Goal: Task Accomplishment & Management: Manage account settings

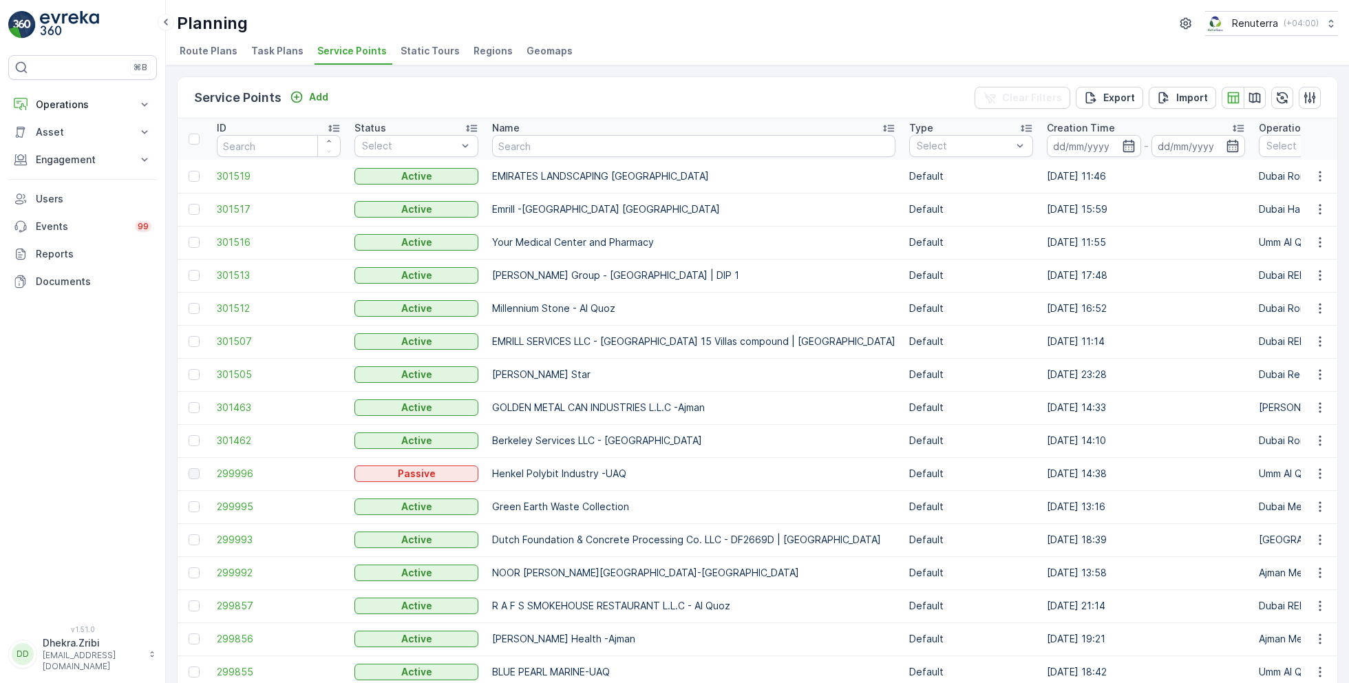
click at [656, 24] on div "Planning Renuterra ( +04:00 )" at bounding box center [757, 23] width 1161 height 25
click at [74, 104] on p "Operations" at bounding box center [83, 105] width 94 height 14
click at [59, 144] on p "Planning" at bounding box center [54, 147] width 39 height 14
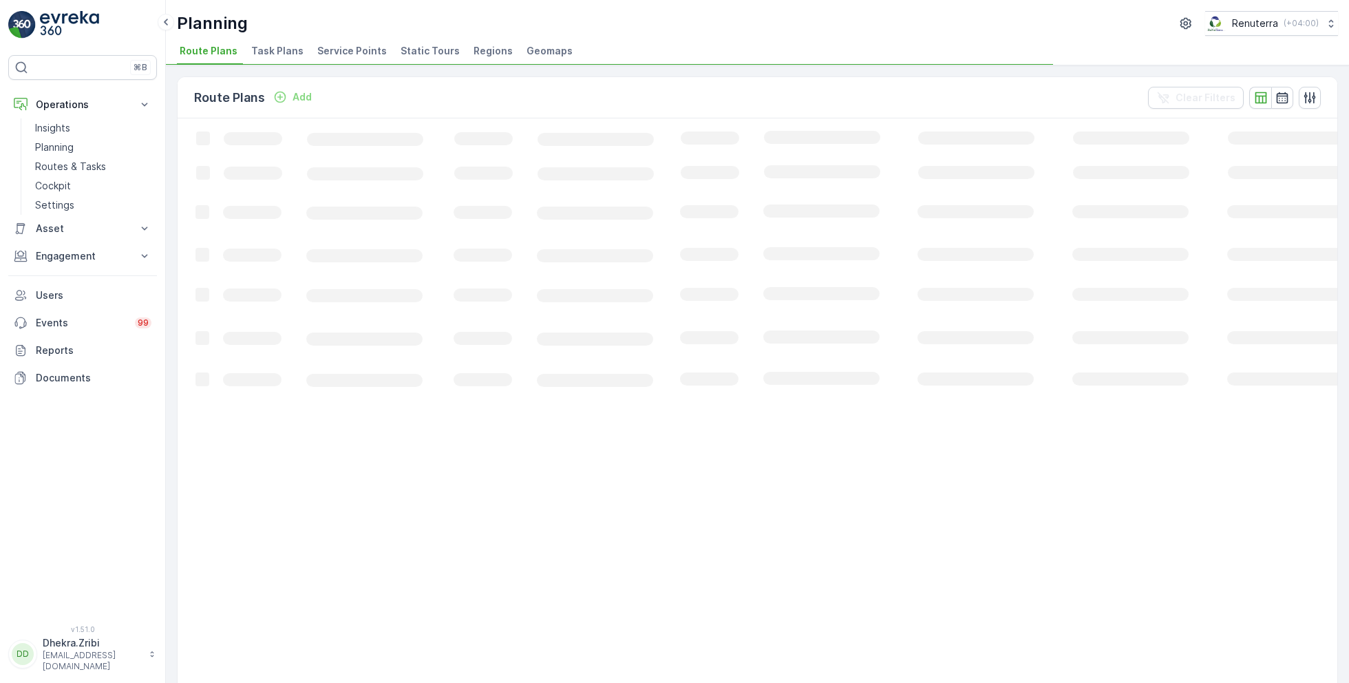
click at [346, 49] on span "Service Points" at bounding box center [352, 51] width 70 height 14
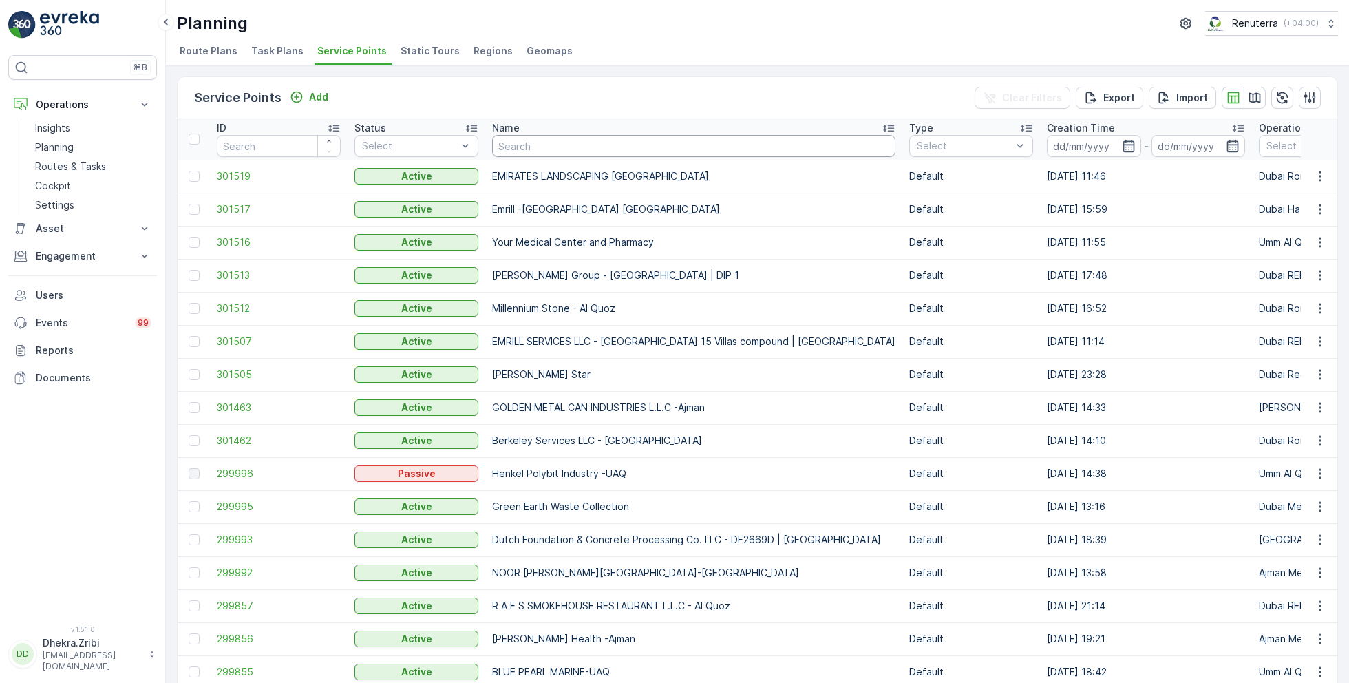
click at [616, 142] on input "text" at bounding box center [693, 146] width 403 height 22
type input "tdt"
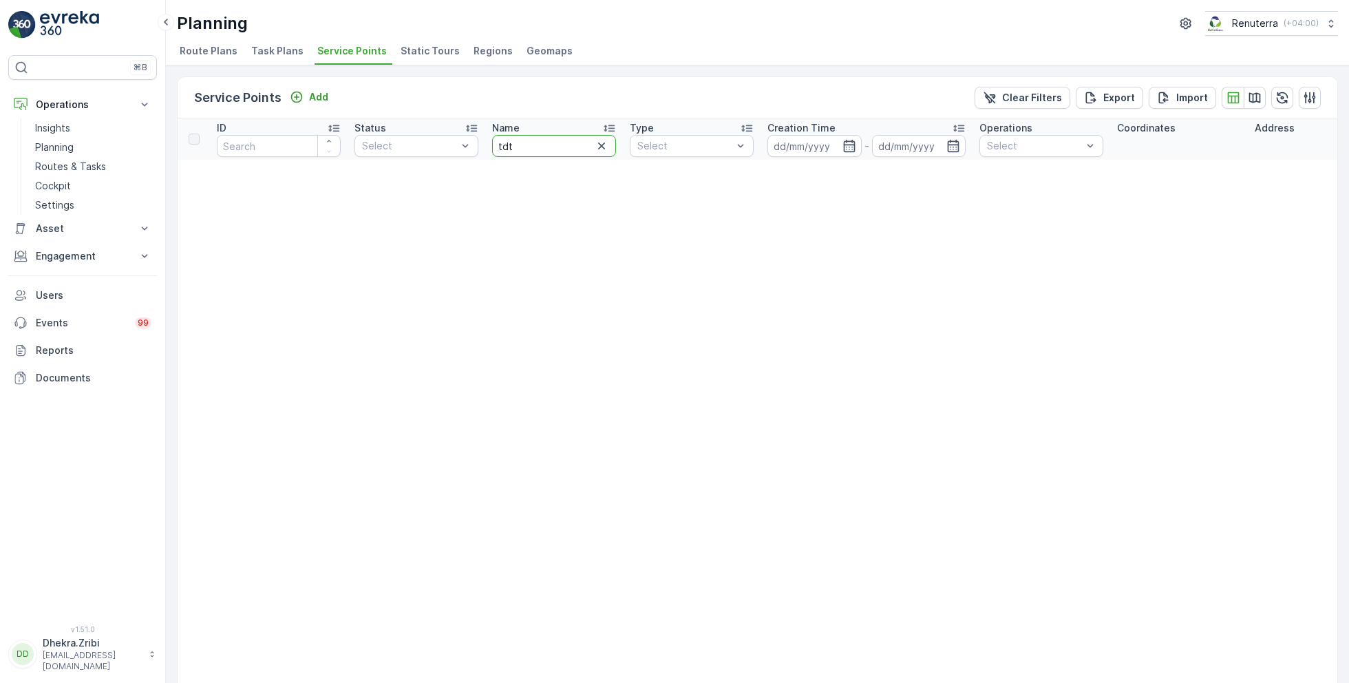
drag, startPoint x: 549, startPoint y: 138, endPoint x: 493, endPoint y: 140, distance: 55.1
click at [493, 140] on input "tdt" at bounding box center [554, 146] width 124 height 22
click at [517, 142] on input "tdt" at bounding box center [554, 146] width 124 height 22
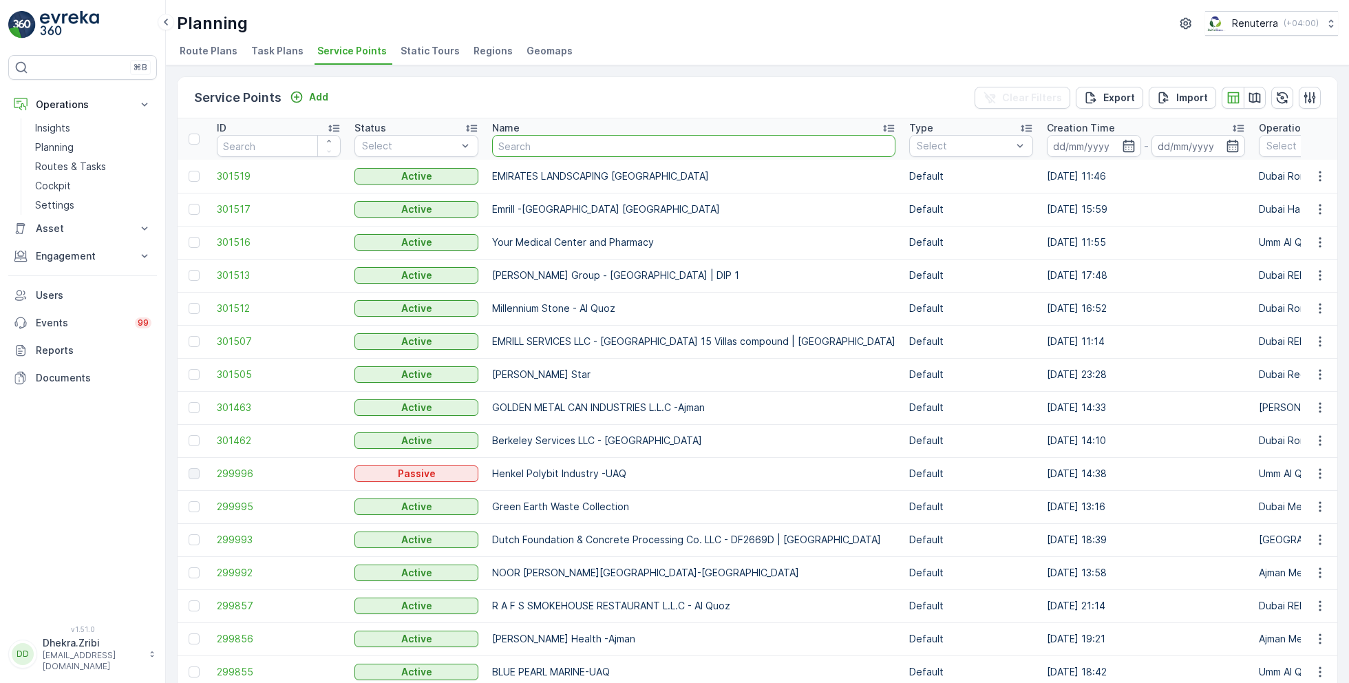
click at [546, 148] on input "text" at bounding box center [693, 146] width 403 height 22
type input "tdt"
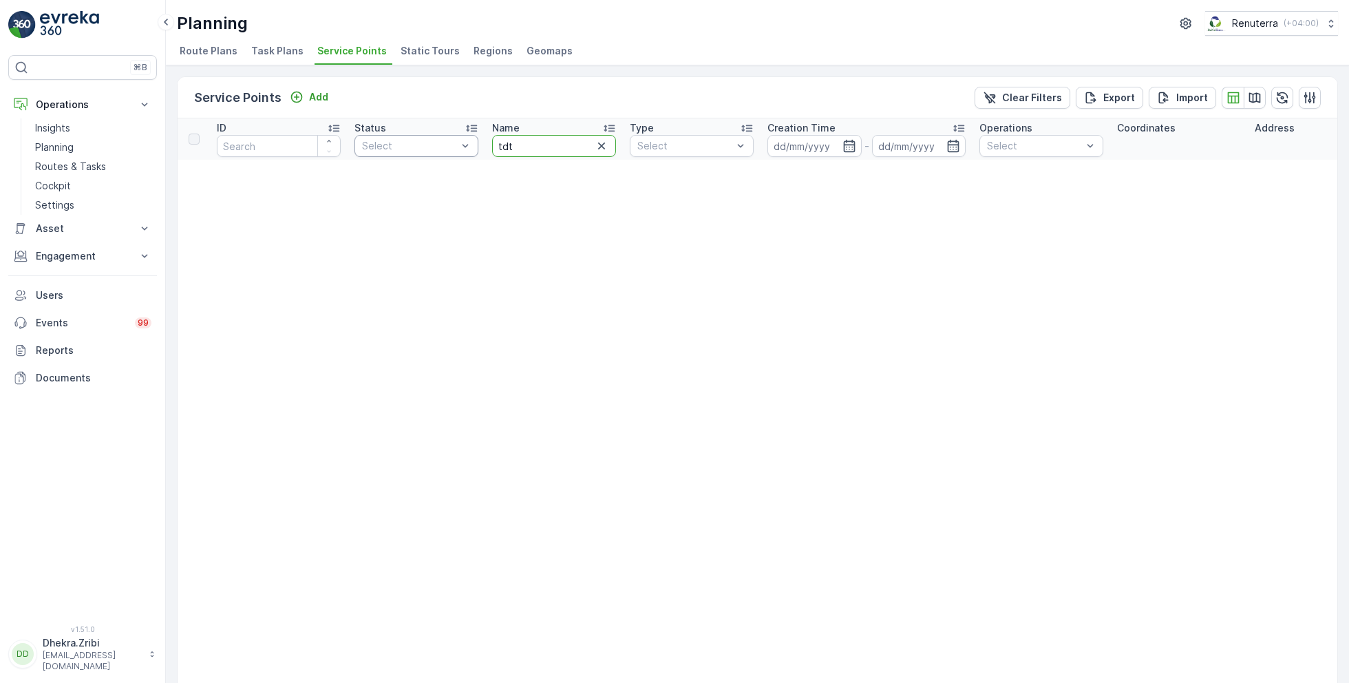
drag, startPoint x: 540, startPoint y: 147, endPoint x: 460, endPoint y: 147, distance: 79.2
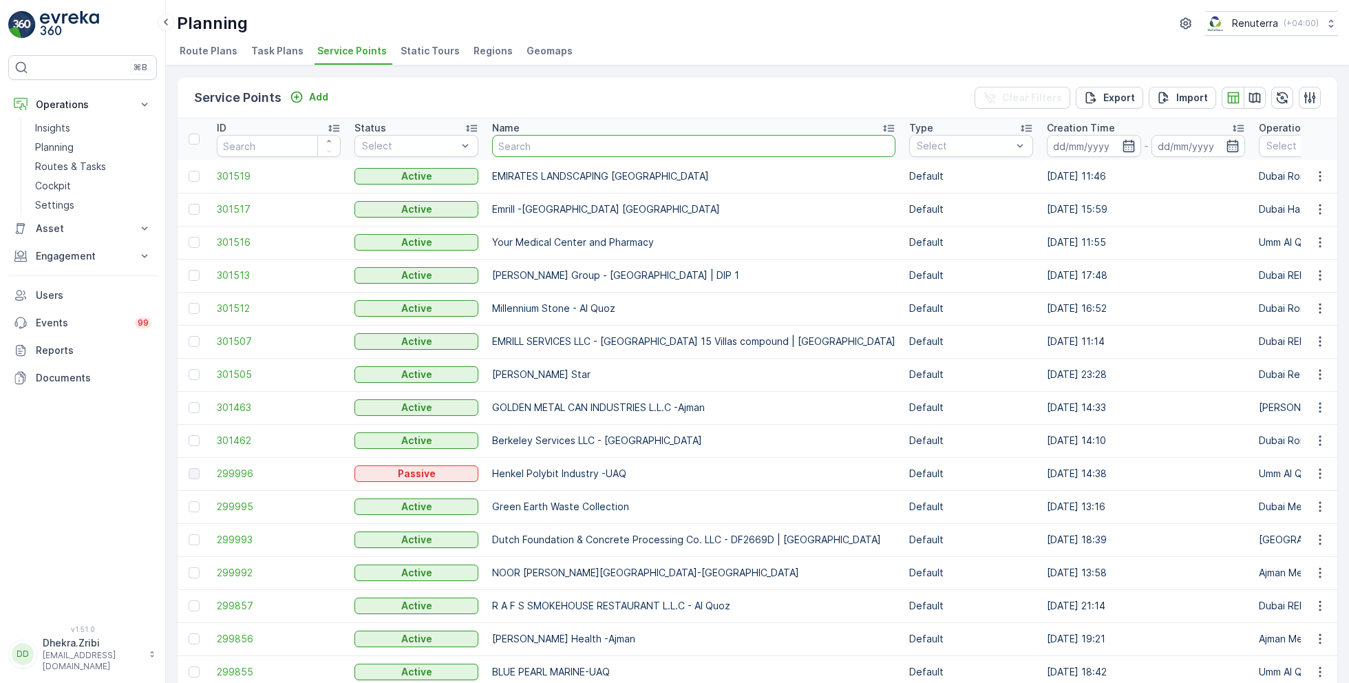
click at [550, 139] on input "text" at bounding box center [693, 146] width 403 height 22
type input "wade"
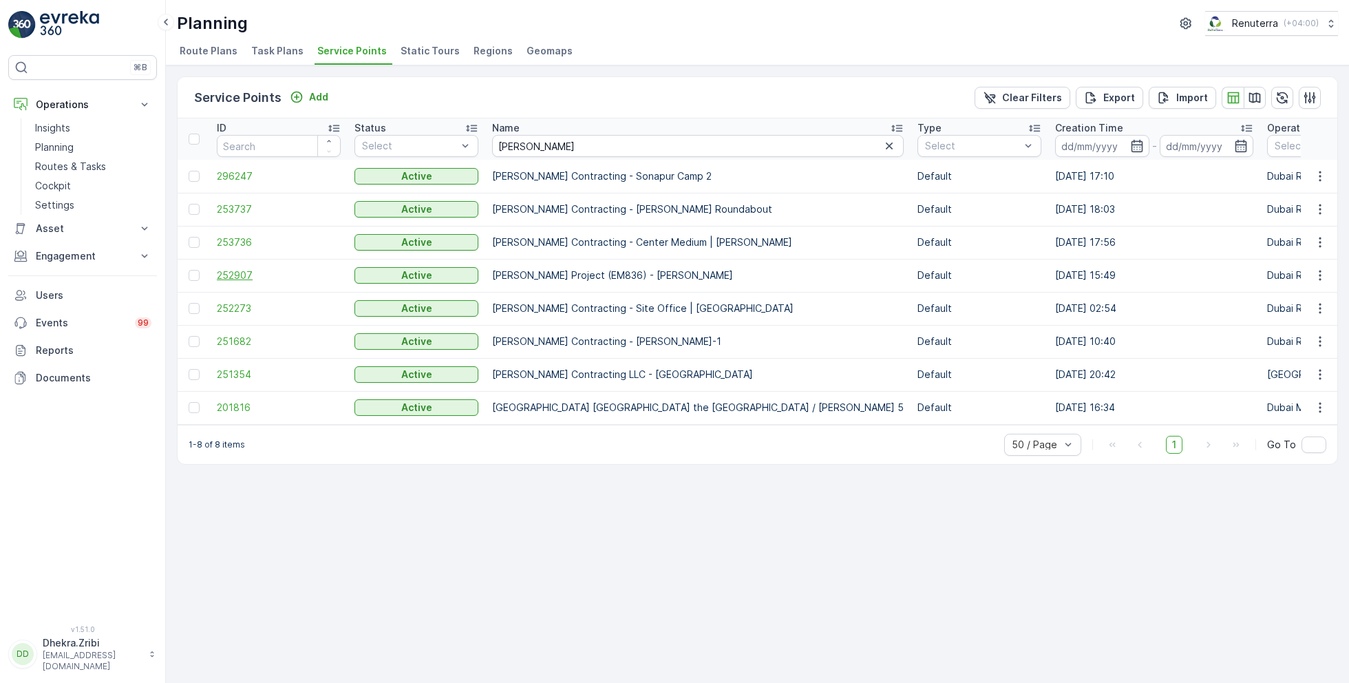
click at [232, 273] on span "252907" at bounding box center [279, 275] width 124 height 14
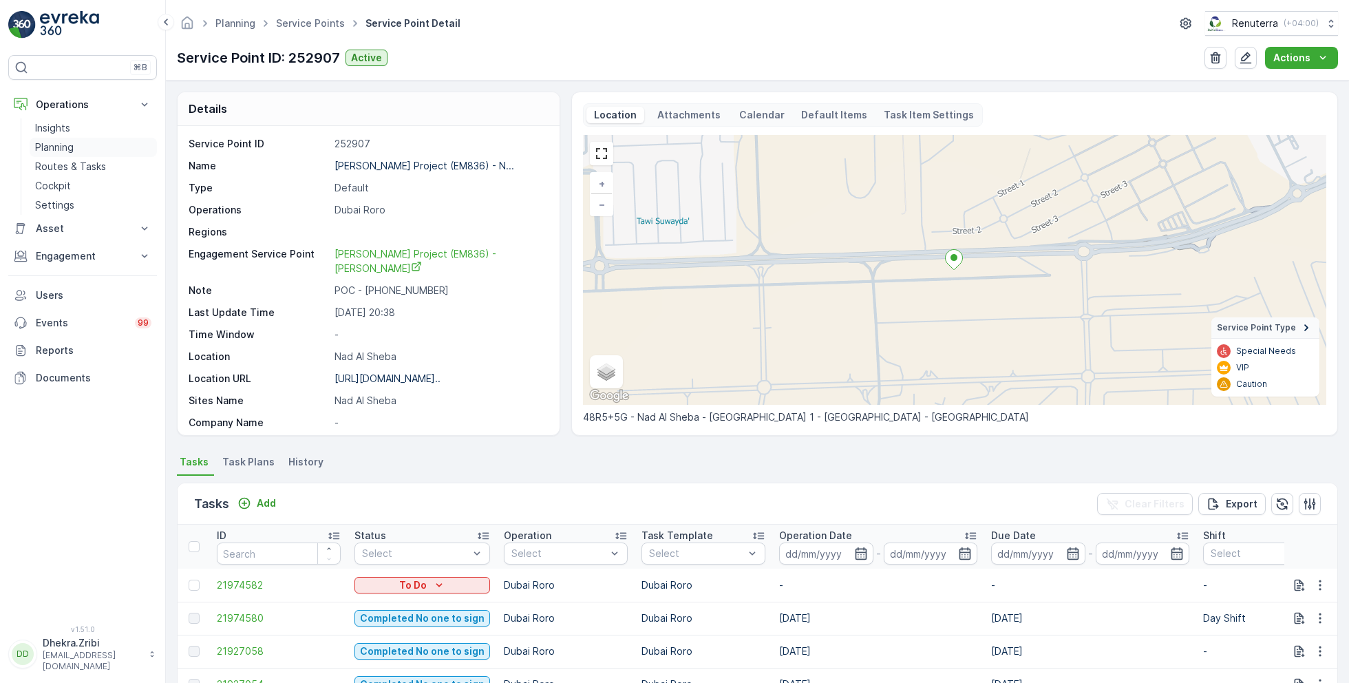
click at [65, 147] on p "Planning" at bounding box center [54, 147] width 39 height 14
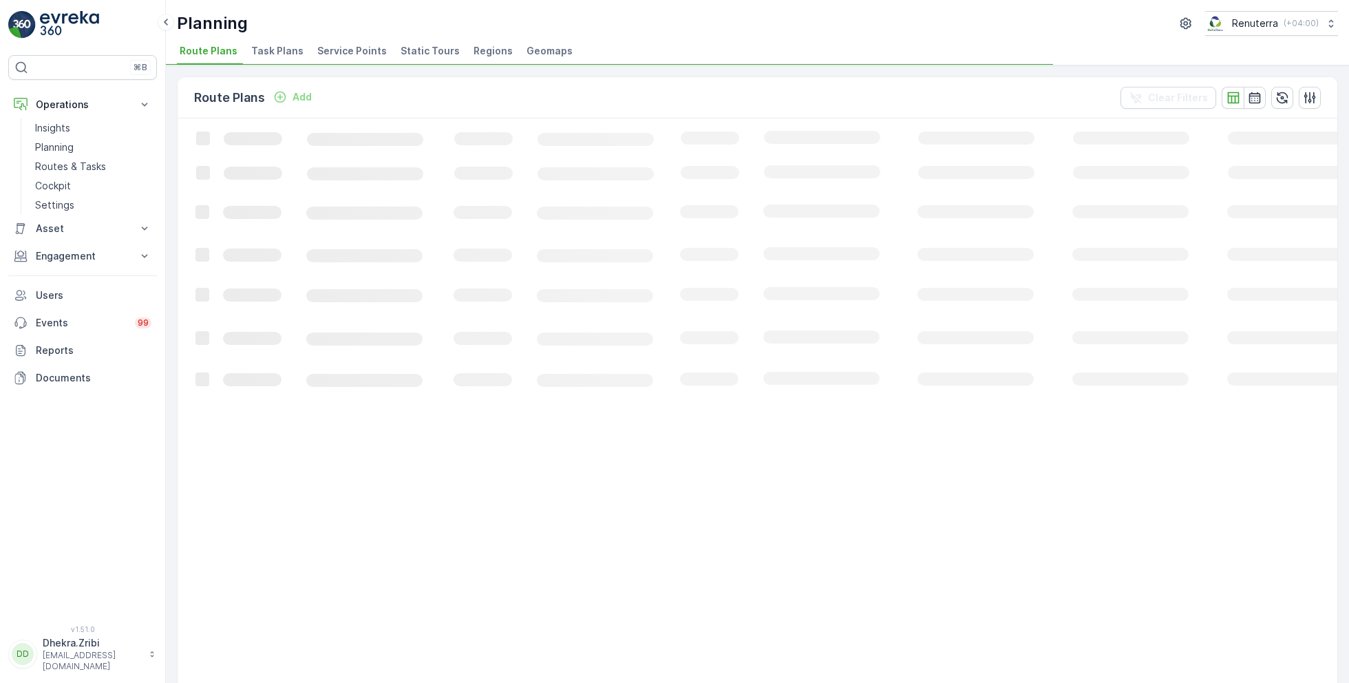
click at [343, 56] on span "Service Points" at bounding box center [352, 51] width 70 height 14
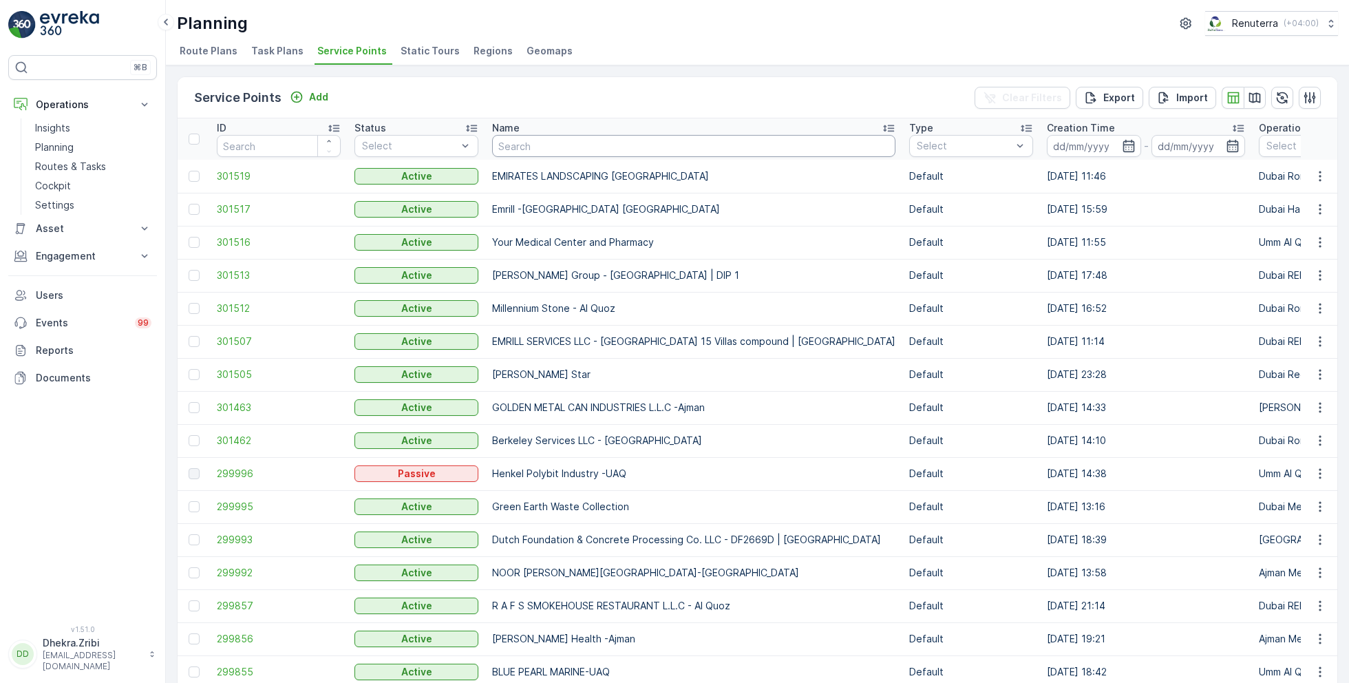
click at [555, 148] on input "text" at bounding box center [693, 146] width 403 height 22
type input "shredex"
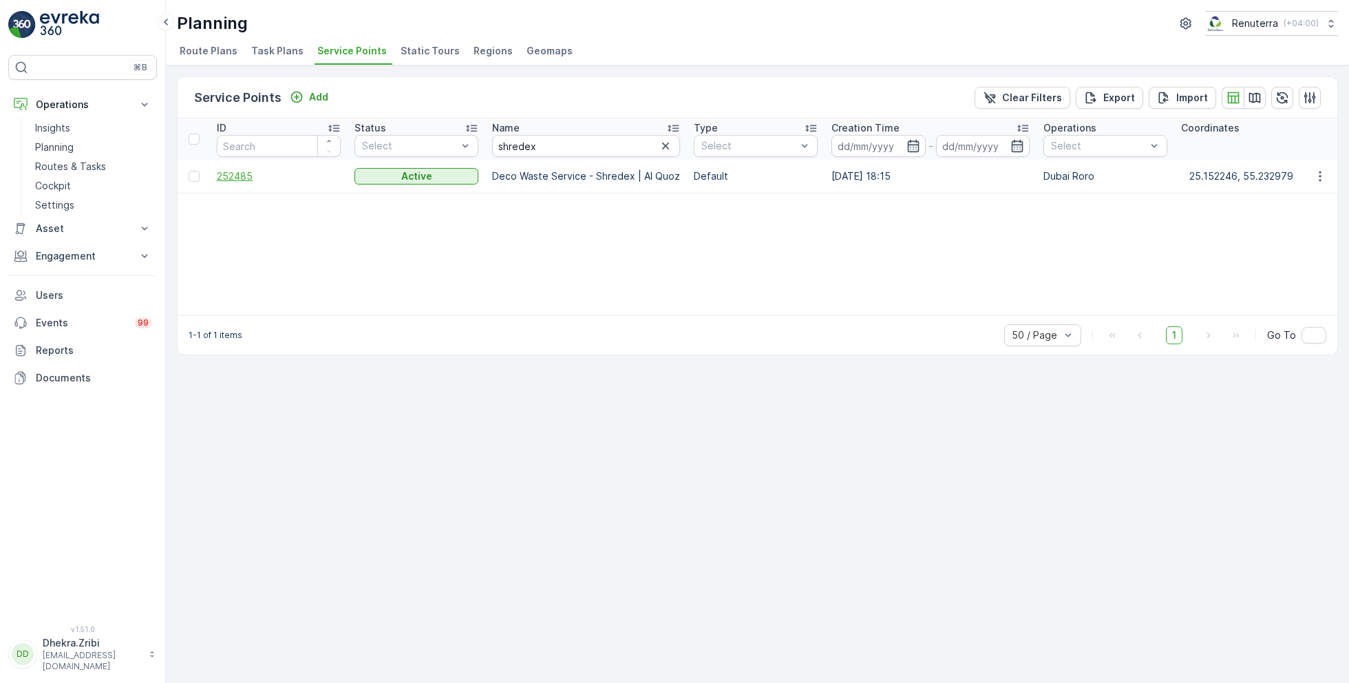
click at [235, 178] on span "252485" at bounding box center [279, 176] width 124 height 14
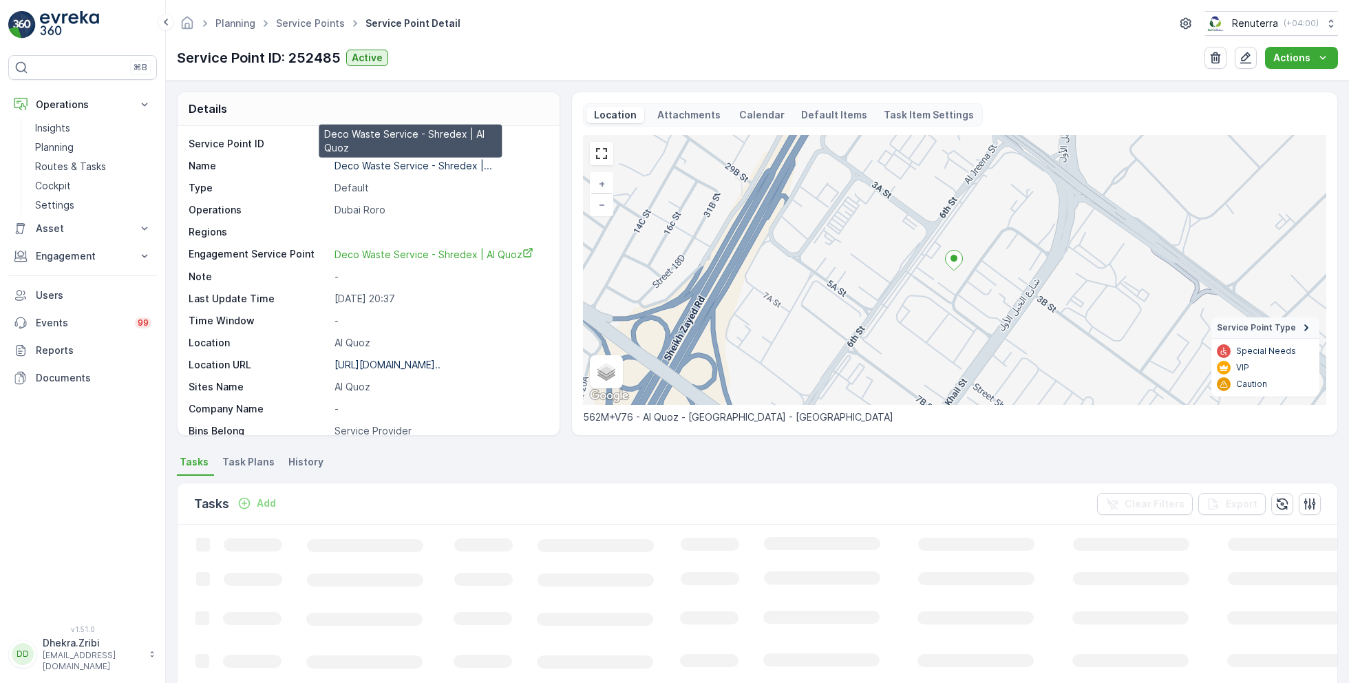
click at [413, 163] on p "Deco Waste Service - Shredex |..." at bounding box center [413, 166] width 158 height 12
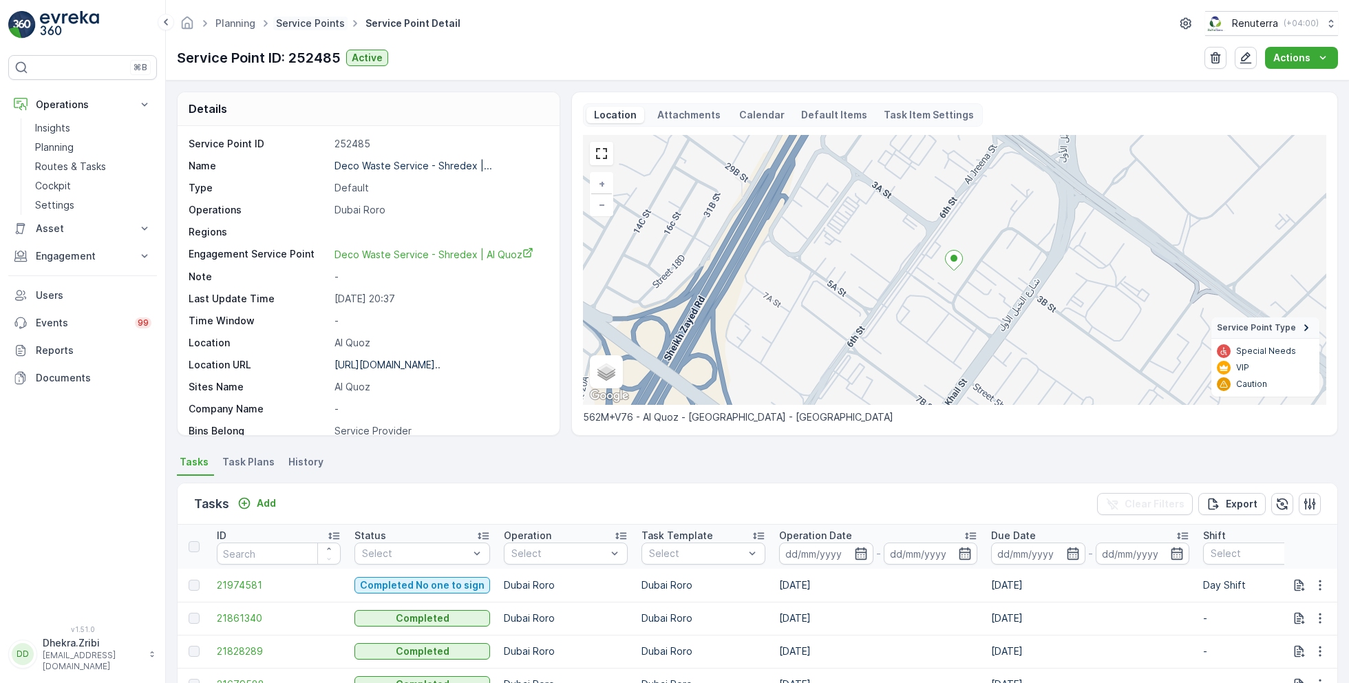
click at [301, 27] on link "Service Points" at bounding box center [310, 23] width 69 height 12
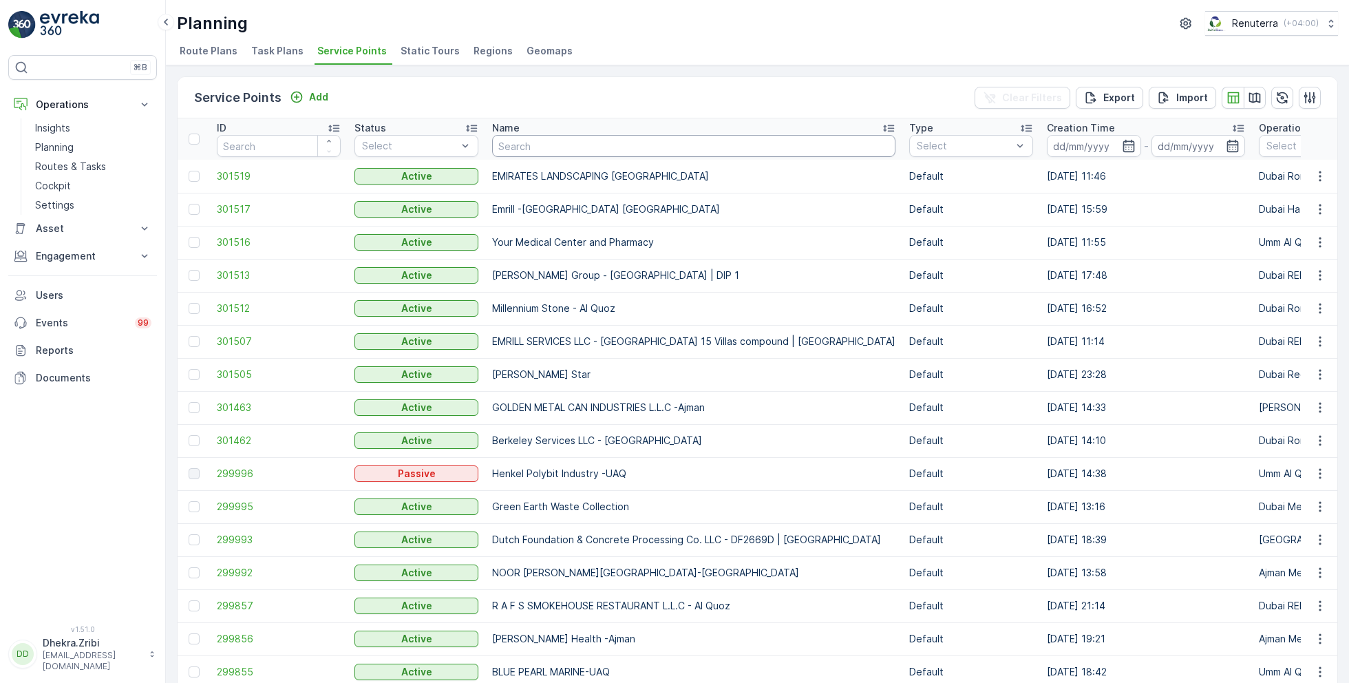
click at [555, 145] on input "text" at bounding box center [693, 146] width 403 height 22
type input "wade"
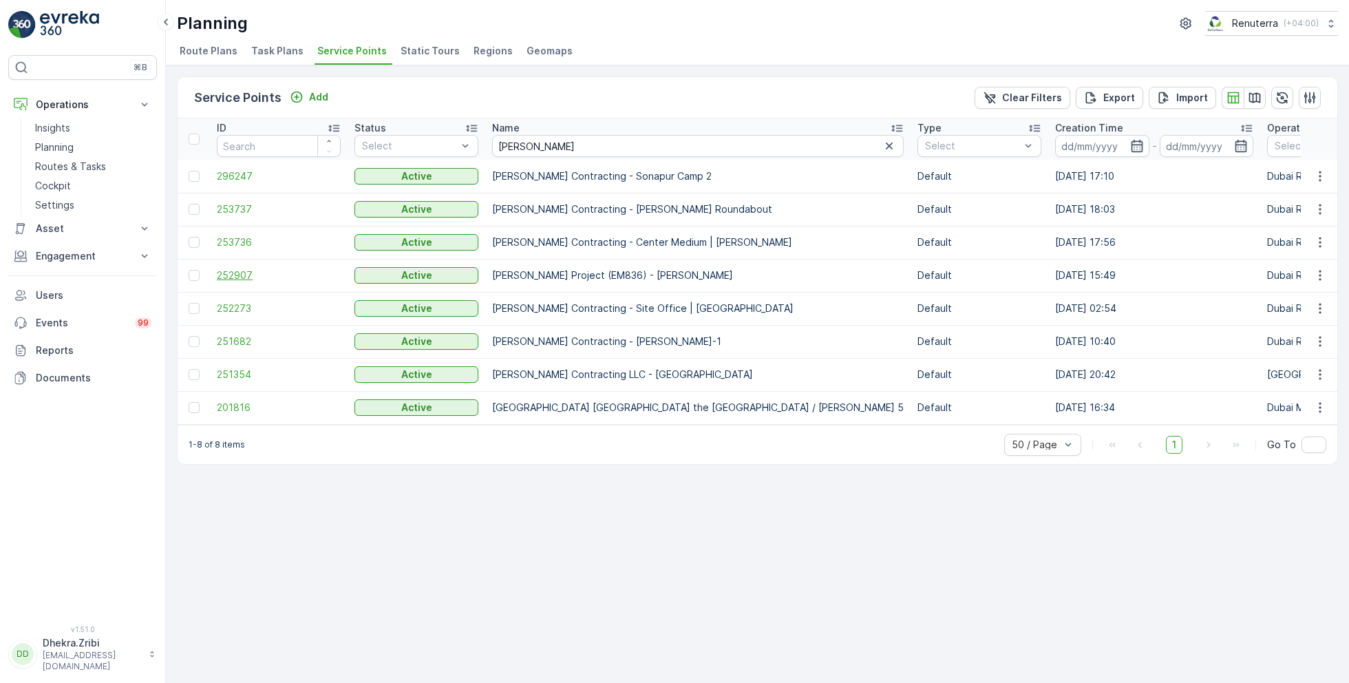
click at [244, 268] on span "252907" at bounding box center [279, 275] width 124 height 14
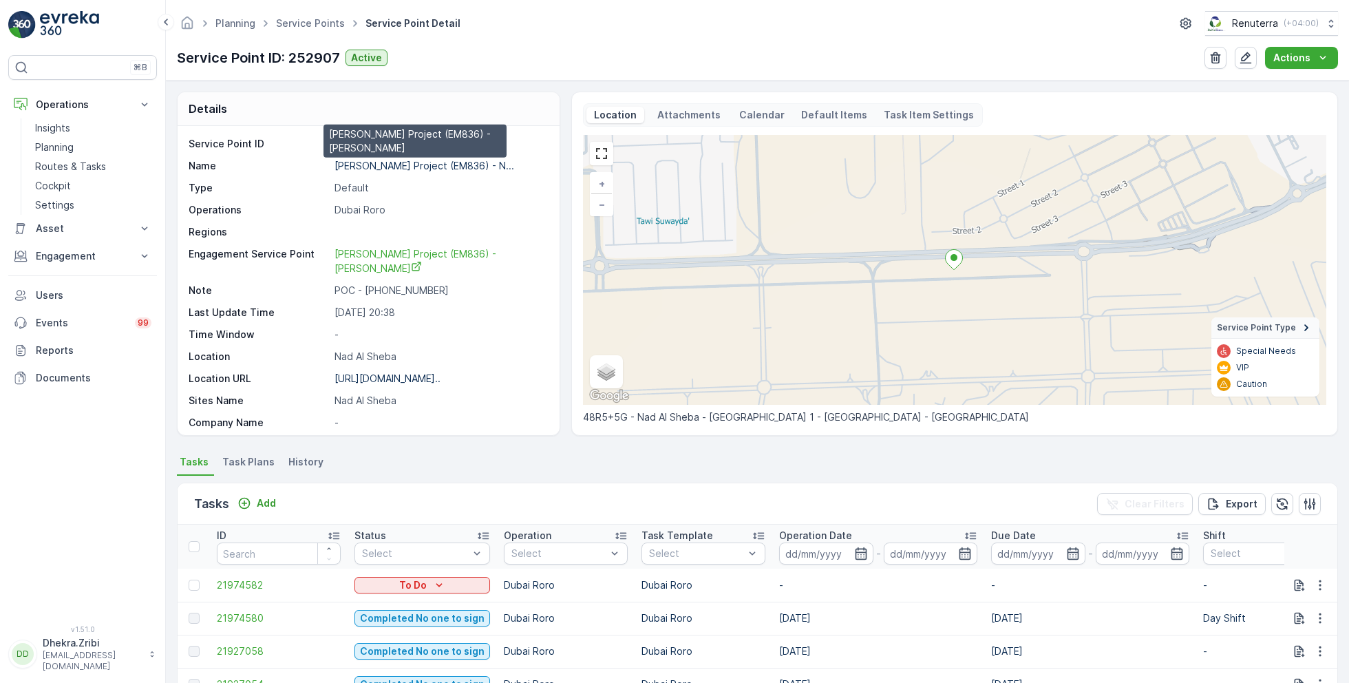
click at [393, 166] on p "Wade Adams Project (EM836) - N..." at bounding box center [424, 166] width 180 height 12
click at [1309, 585] on button "button" at bounding box center [1320, 585] width 25 height 17
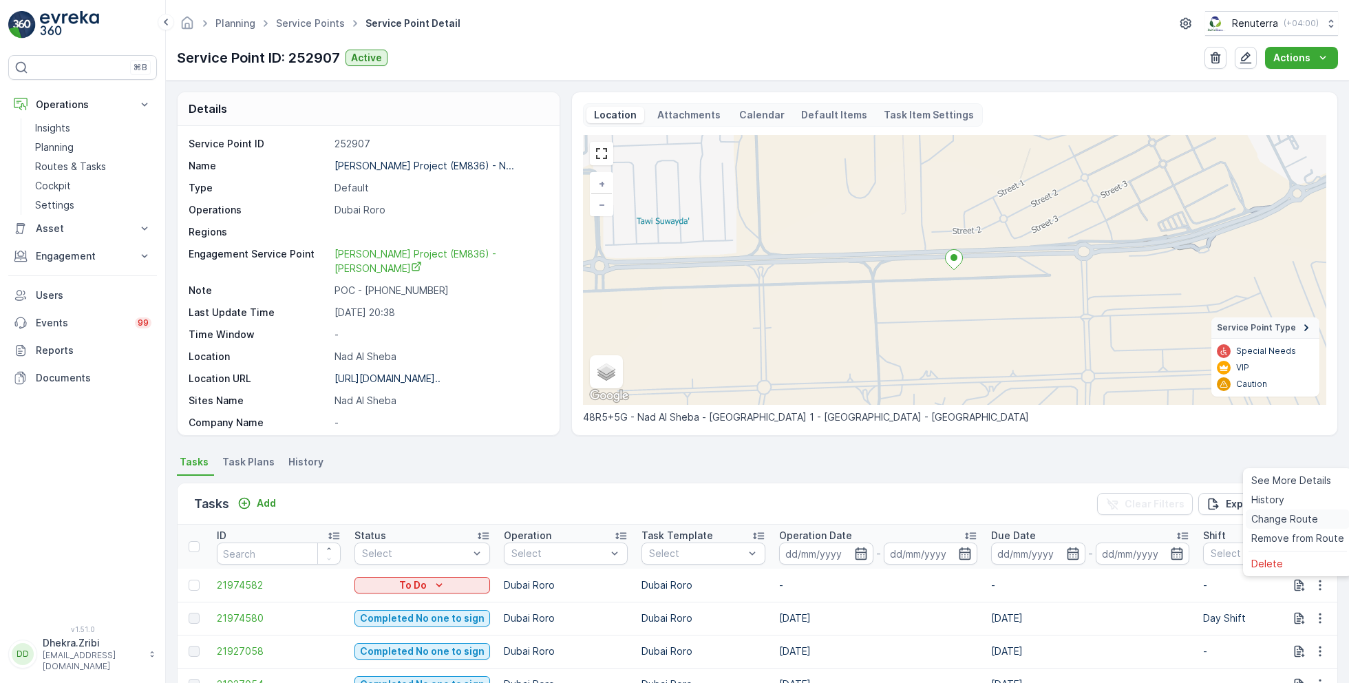
click at [1286, 524] on span "Change Route" at bounding box center [1284, 519] width 67 height 14
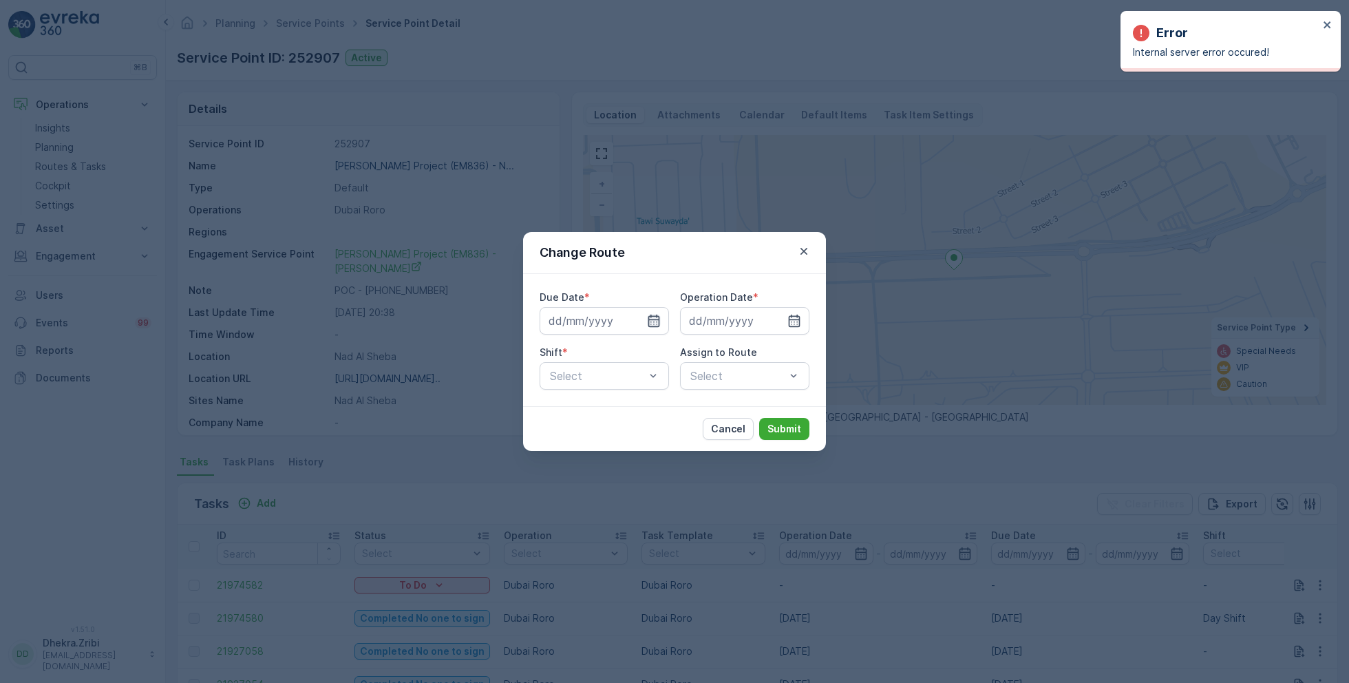
click at [652, 315] on icon "button" at bounding box center [654, 321] width 14 height 14
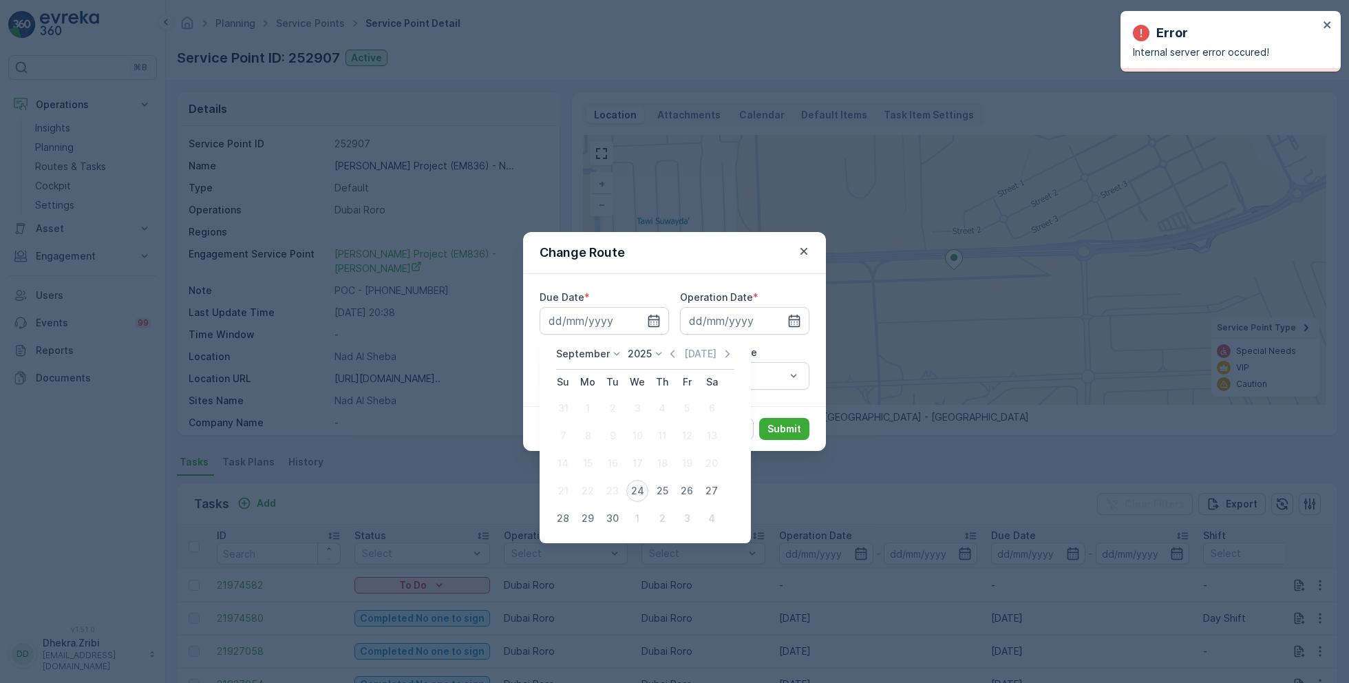
click at [638, 485] on div "24" at bounding box center [637, 491] width 22 height 22
type input "[DATE]"
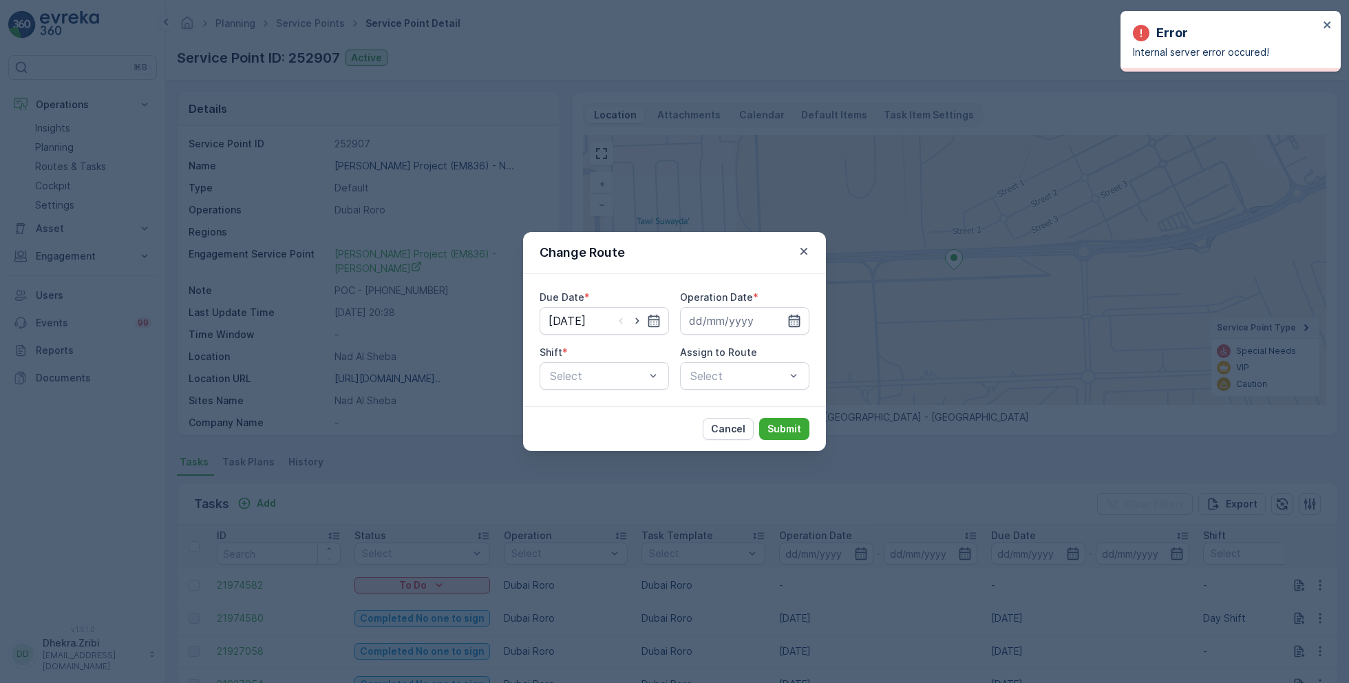
click at [791, 320] on icon "button" at bounding box center [794, 321] width 14 height 14
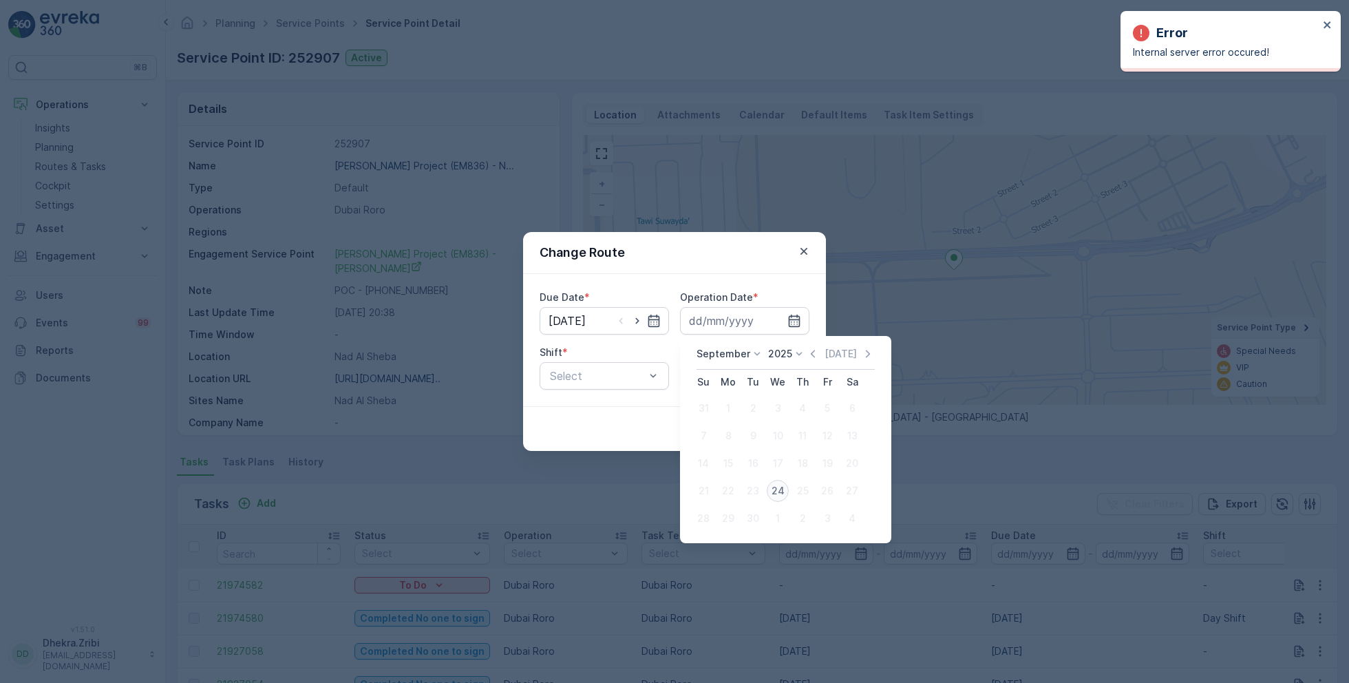
click at [778, 494] on div "24" at bounding box center [778, 491] width 22 height 22
type input "[DATE]"
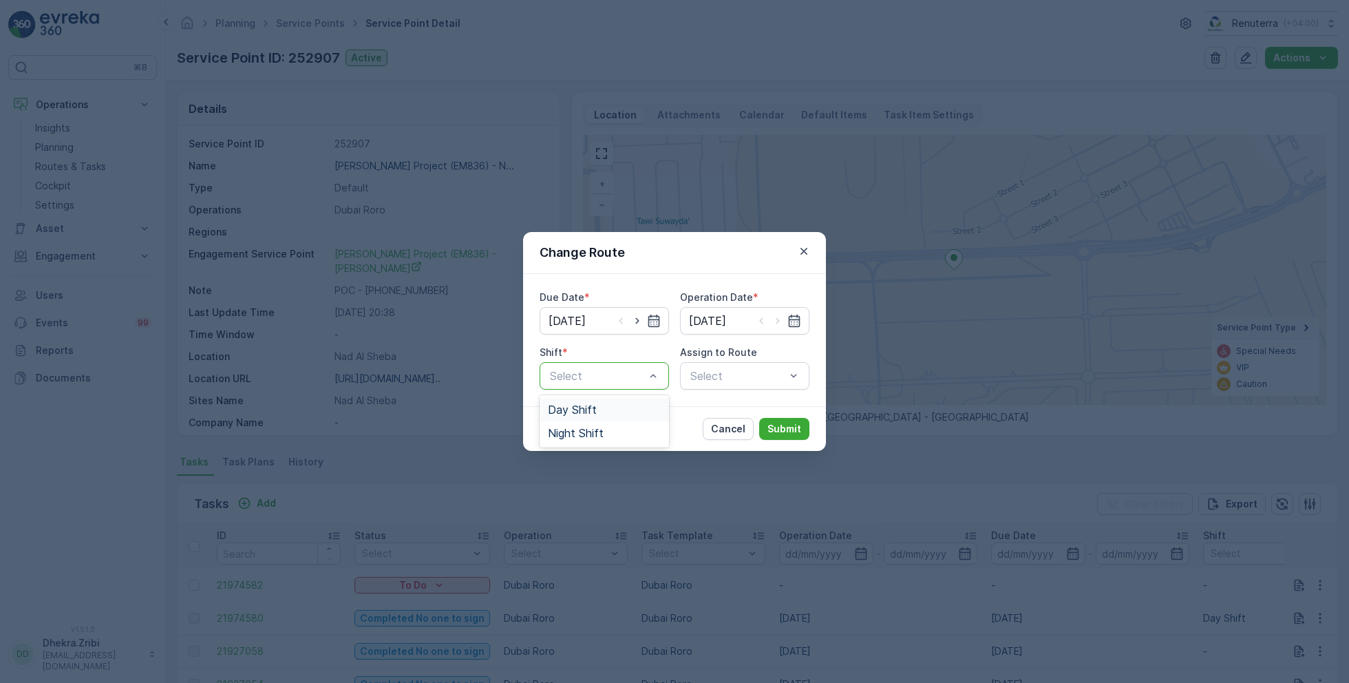
click at [582, 406] on span "Day Shift" at bounding box center [572, 409] width 49 height 12
click at [751, 387] on div "Select" at bounding box center [744, 376] width 129 height 28
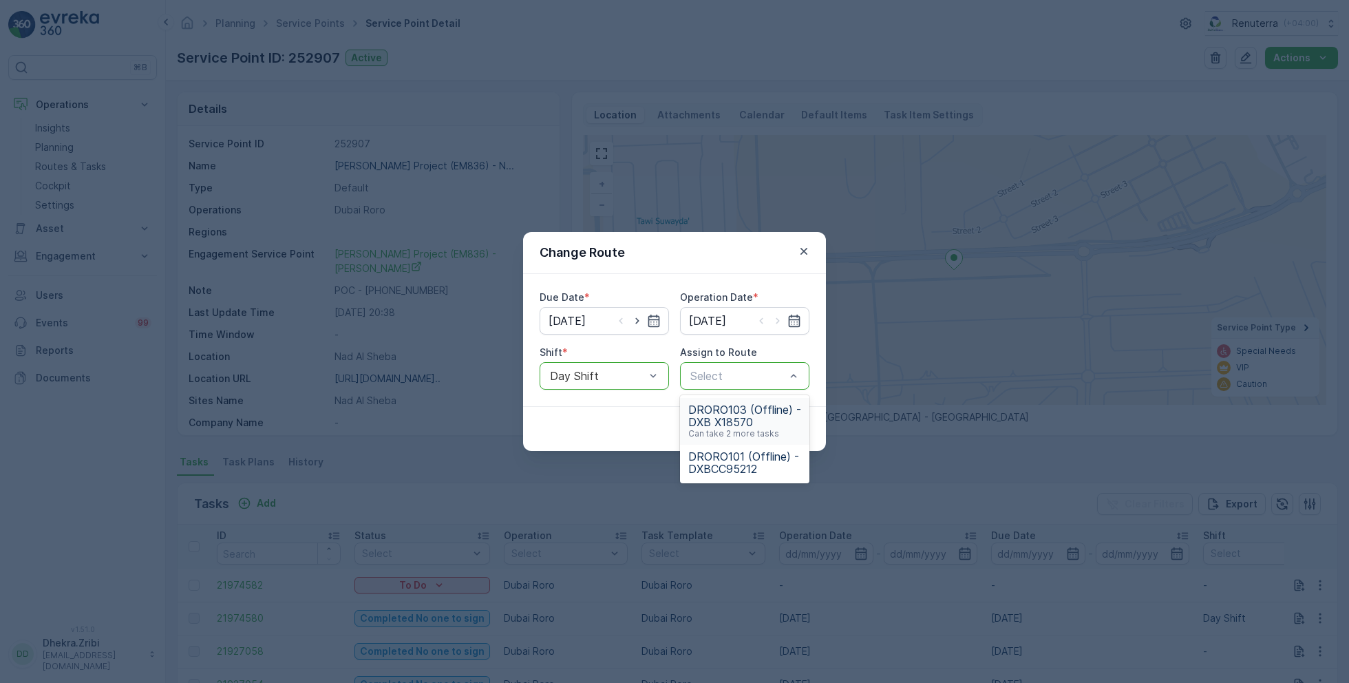
click at [741, 422] on span "DRORO103 (Offline) - DXB X18570" at bounding box center [744, 415] width 113 height 25
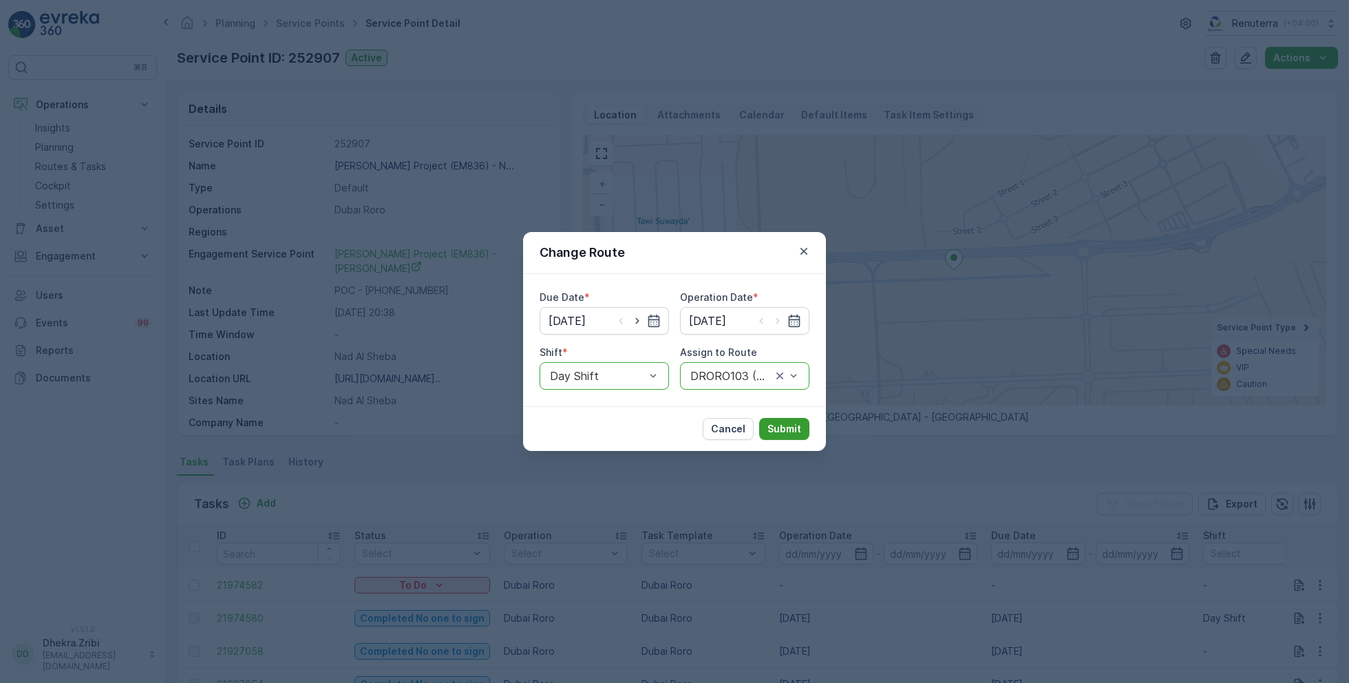
click at [785, 434] on p "Submit" at bounding box center [784, 429] width 34 height 14
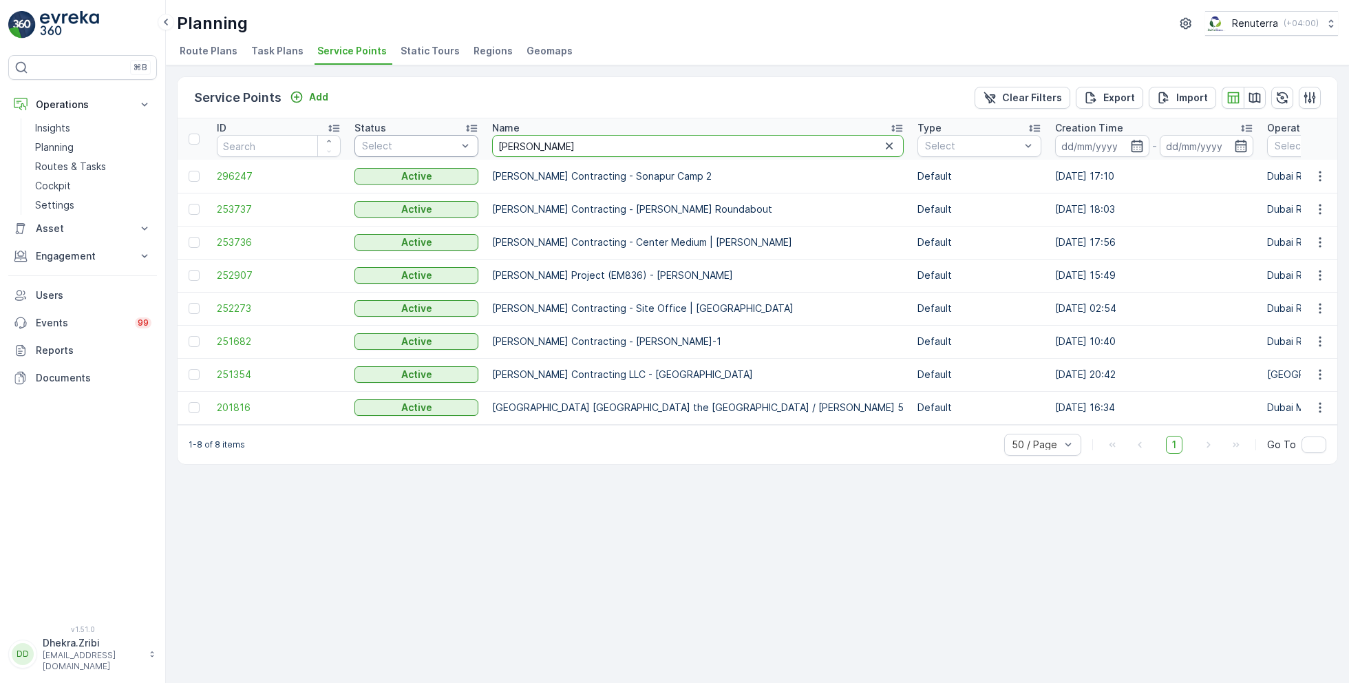
drag, startPoint x: 536, startPoint y: 139, endPoint x: 438, endPoint y: 138, distance: 97.7
click at [542, 135] on input "wade" at bounding box center [698, 146] width 412 height 22
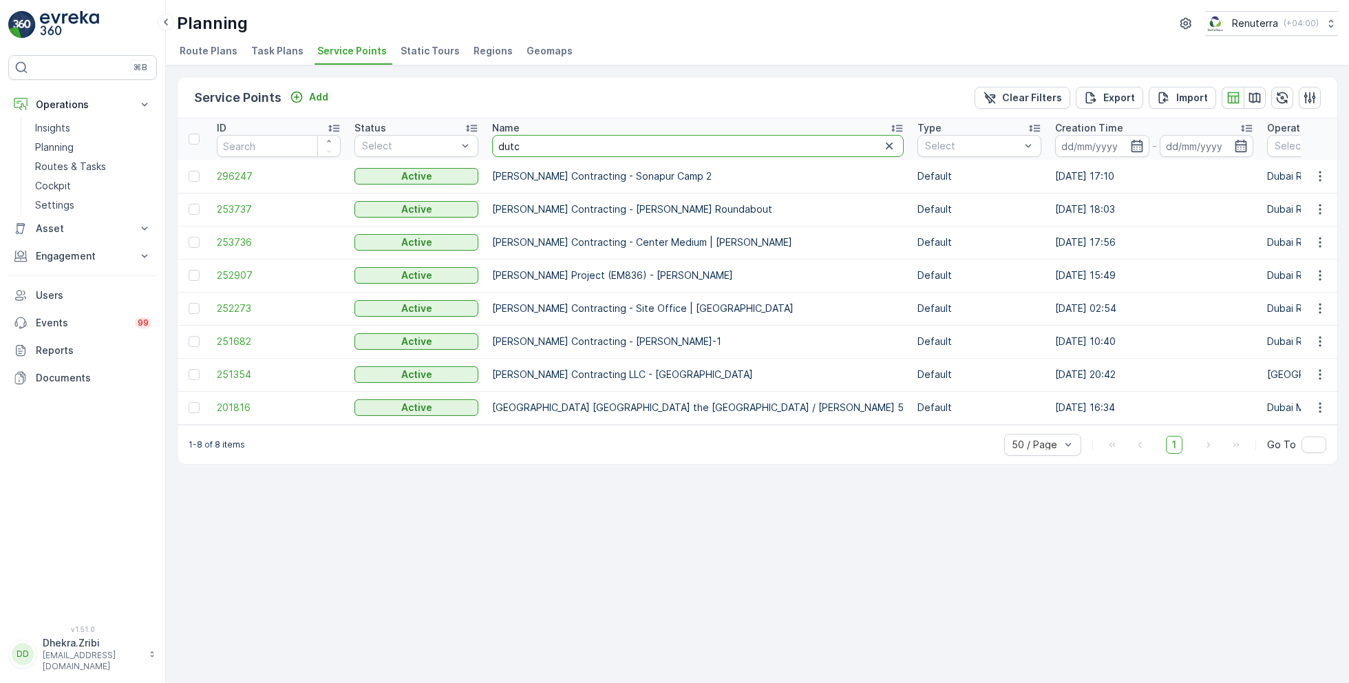
type input "dutch"
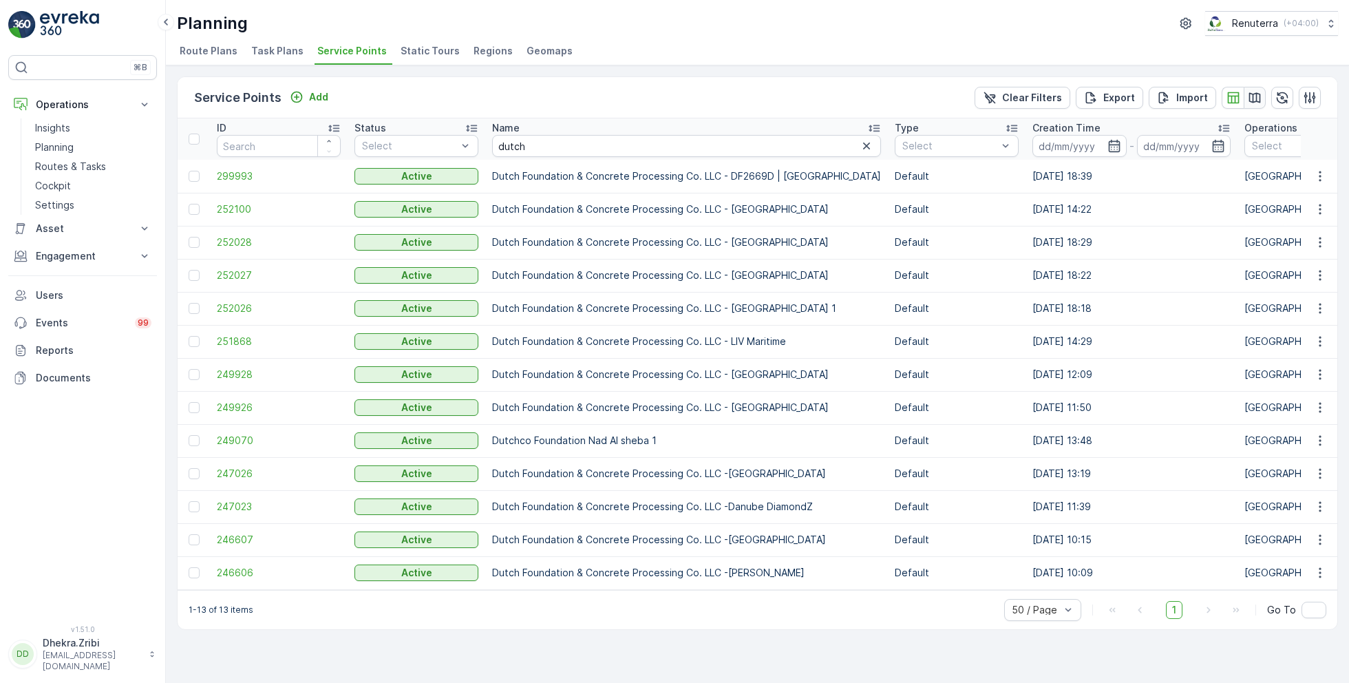
click at [1253, 97] on icon "button" at bounding box center [1255, 97] width 12 height 10
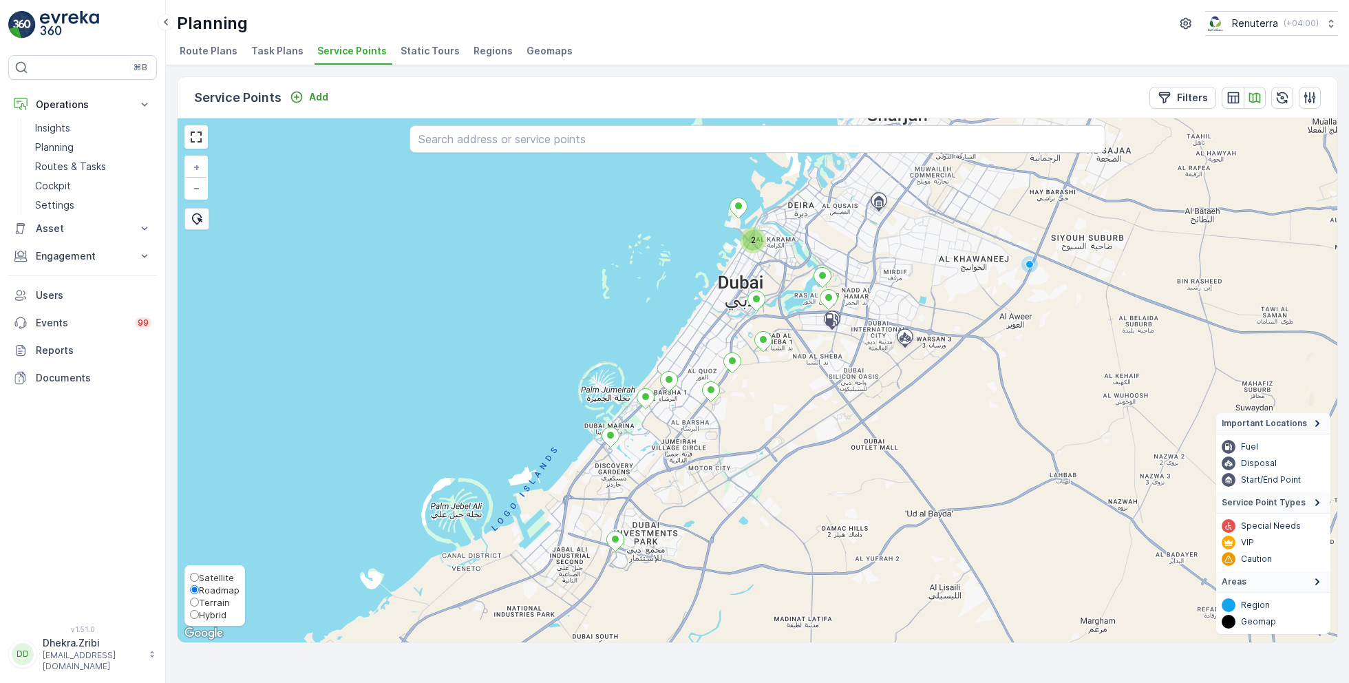
click at [211, 582] on span "Satellite" at bounding box center [216, 577] width 35 height 11
click at [199, 582] on input "Satellite" at bounding box center [194, 577] width 9 height 9
radio input "true"
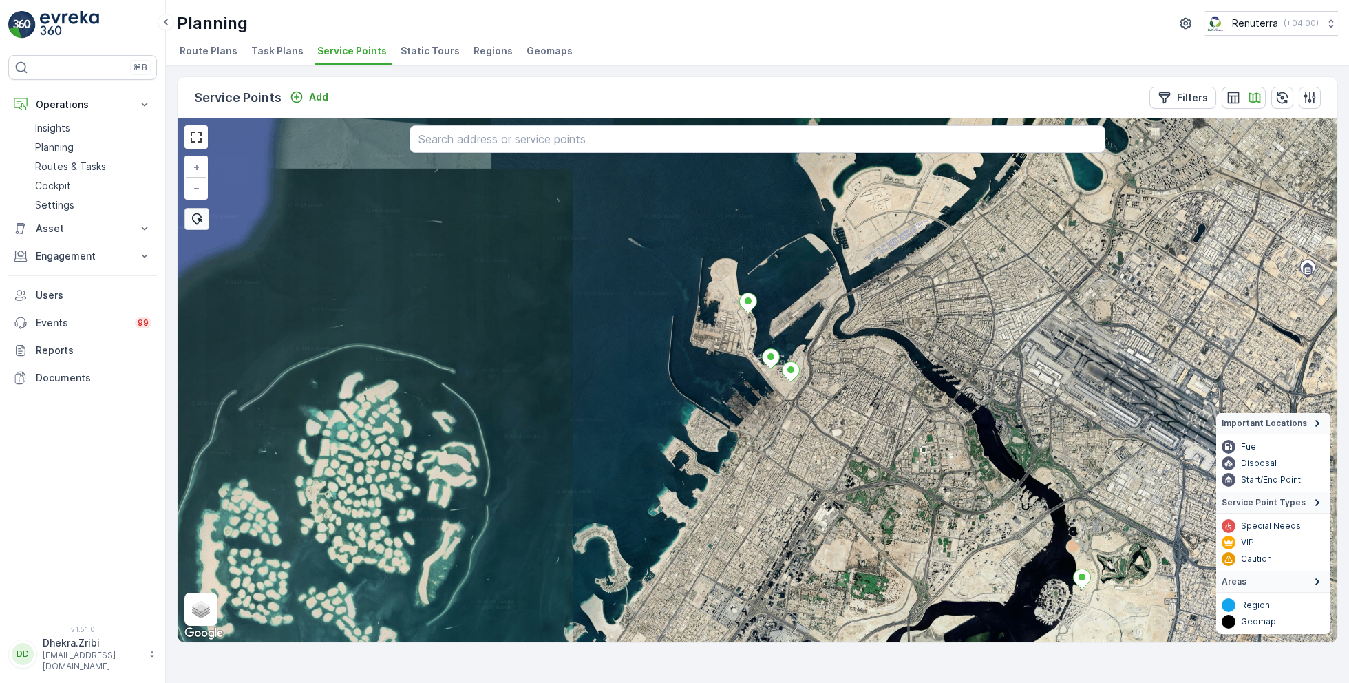
drag, startPoint x: 769, startPoint y: 211, endPoint x: 756, endPoint y: 342, distance: 132.0
click at [756, 342] on div "+ − Satellite Roadmap Terrain Hybrid Leaflet Keyboard shortcuts Map Data Imager…" at bounding box center [758, 380] width 1160 height 524
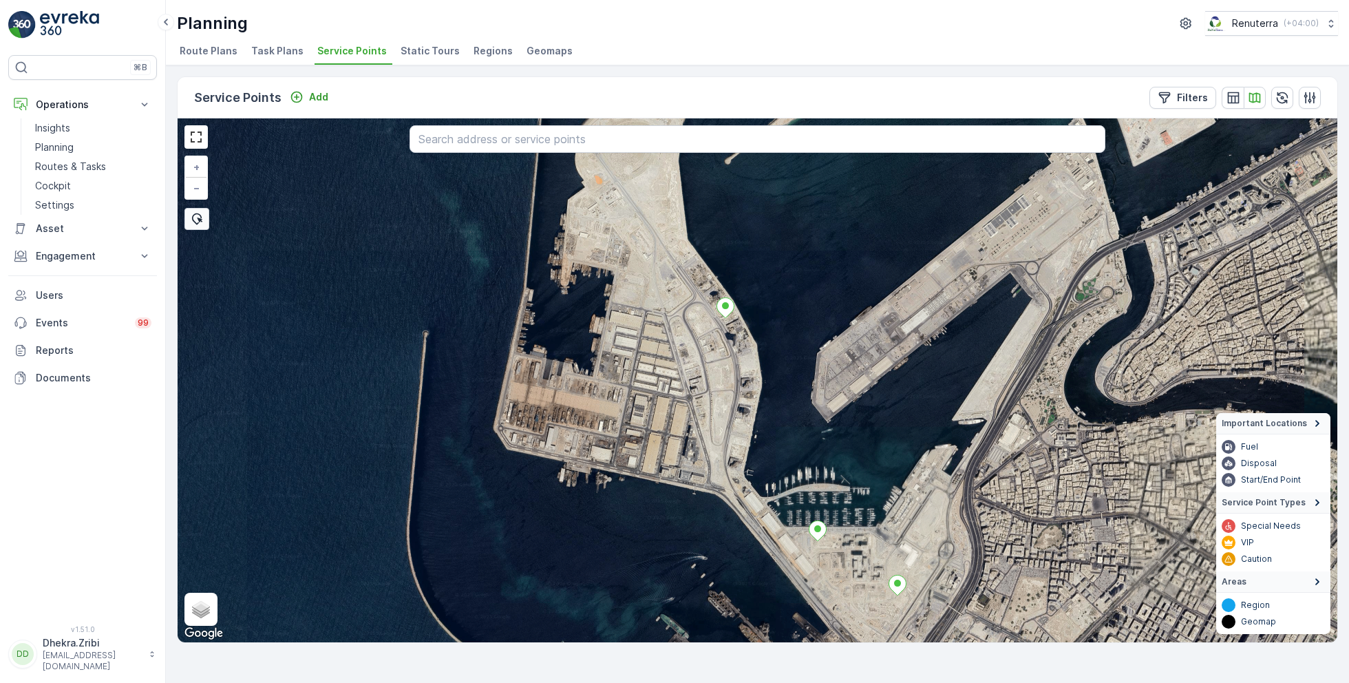
drag, startPoint x: 736, startPoint y: 253, endPoint x: 746, endPoint y: 369, distance: 116.1
click at [746, 370] on div "+ − Satellite Roadmap Terrain Hybrid Leaflet Keyboard shortcuts Map Data Imager…" at bounding box center [758, 380] width 1160 height 524
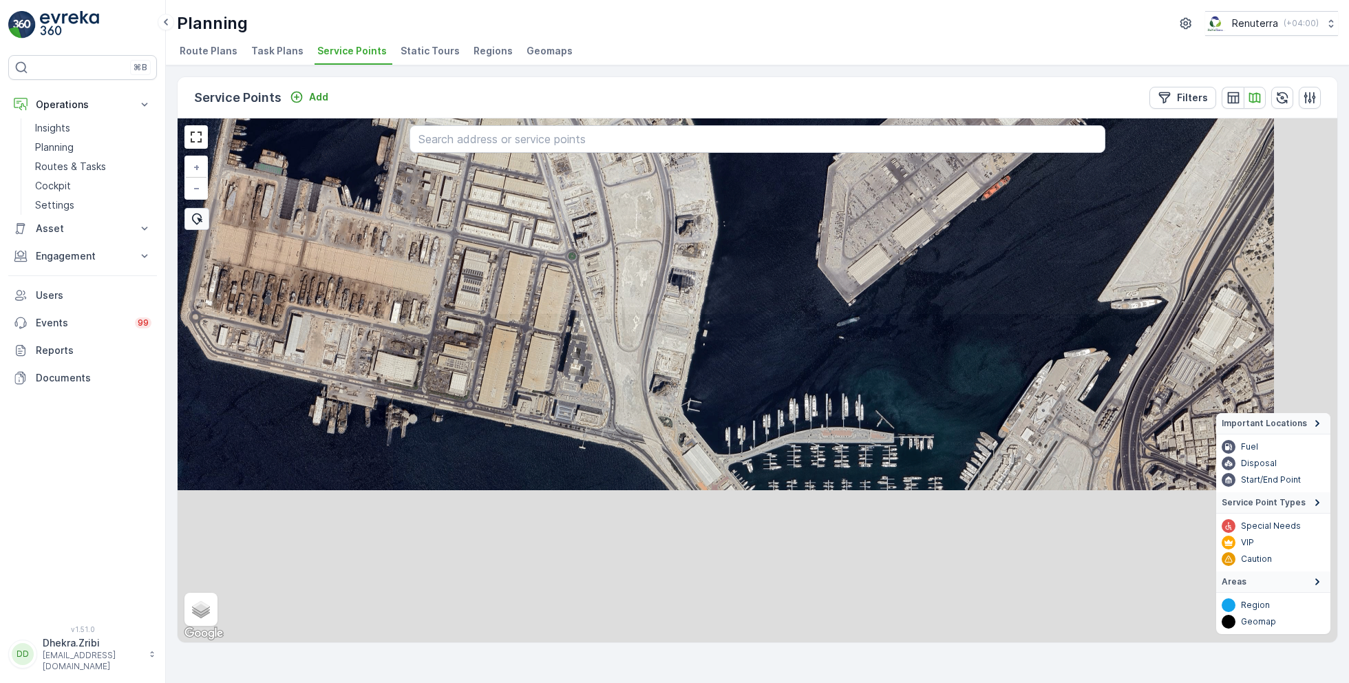
drag, startPoint x: 767, startPoint y: 429, endPoint x: 675, endPoint y: 127, distance: 316.6
click at [677, 129] on div "+ − Satellite Roadmap Terrain Hybrid Leaflet Keyboard shortcuts Map Data Imager…" at bounding box center [758, 380] width 1160 height 524
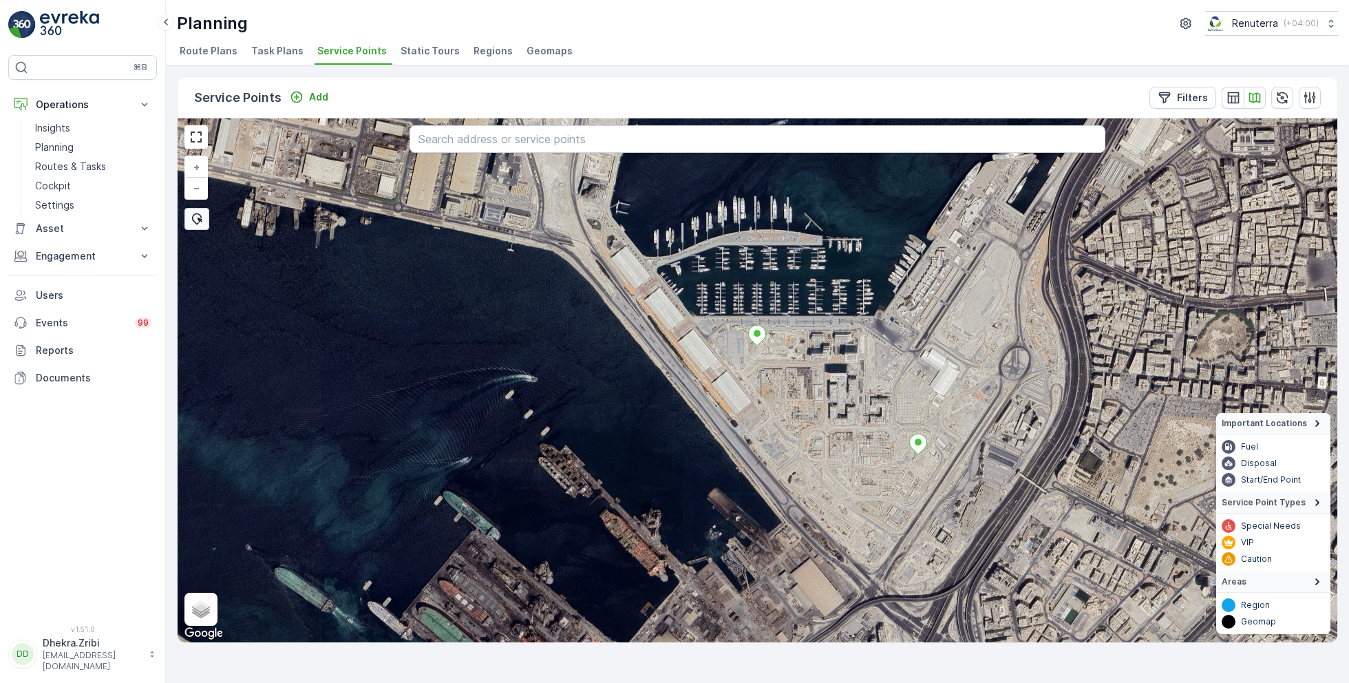
drag, startPoint x: 772, startPoint y: 379, endPoint x: 705, endPoint y: 215, distance: 176.6
click at [705, 217] on div "+ − Satellite Roadmap Terrain Hybrid Leaflet Keyboard shortcuts Map Data Imager…" at bounding box center [758, 380] width 1160 height 524
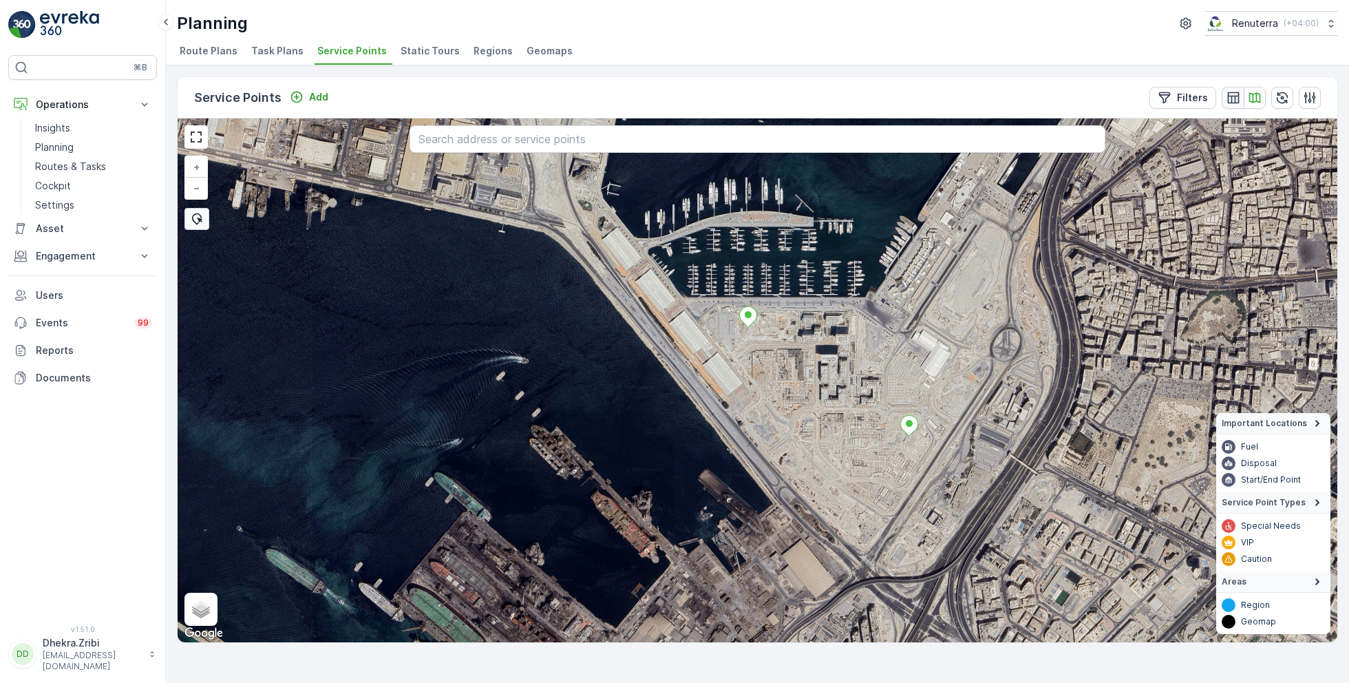
click at [1234, 103] on button "button" at bounding box center [1233, 98] width 22 height 22
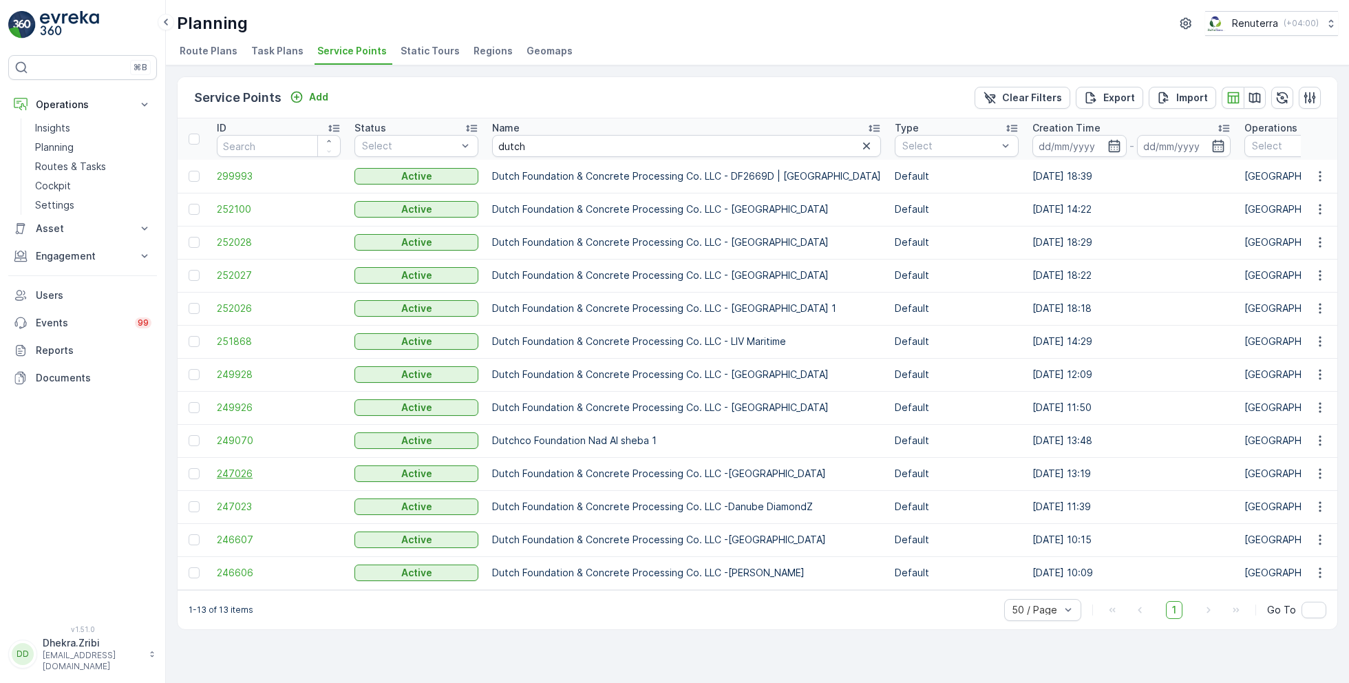
click at [243, 469] on span "247026" at bounding box center [279, 474] width 124 height 14
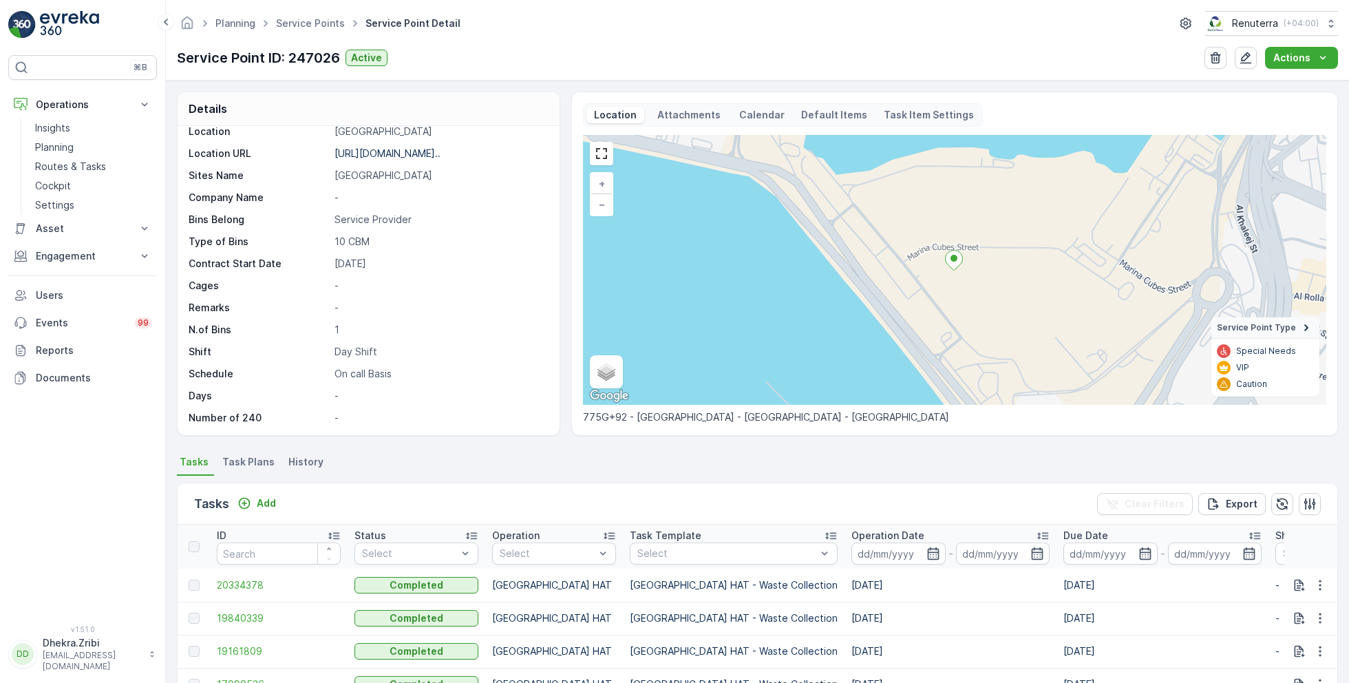
scroll to position [114, 0]
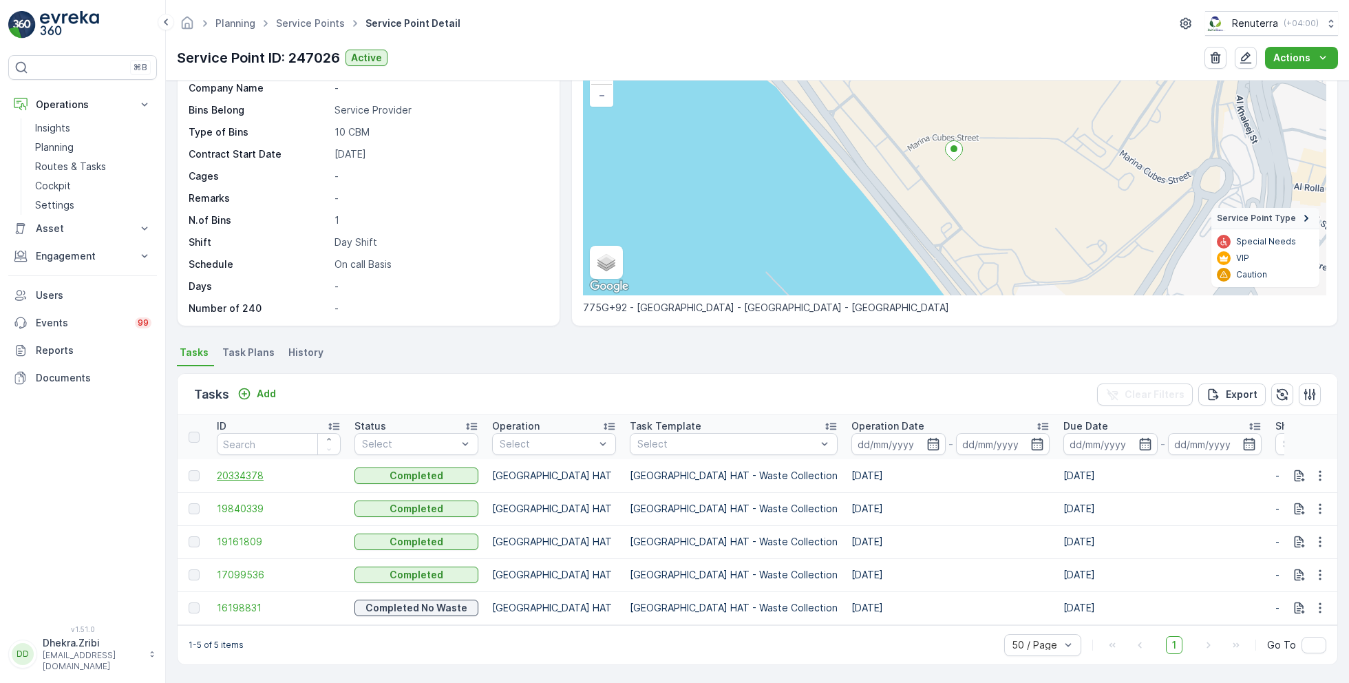
click at [247, 469] on span "20334378" at bounding box center [279, 476] width 124 height 14
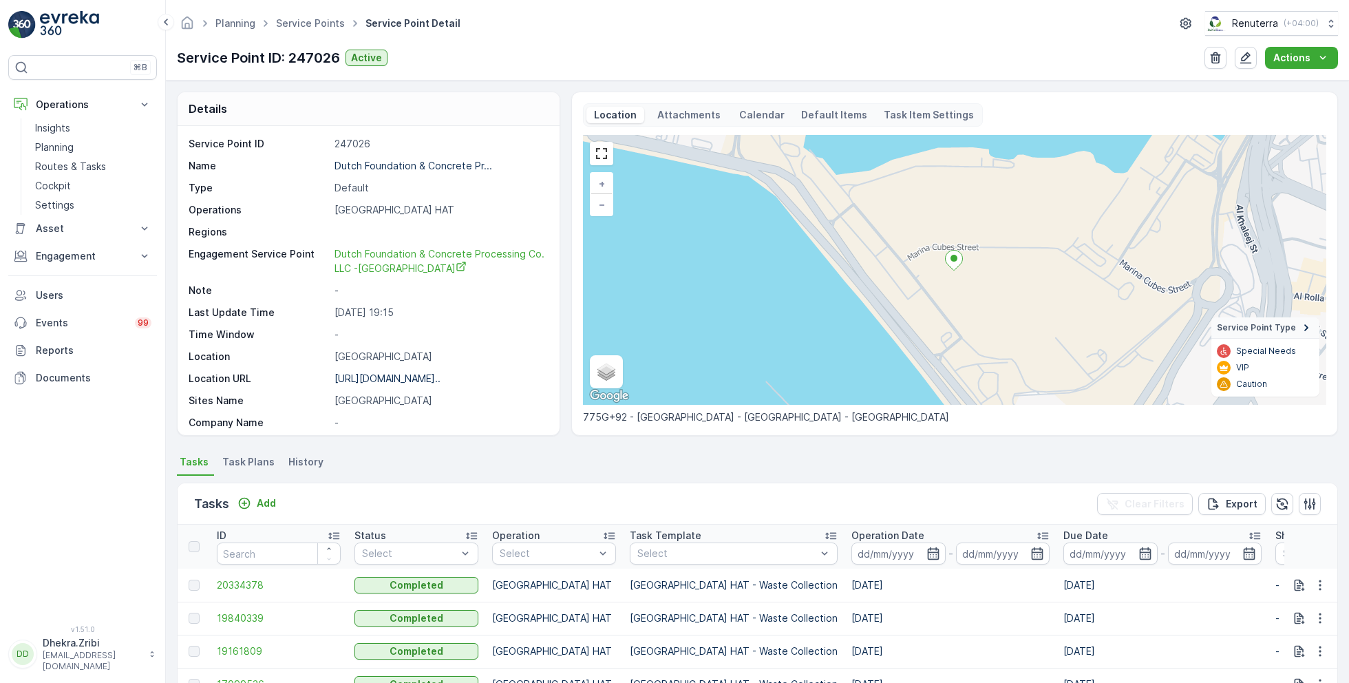
scroll to position [114, 0]
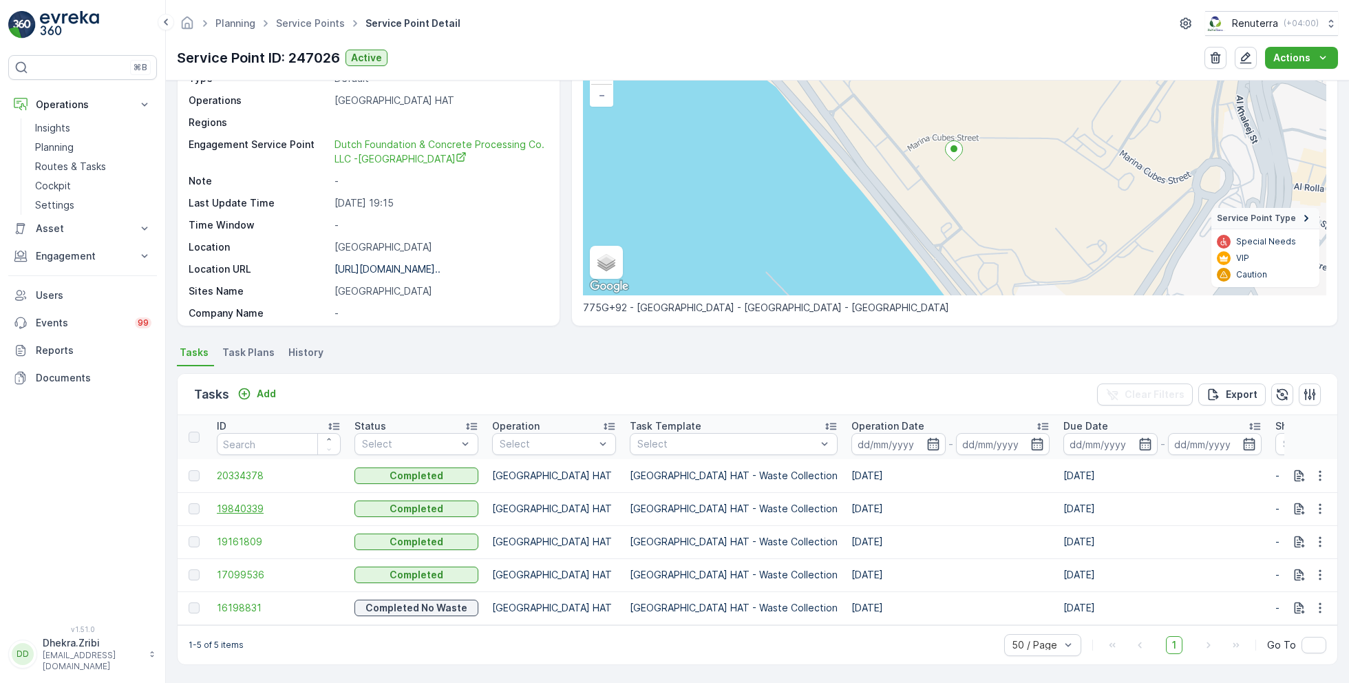
click at [244, 502] on span "19840339" at bounding box center [279, 509] width 124 height 14
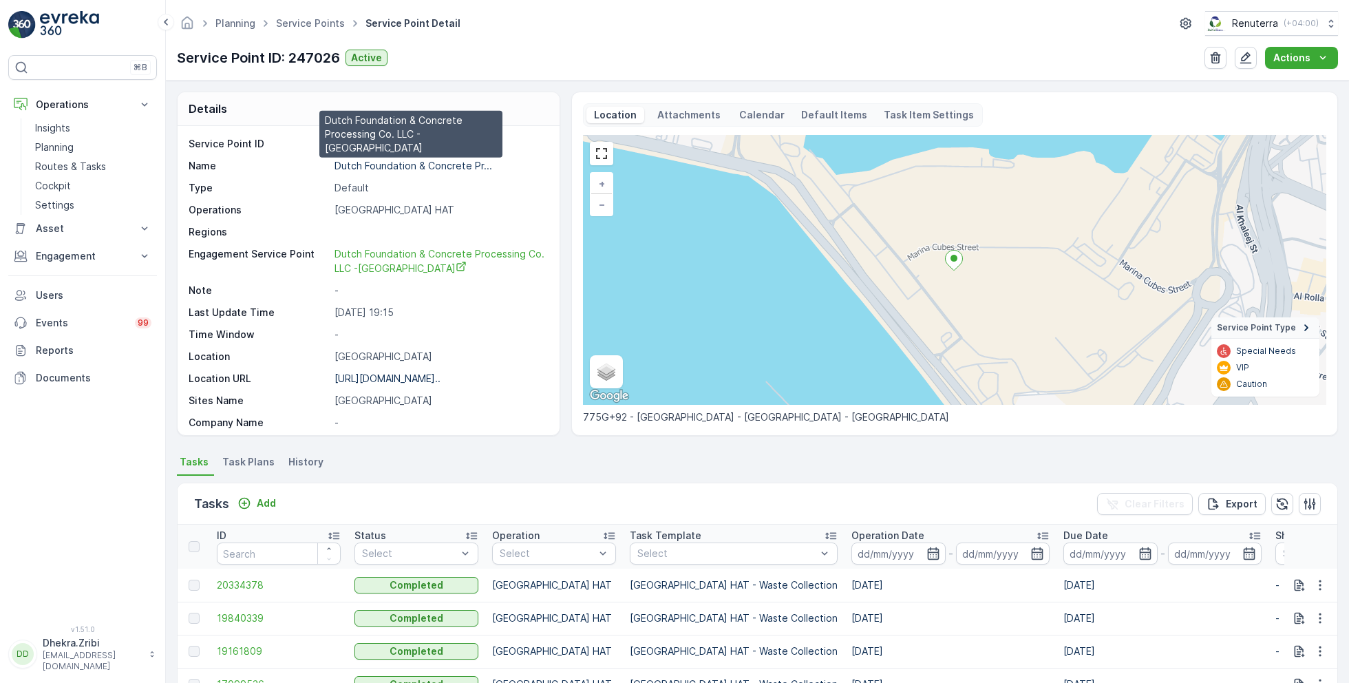
click at [421, 164] on p "Dutch Foundation & Concrete Pr..." at bounding box center [413, 166] width 158 height 12
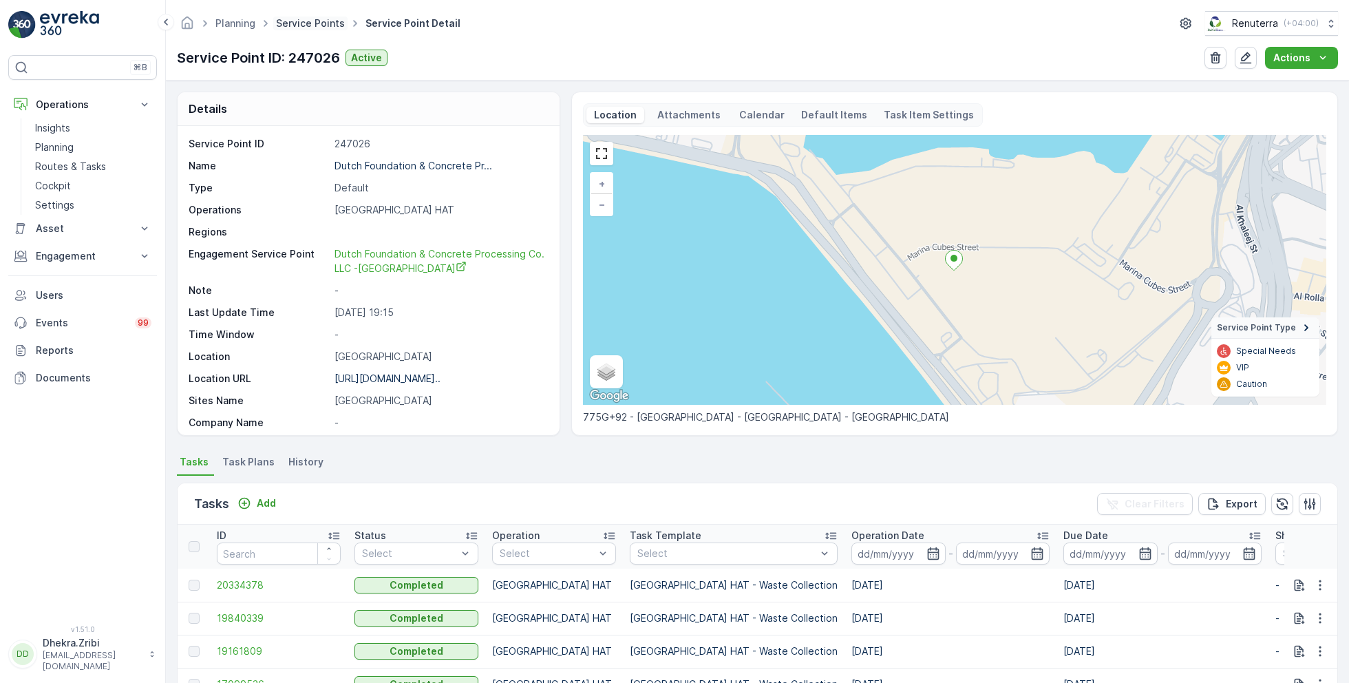
click at [304, 24] on link "Service Points" at bounding box center [310, 23] width 69 height 12
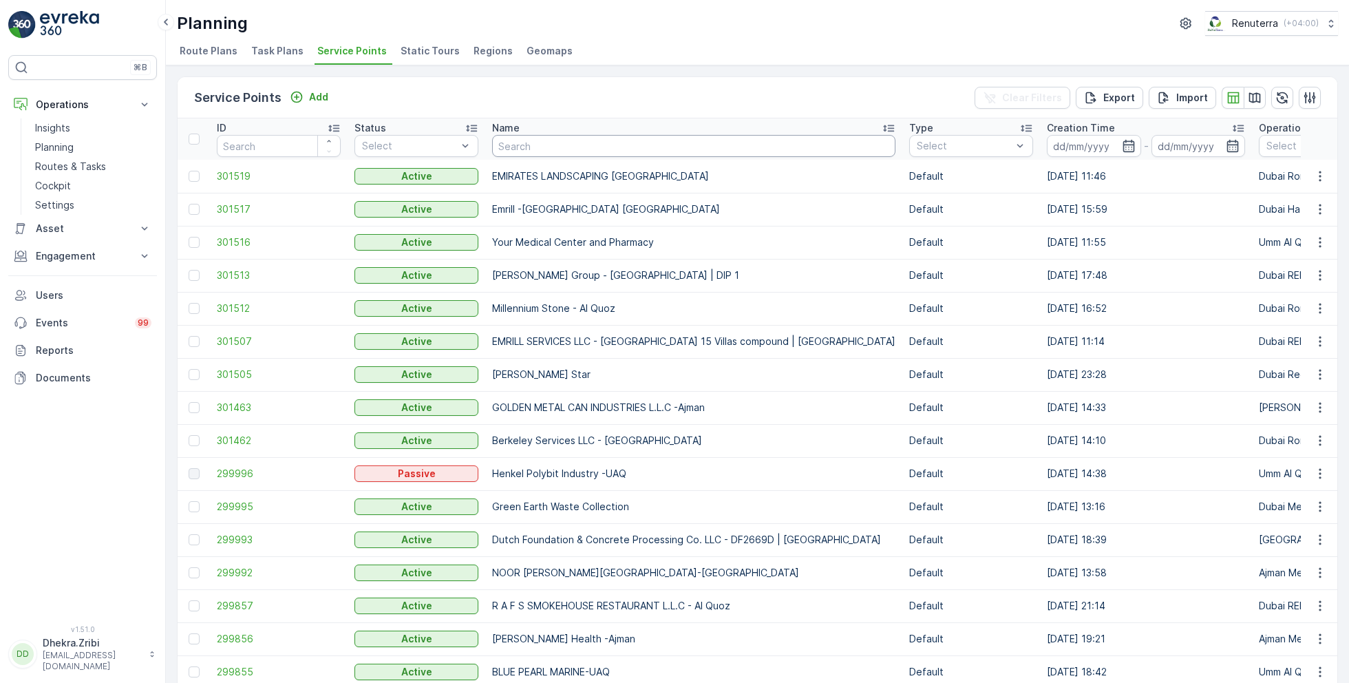
click at [546, 145] on input "text" at bounding box center [693, 146] width 403 height 22
type input "elite"
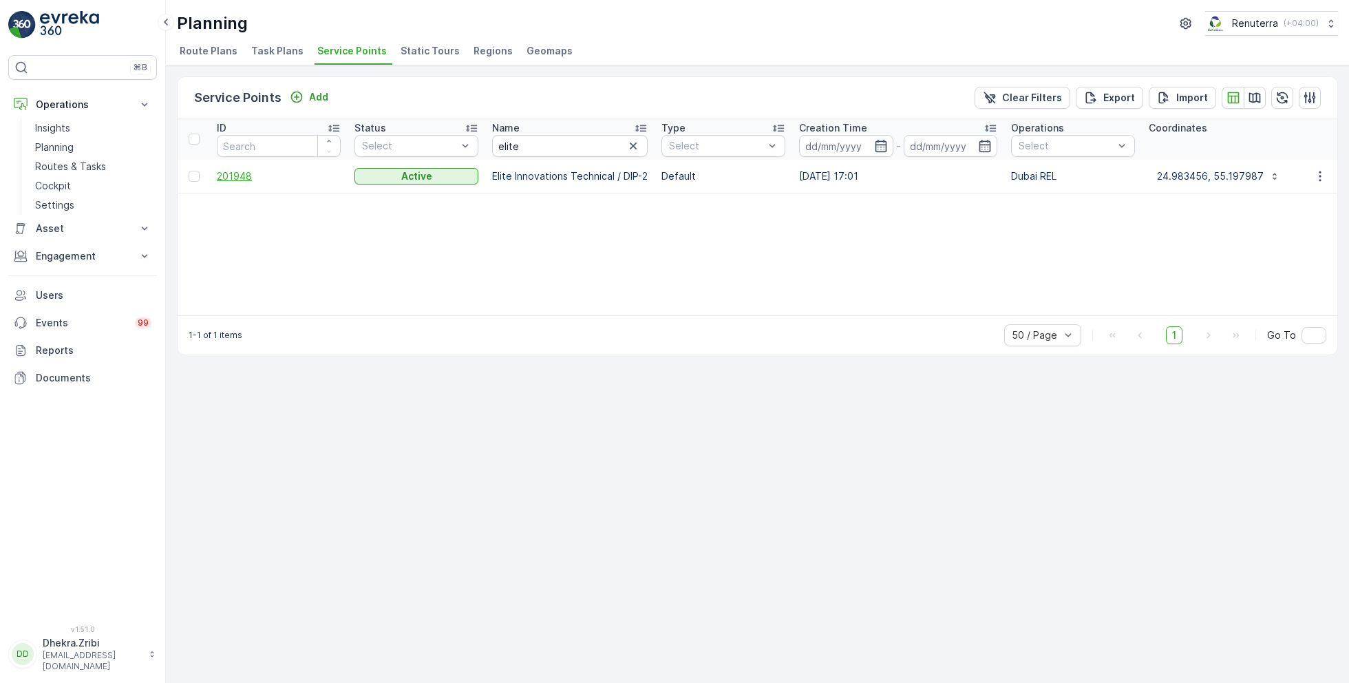
click at [239, 173] on span "201948" at bounding box center [279, 176] width 124 height 14
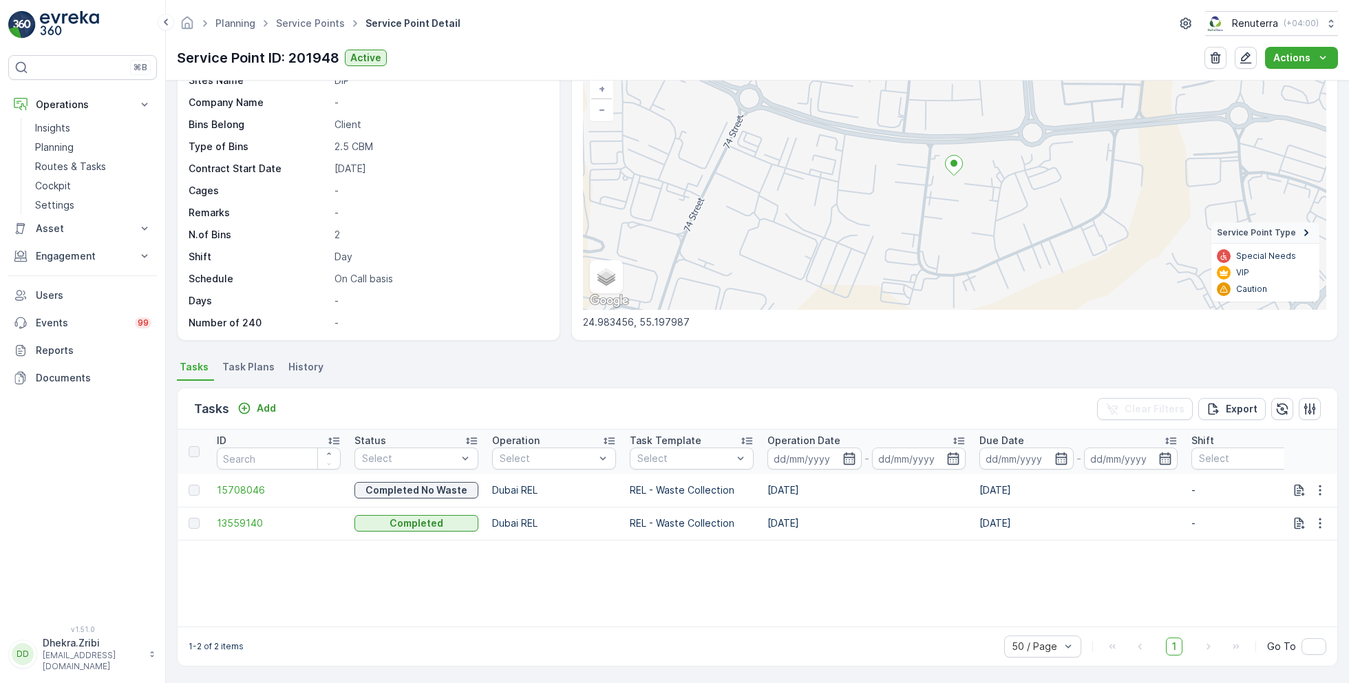
scroll to position [32, 0]
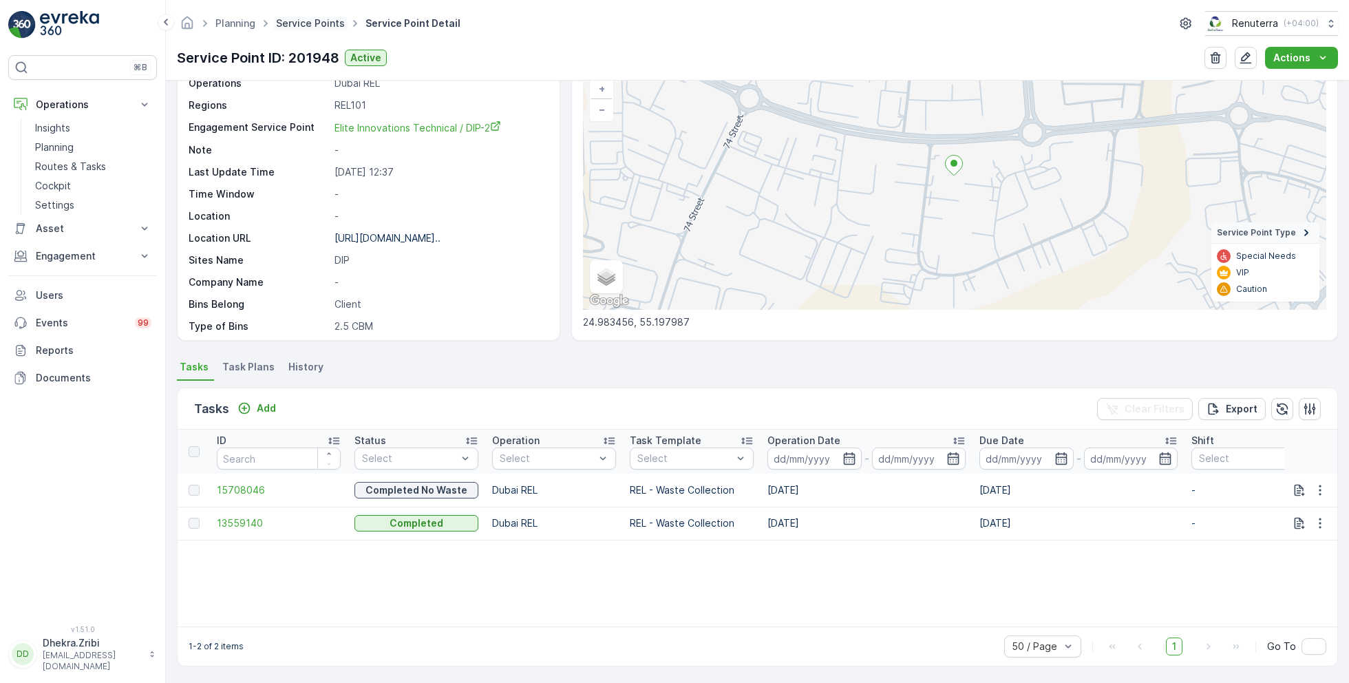
click at [297, 25] on link "Service Points" at bounding box center [310, 23] width 69 height 12
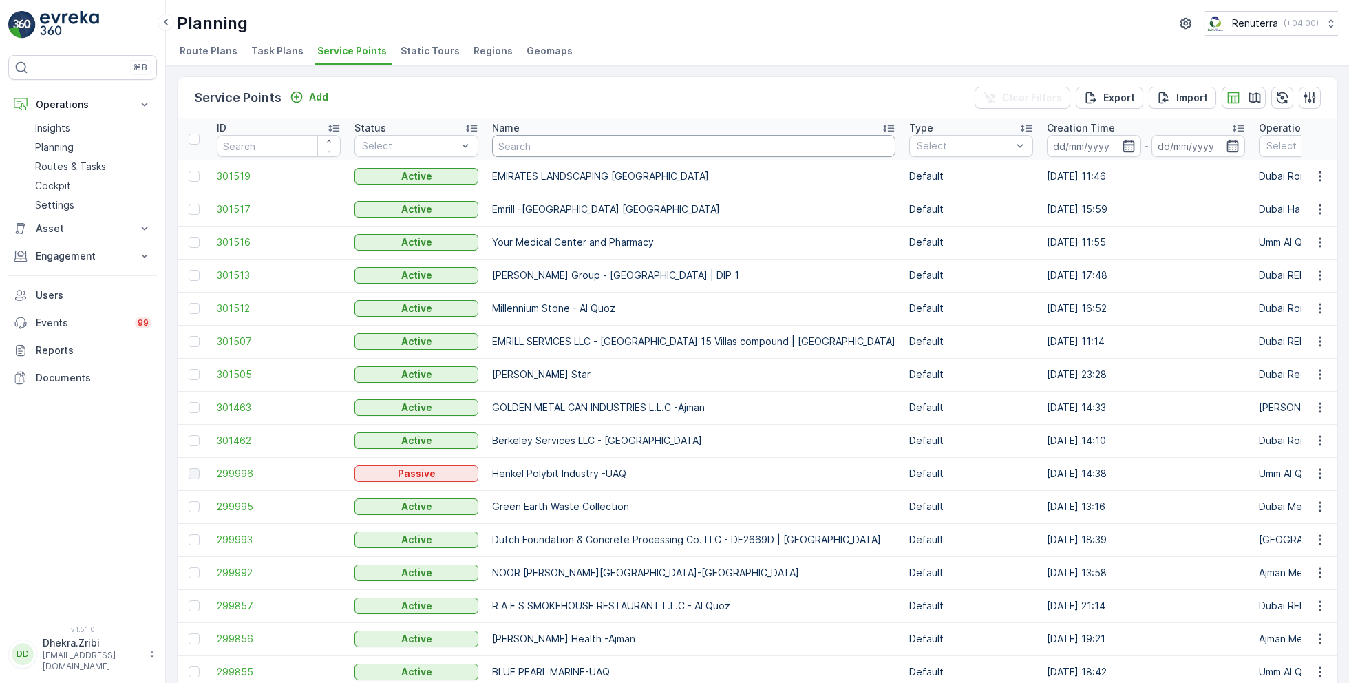
click at [560, 149] on input "text" at bounding box center [693, 146] width 403 height 22
type input "elite"
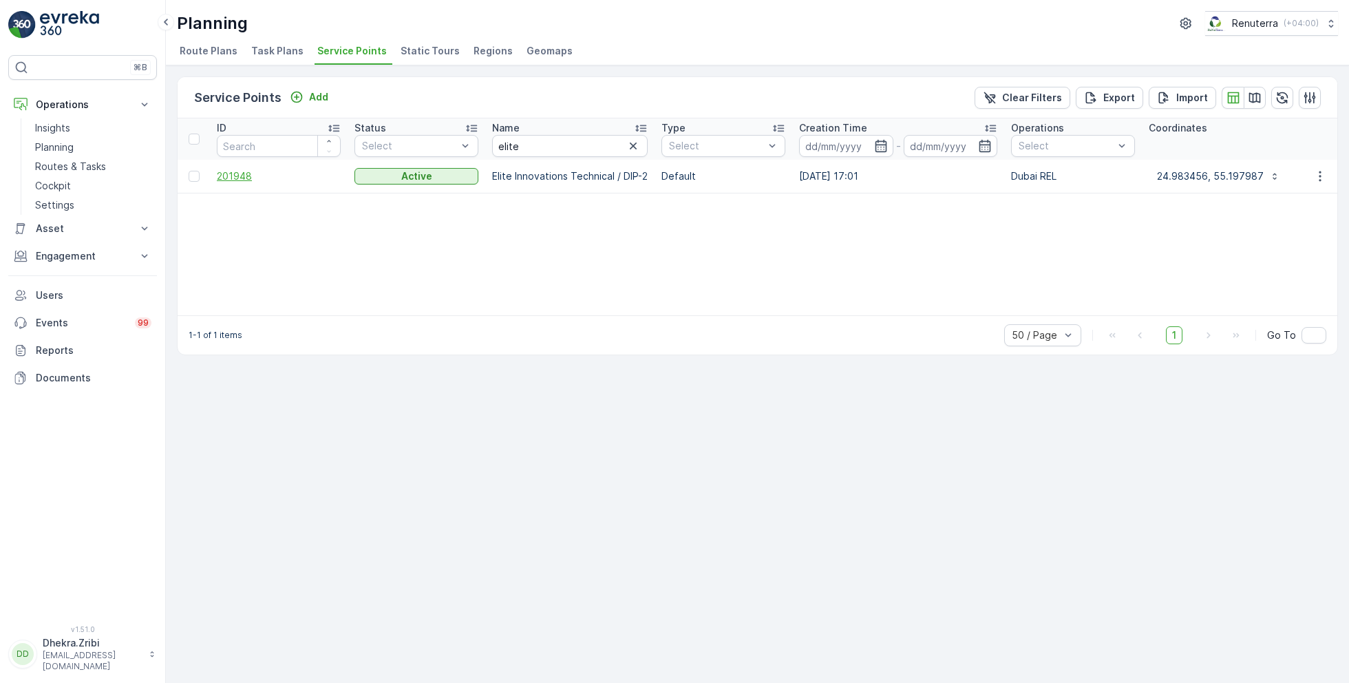
click at [237, 174] on span "201948" at bounding box center [279, 176] width 124 height 14
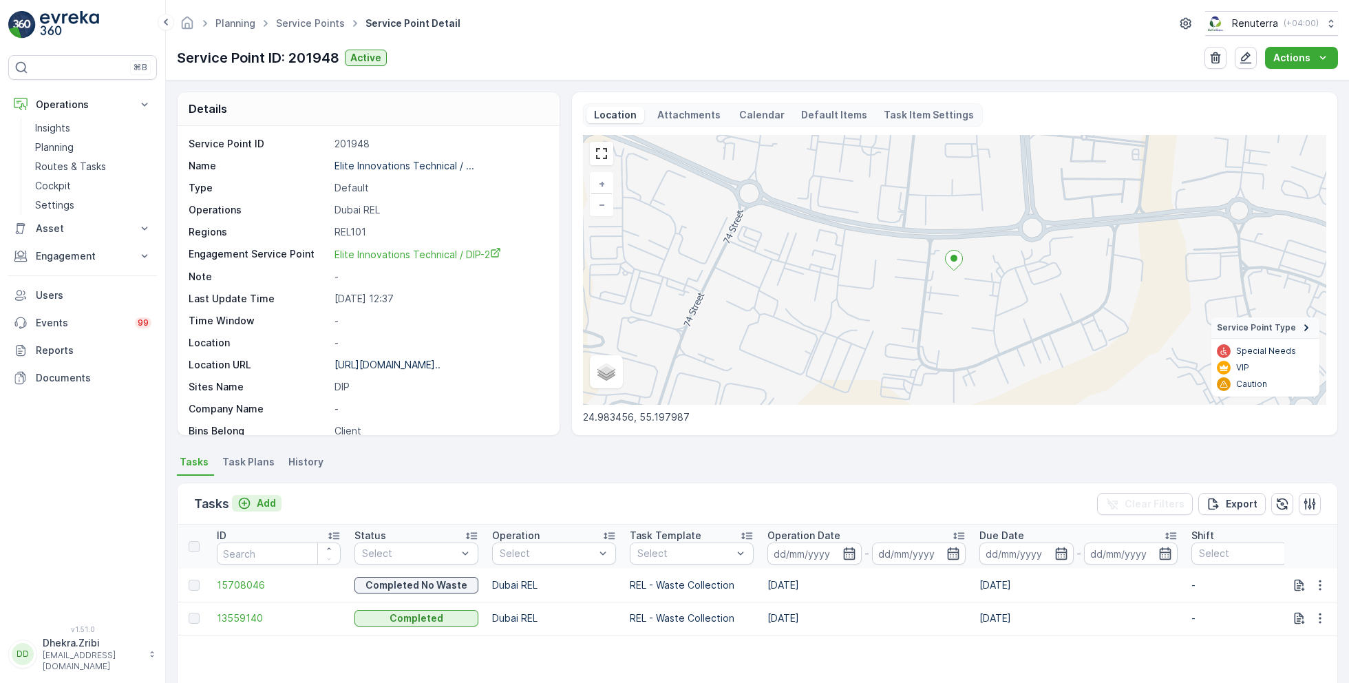
click at [251, 507] on div "Add" at bounding box center [256, 503] width 39 height 14
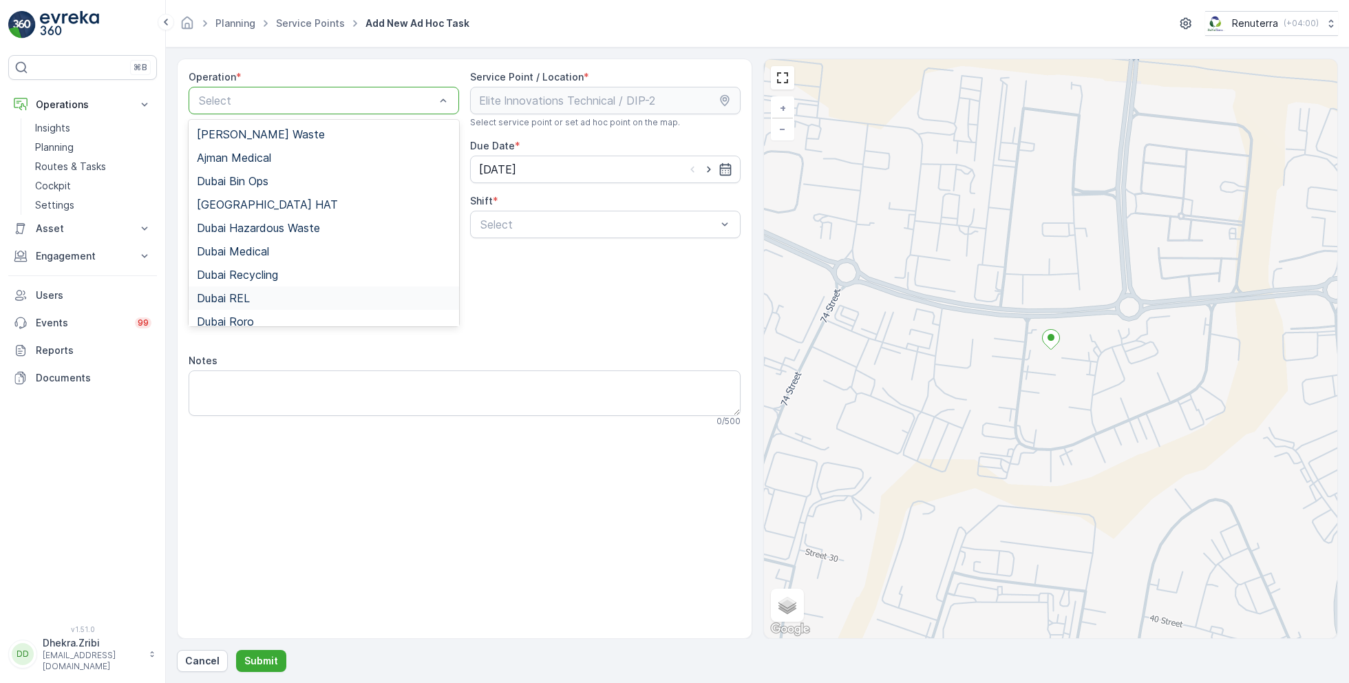
click at [248, 295] on span "Dubai REL" at bounding box center [223, 298] width 53 height 12
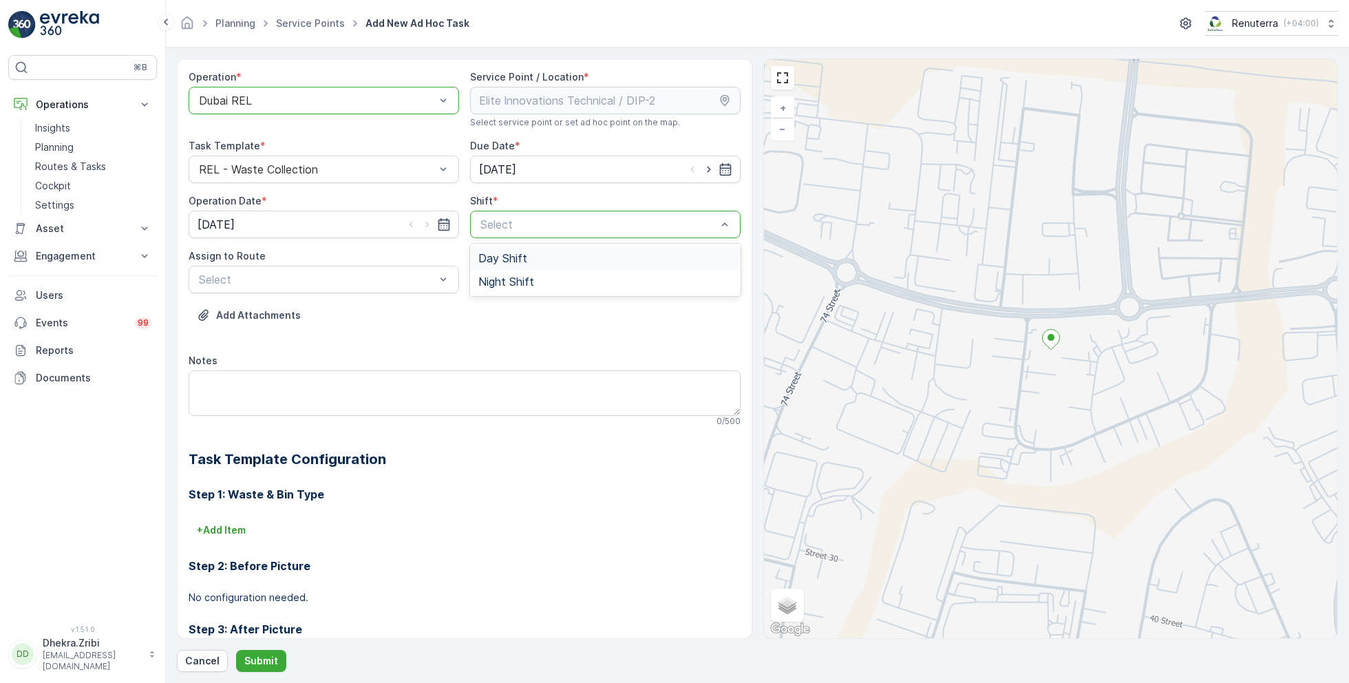
click at [501, 261] on span "Day Shift" at bounding box center [502, 258] width 49 height 12
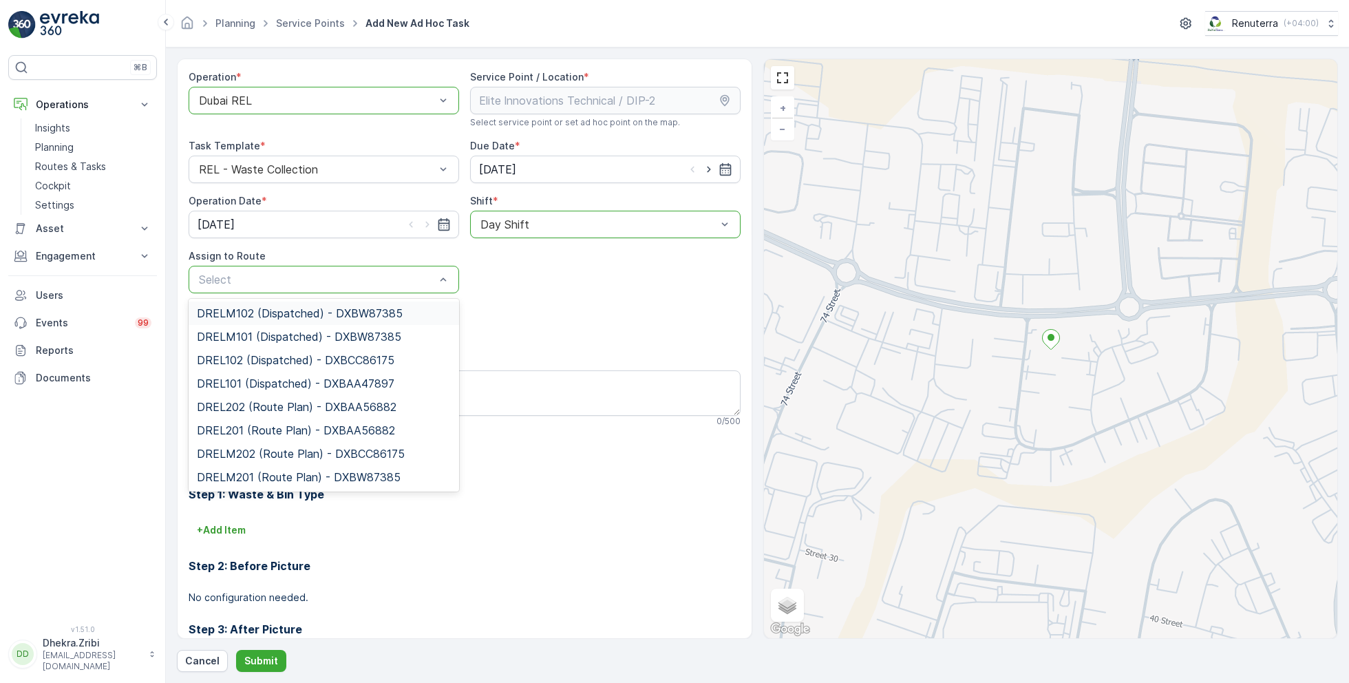
click at [259, 315] on span "DRELM102 (Dispatched) - DXBW87385" at bounding box center [300, 313] width 206 height 12
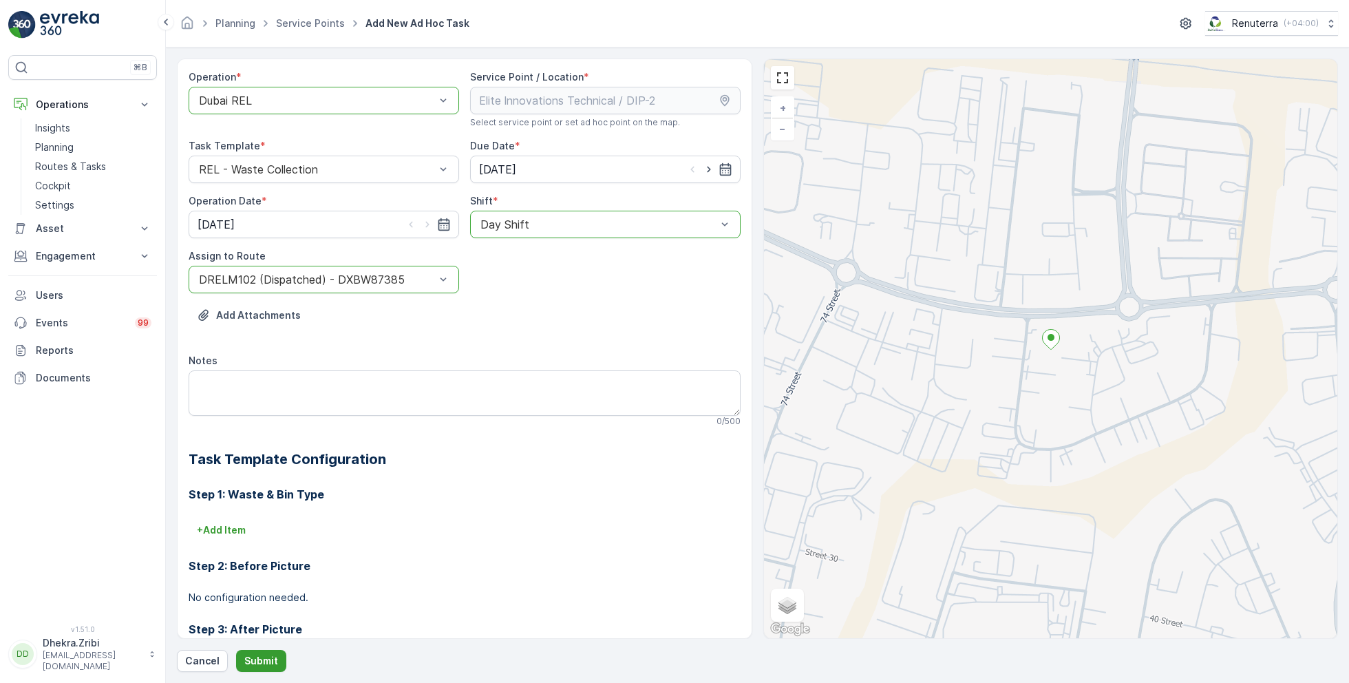
click at [253, 660] on p "Submit" at bounding box center [261, 661] width 34 height 14
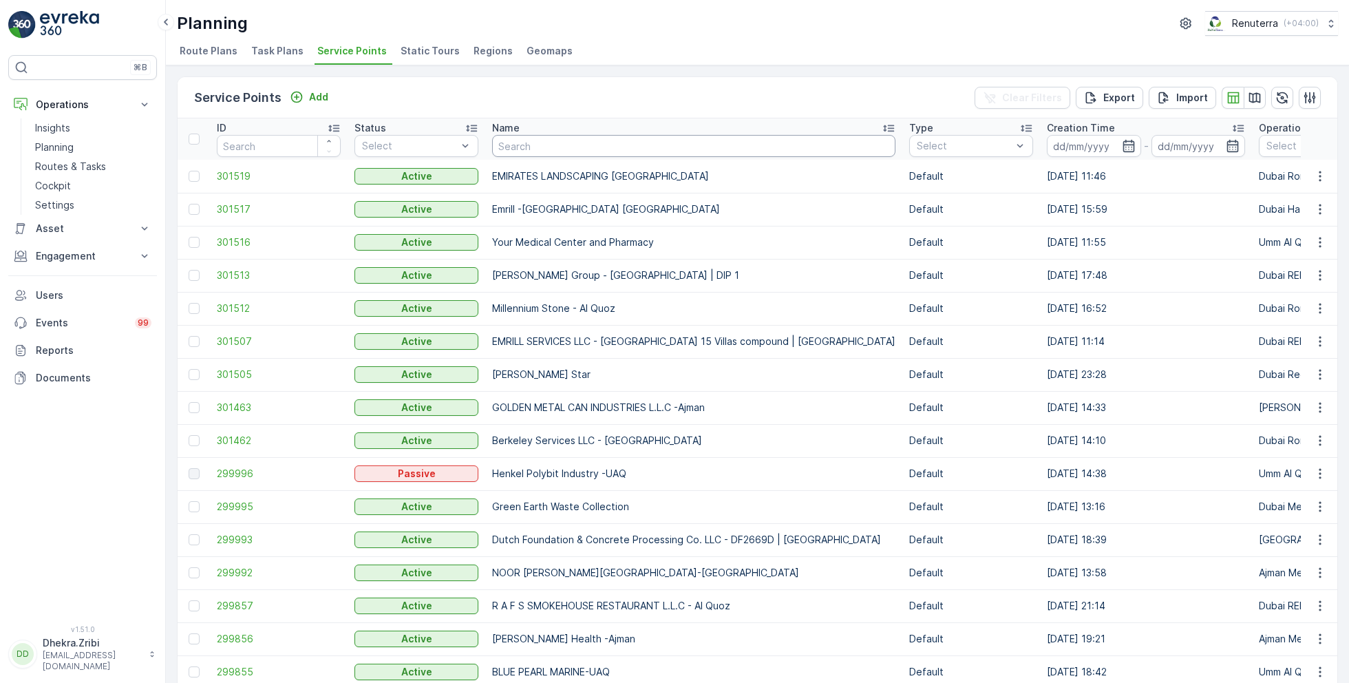
click at [547, 137] on input "text" at bounding box center [693, 146] width 403 height 22
type input "elite"
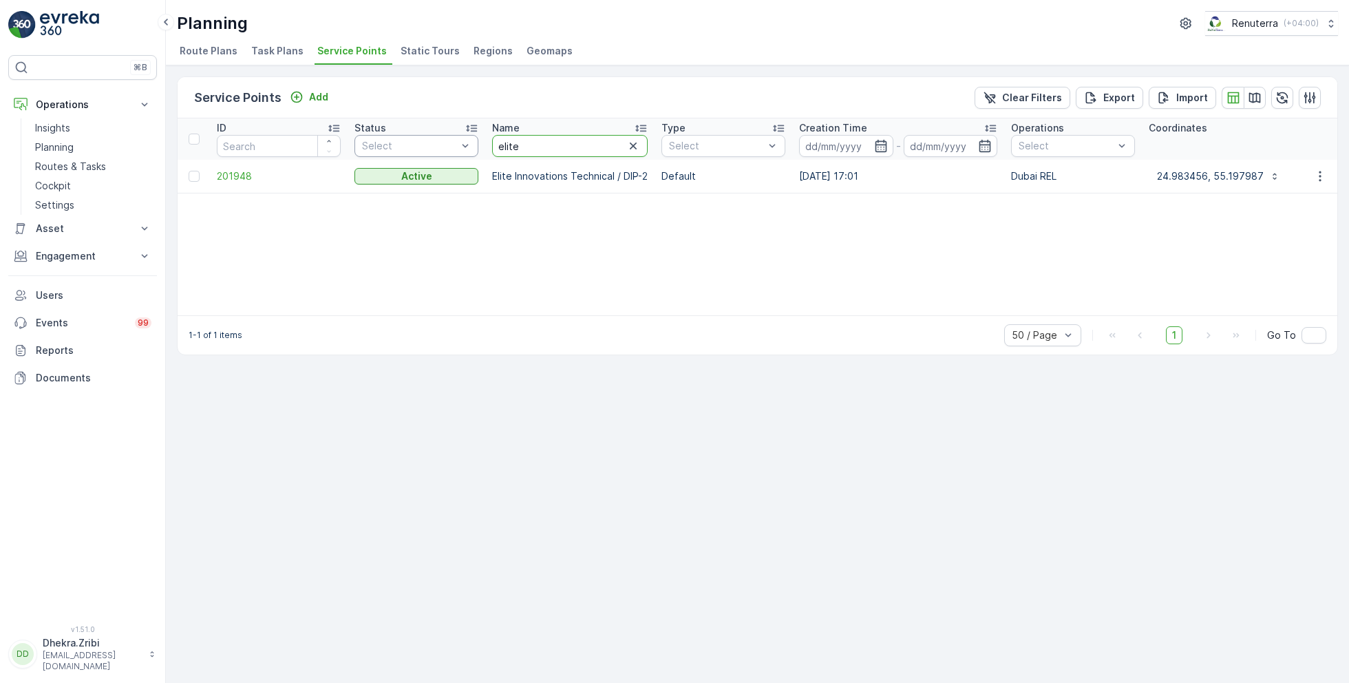
drag, startPoint x: 527, startPoint y: 142, endPoint x: 456, endPoint y: 142, distance: 70.2
type input "maqad"
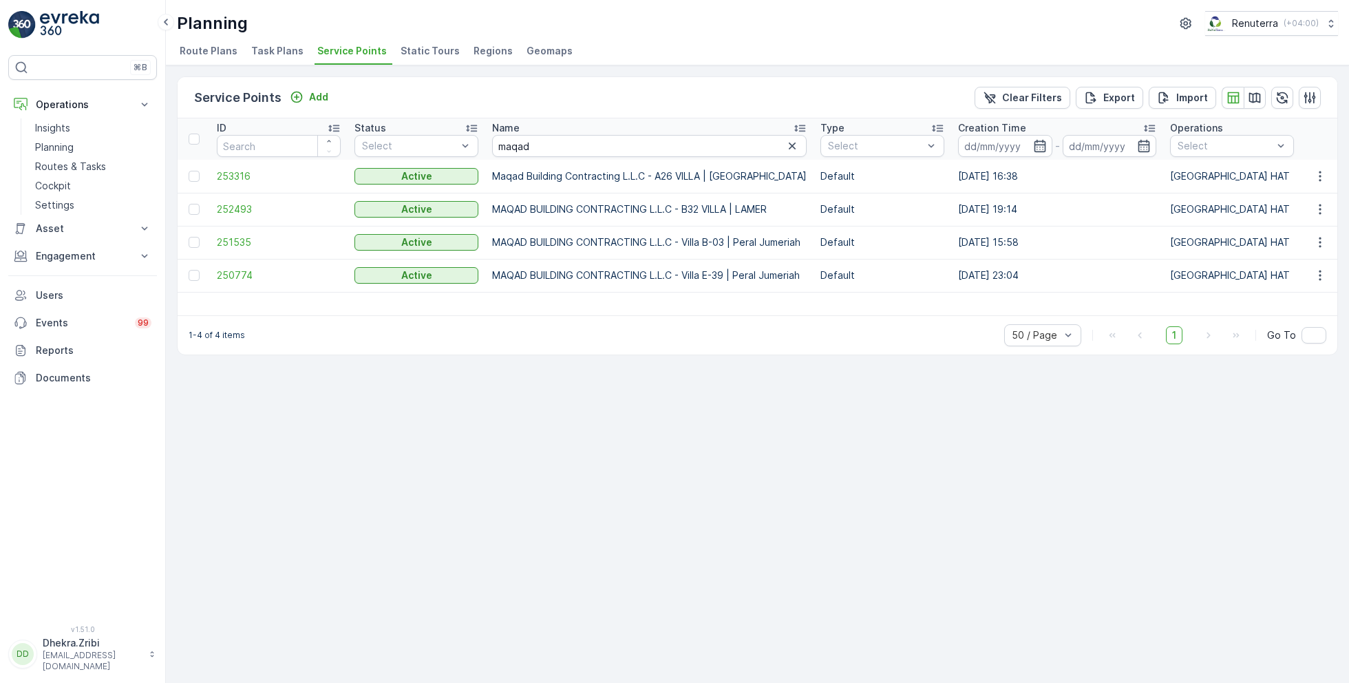
click at [244, 167] on td "253316" at bounding box center [279, 176] width 138 height 33
click at [233, 178] on span "253316" at bounding box center [279, 176] width 124 height 14
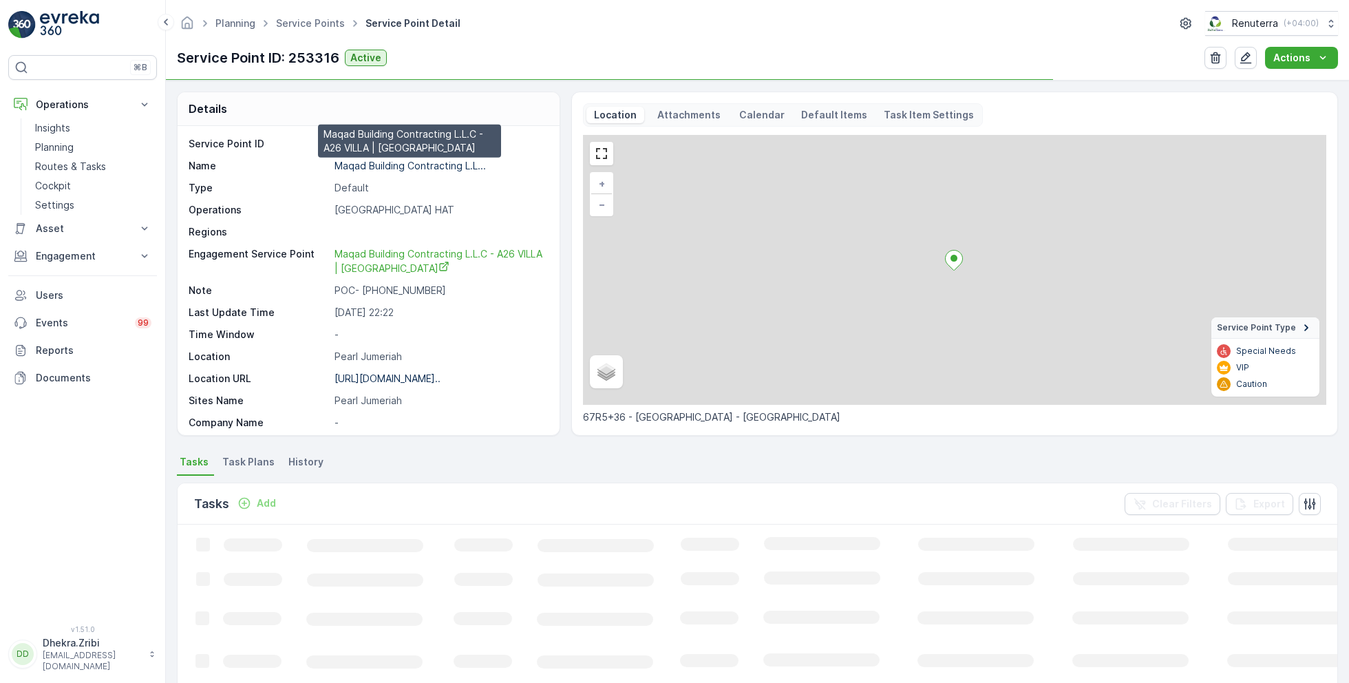
click at [422, 167] on p "Maqad Building Contracting L.L..." at bounding box center [409, 166] width 151 height 12
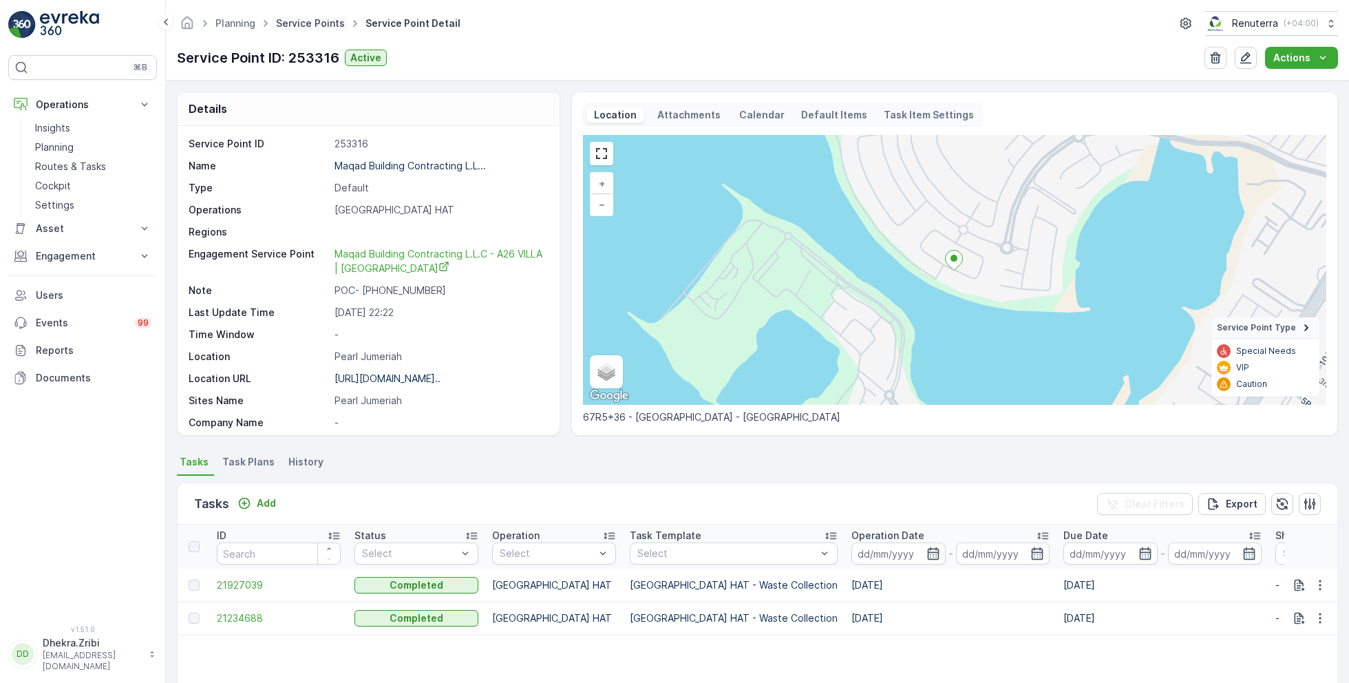
click at [297, 17] on link "Service Points" at bounding box center [310, 23] width 69 height 12
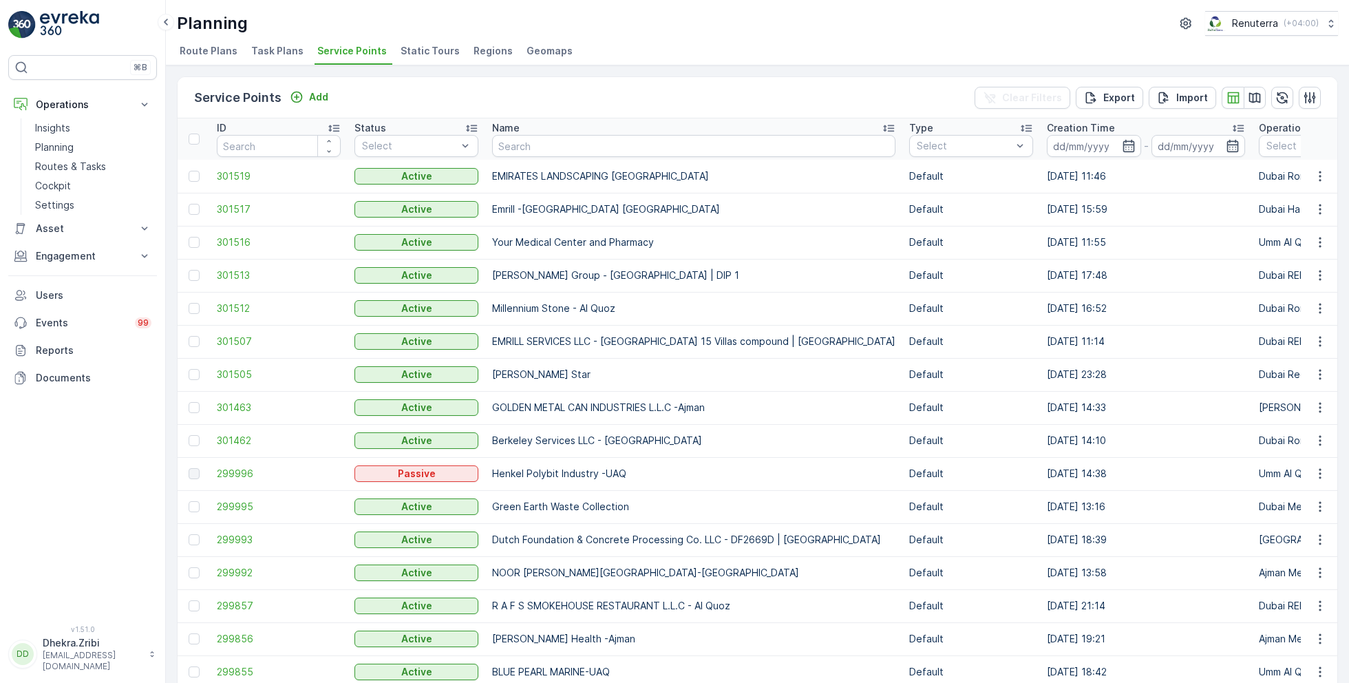
click at [565, 146] on input "text" at bounding box center [693, 146] width 403 height 22
type input "kings"
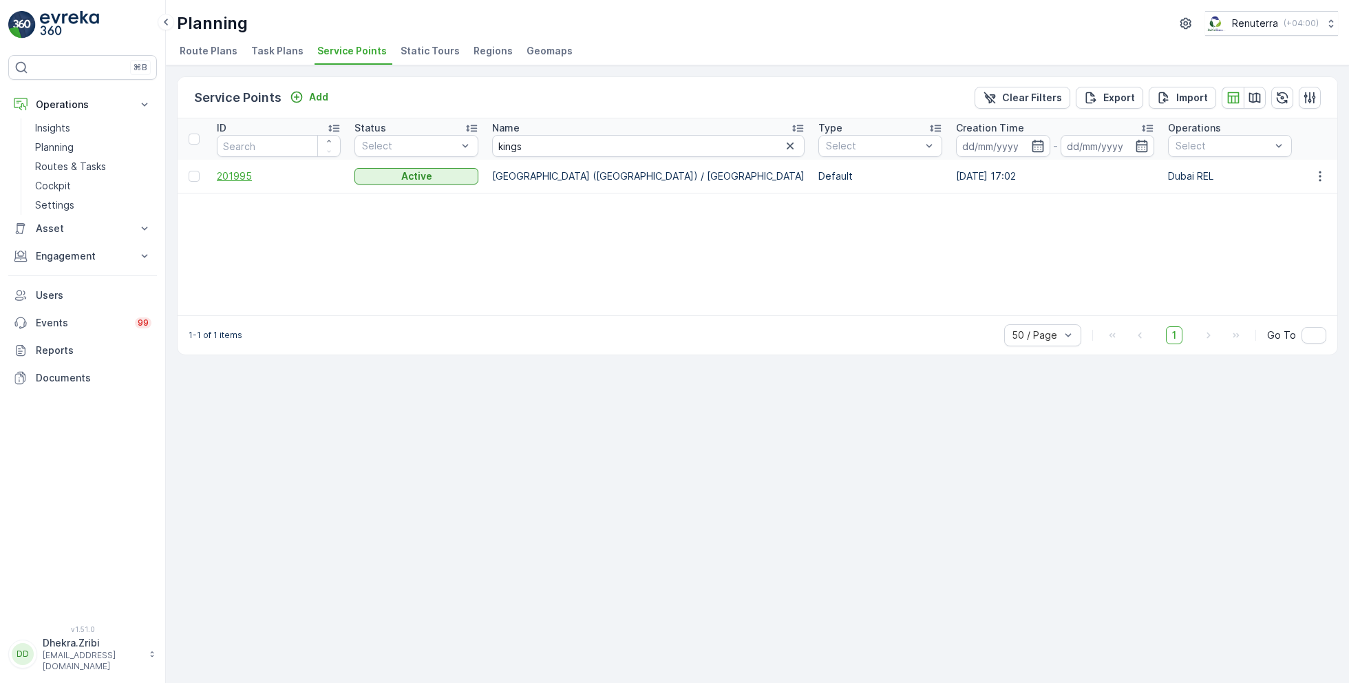
click at [231, 178] on span "201995" at bounding box center [279, 176] width 124 height 14
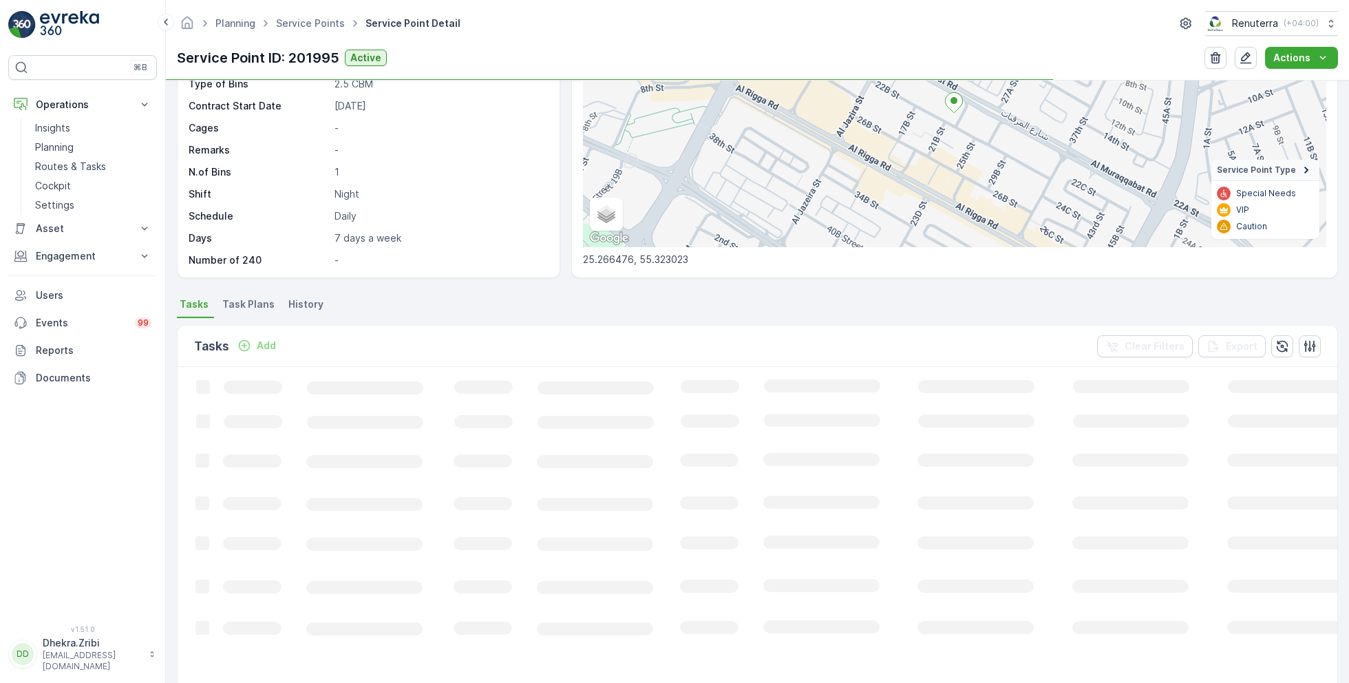
scroll to position [165, 0]
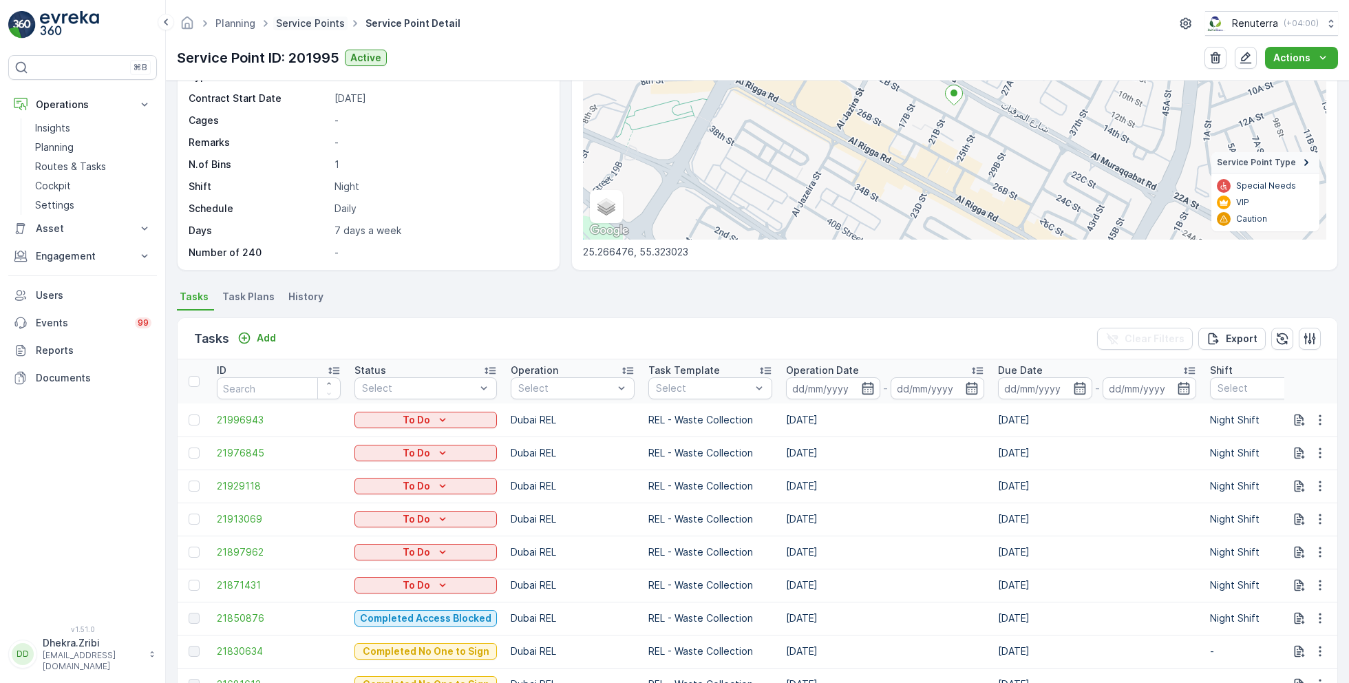
click at [314, 18] on link "Service Points" at bounding box center [310, 23] width 69 height 12
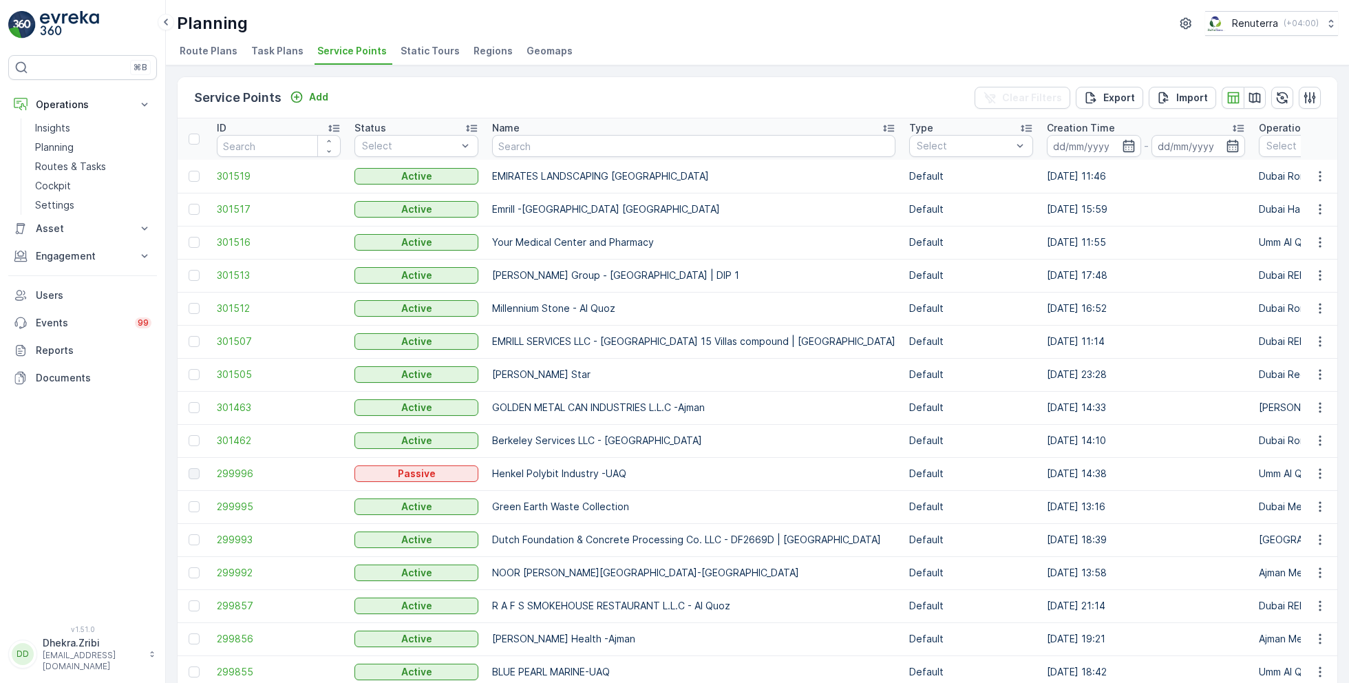
click at [557, 147] on input "text" at bounding box center [693, 146] width 403 height 22
type input "kings"
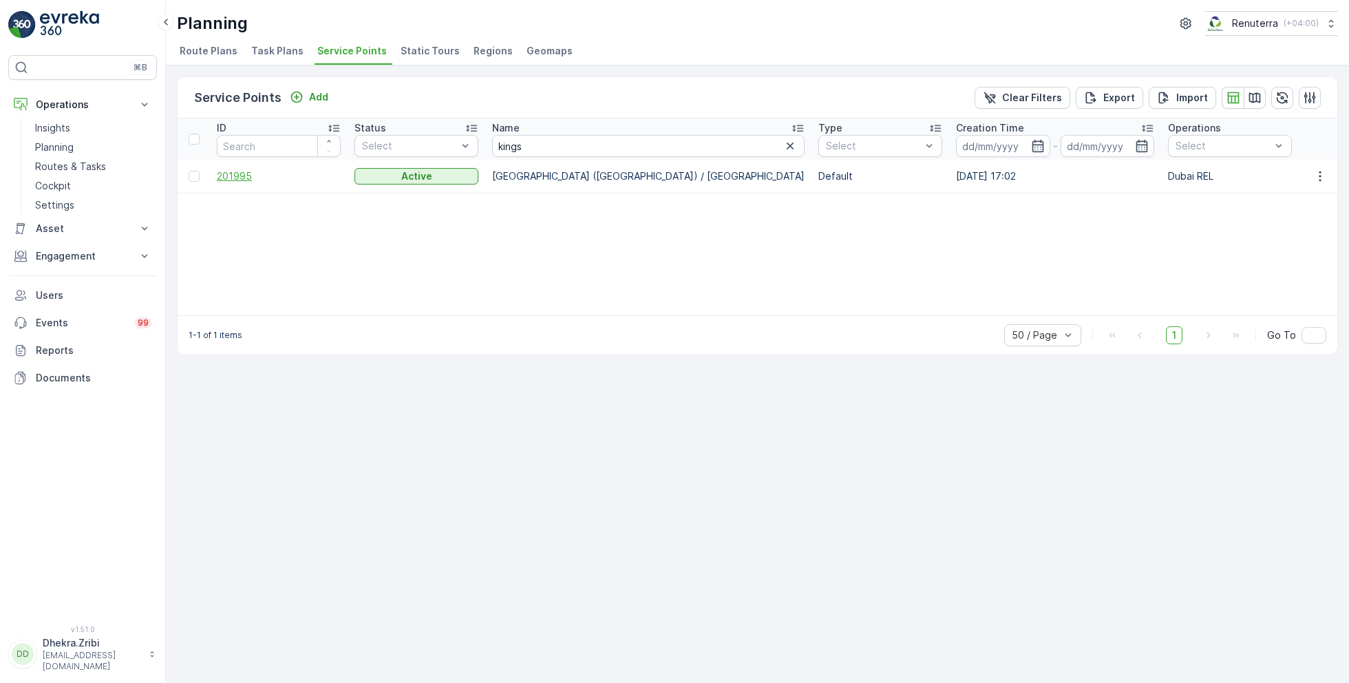
click at [248, 176] on span "201995" at bounding box center [279, 176] width 124 height 14
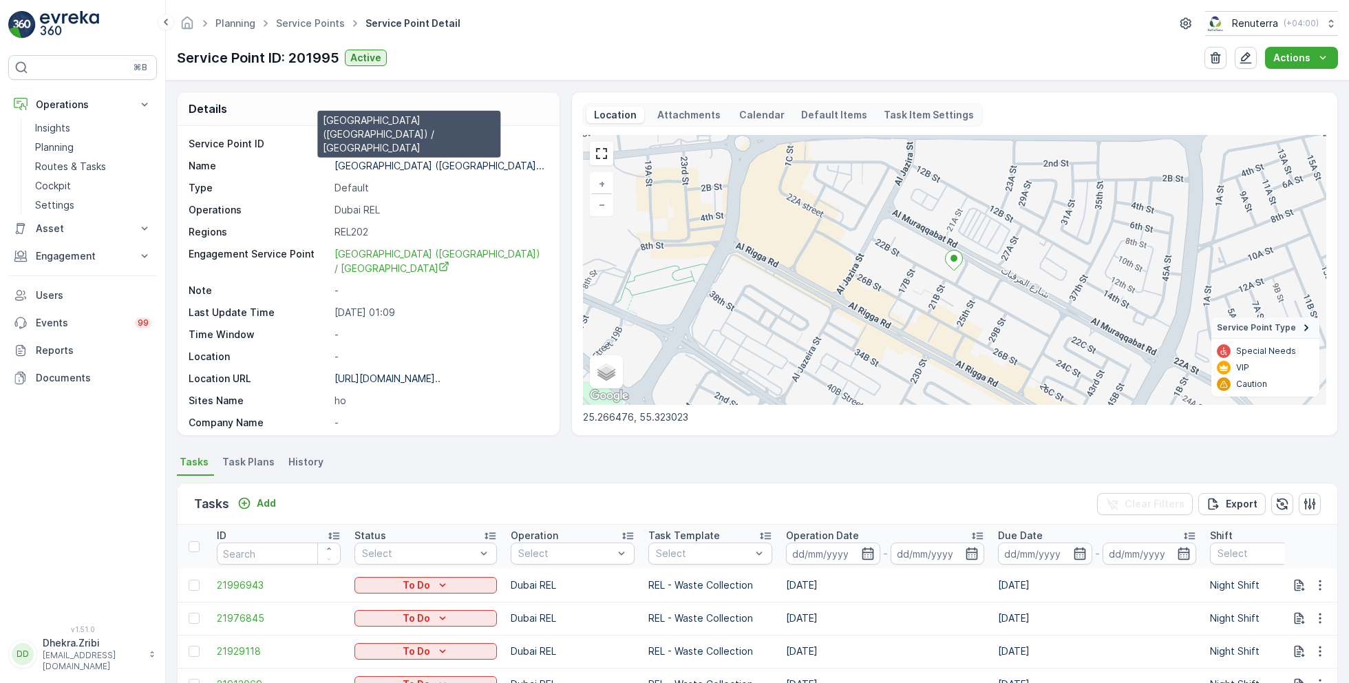
click at [392, 164] on p "Kings Park Hotel (Barsha Branc..." at bounding box center [439, 166] width 210 height 12
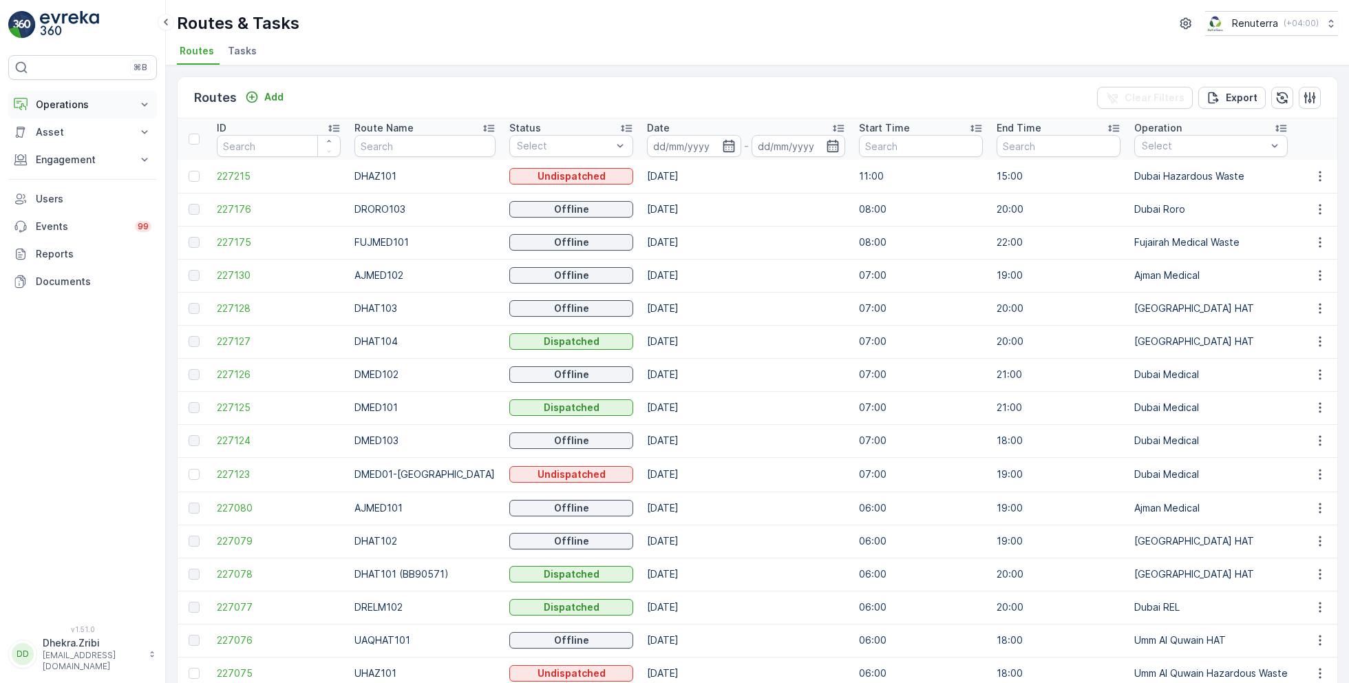
click at [70, 104] on p "Operations" at bounding box center [83, 105] width 94 height 14
click at [54, 149] on p "Planning" at bounding box center [54, 147] width 39 height 14
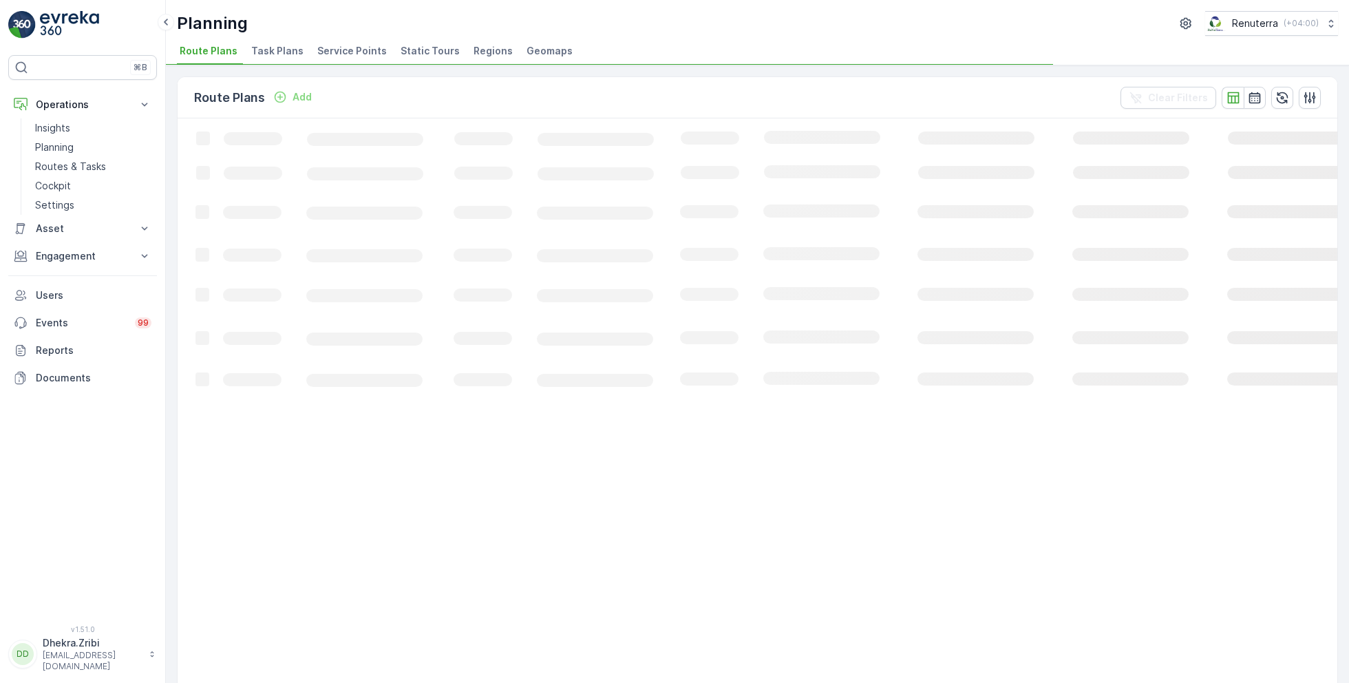
click at [353, 57] on li "Service Points" at bounding box center [354, 52] width 78 height 23
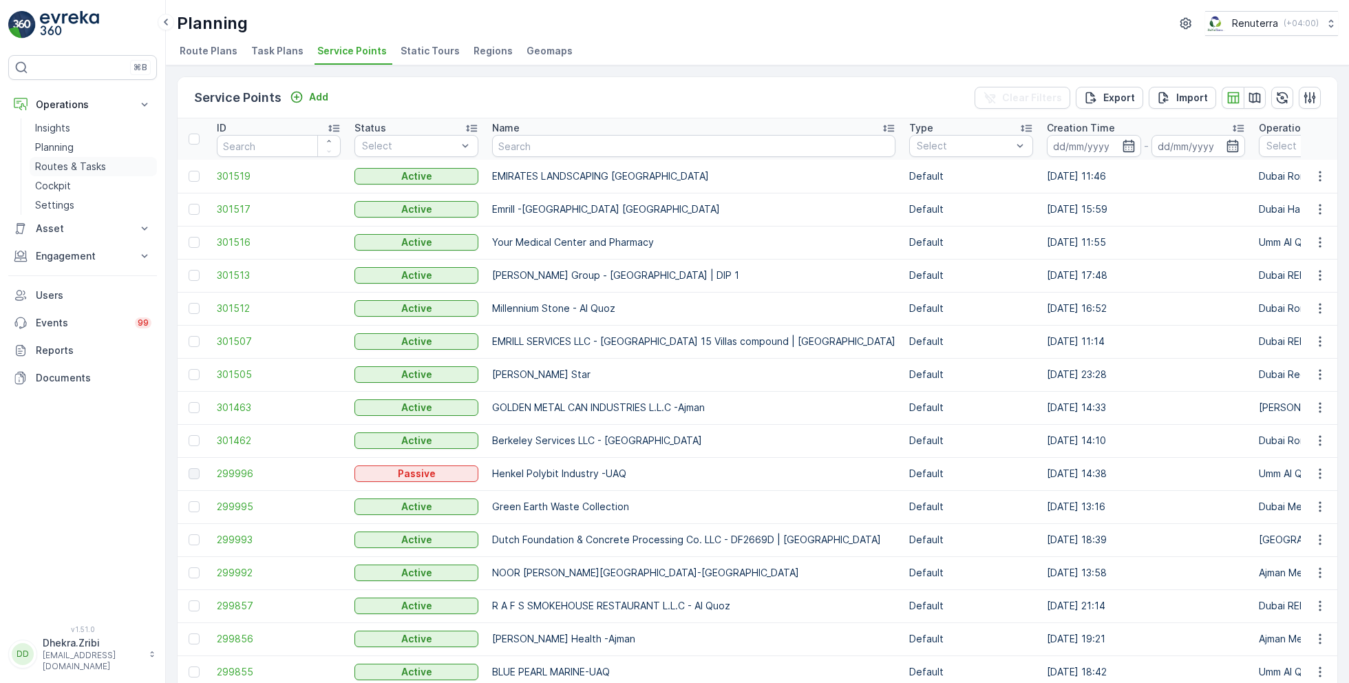
click at [59, 164] on p "Routes & Tasks" at bounding box center [70, 167] width 71 height 14
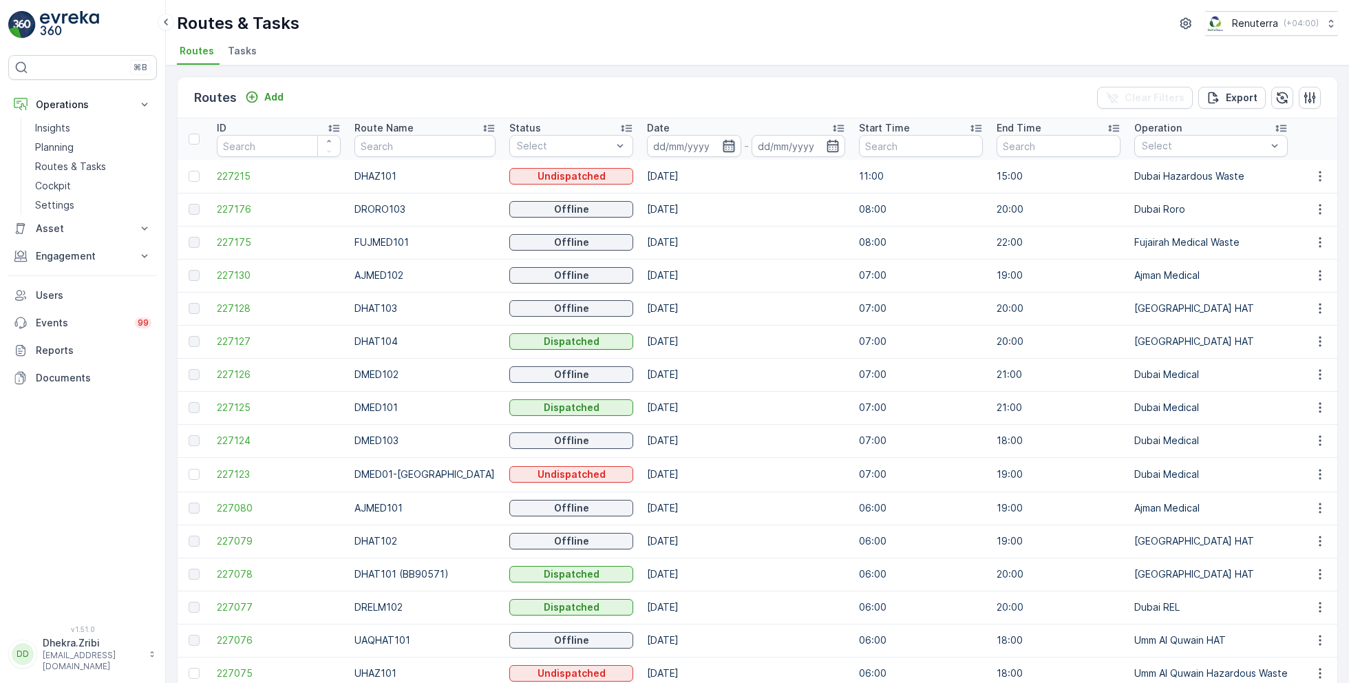
click at [723, 148] on icon "button" at bounding box center [729, 146] width 12 height 12
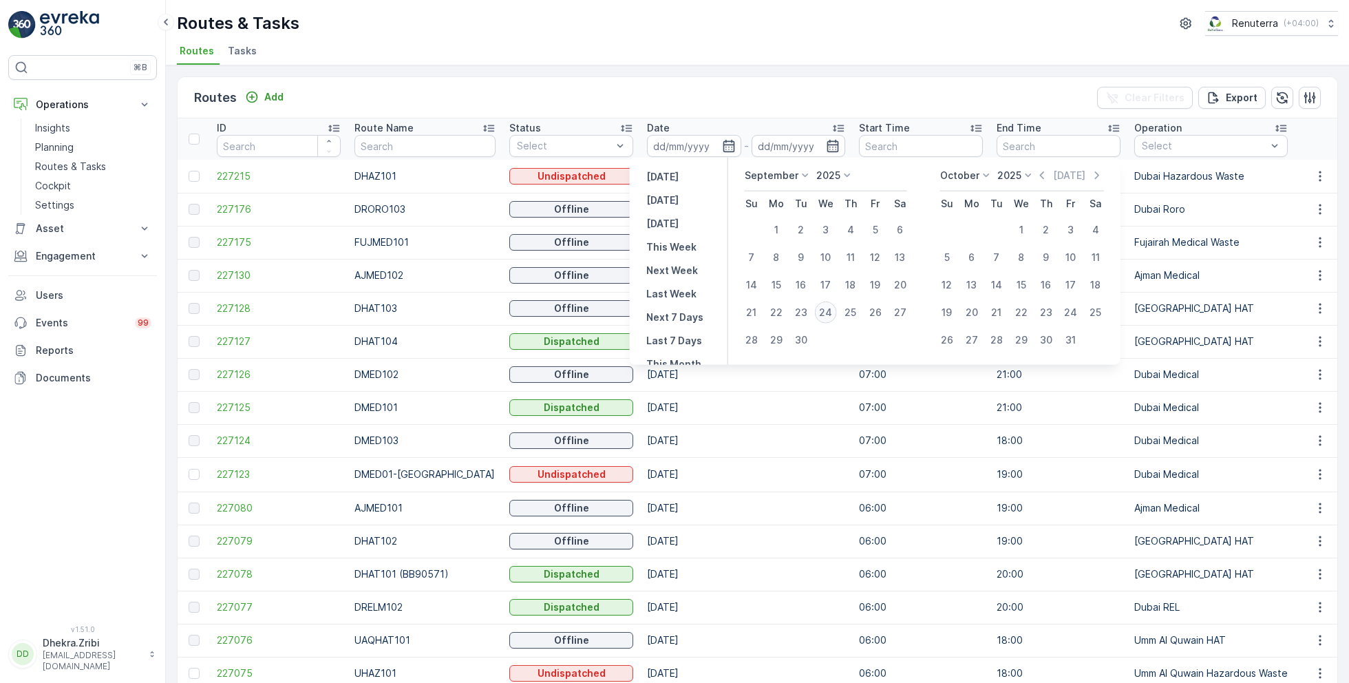
click at [823, 312] on div "24" at bounding box center [826, 312] width 22 height 22
type input "[DATE]"
click at [823, 312] on div "24" at bounding box center [826, 312] width 22 height 22
type input "[DATE]"
click at [705, 30] on div "Routes & Tasks Renuterra ( +04:00 )" at bounding box center [757, 23] width 1161 height 25
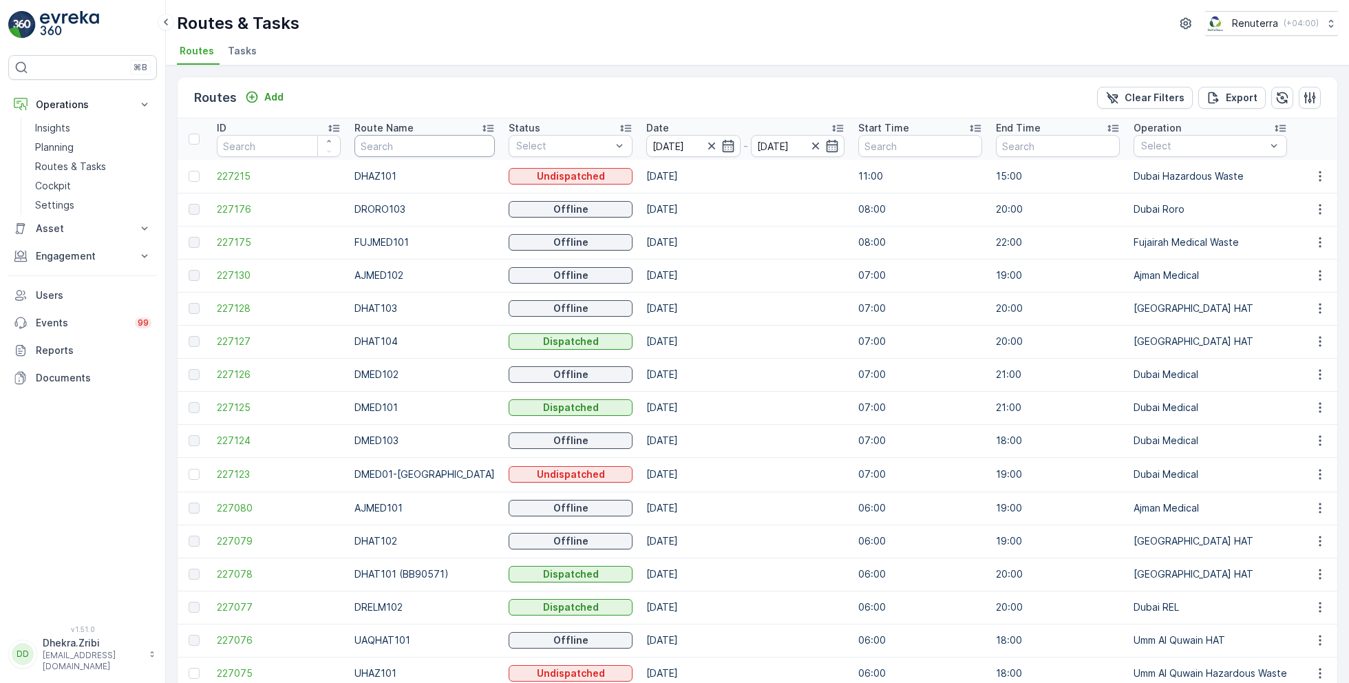
click at [412, 146] on input "text" at bounding box center [424, 146] width 140 height 22
type input "roro"
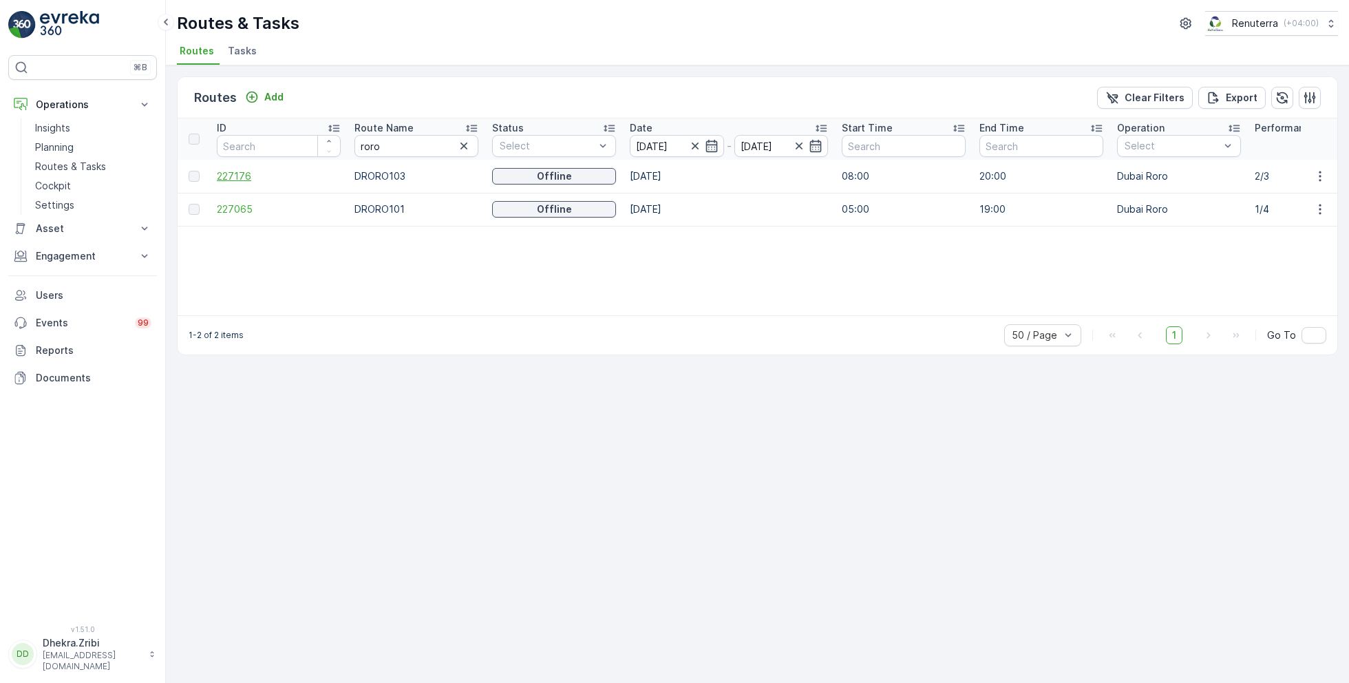
click at [238, 176] on span "227176" at bounding box center [279, 176] width 124 height 14
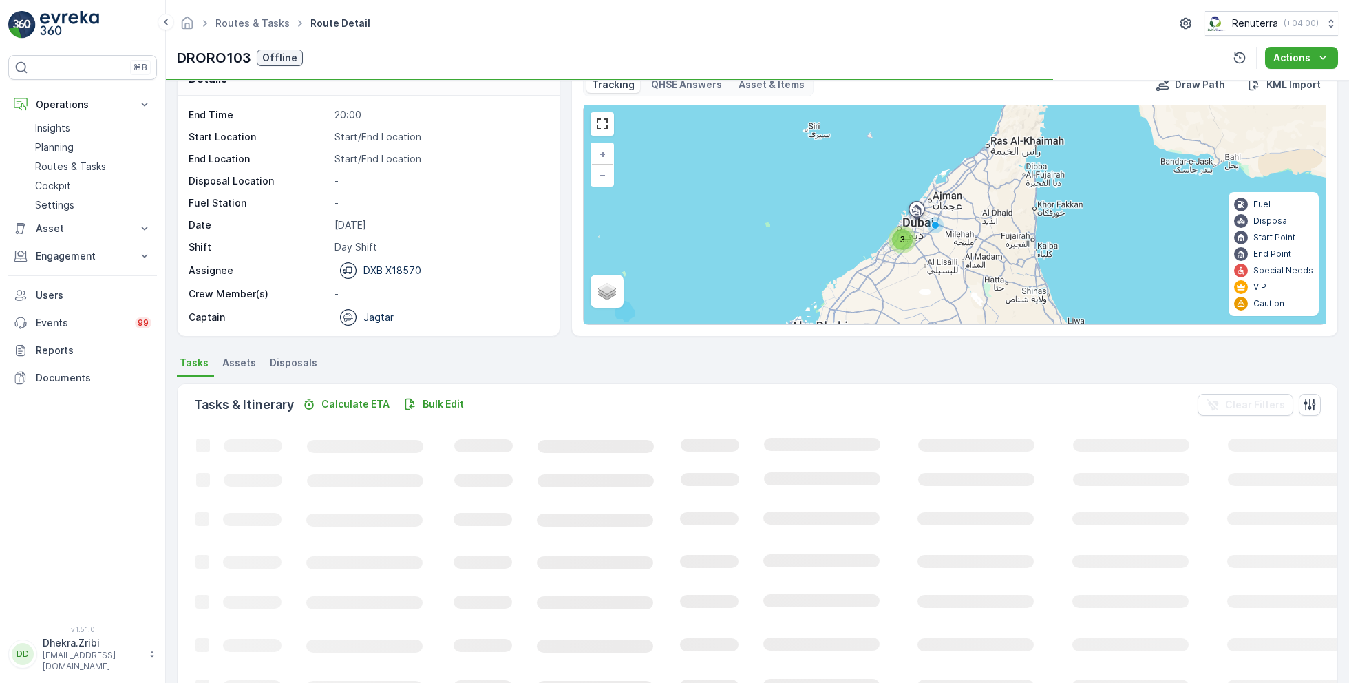
scroll to position [26, 0]
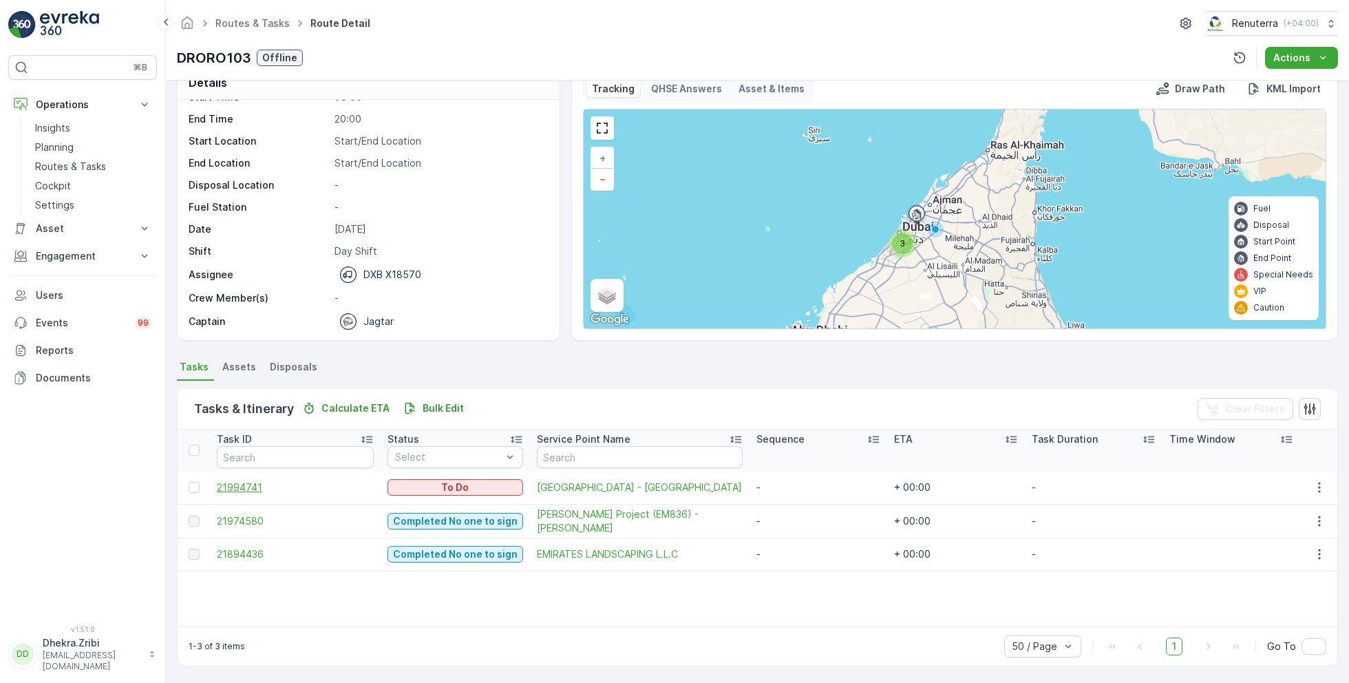
click at [257, 487] on span "21994741" at bounding box center [295, 487] width 157 height 14
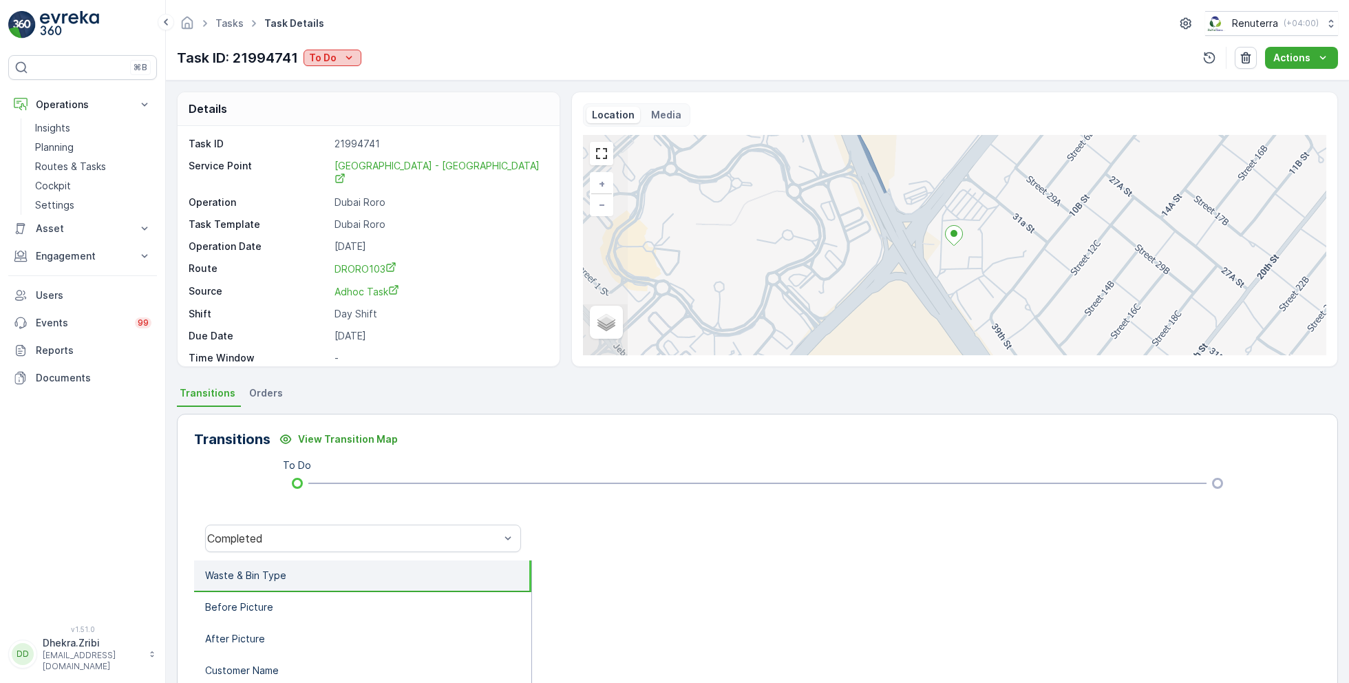
click at [345, 64] on button "To Do" at bounding box center [333, 58] width 58 height 17
click at [396, 116] on span "Completed No one to sign" at bounding box center [373, 116] width 123 height 14
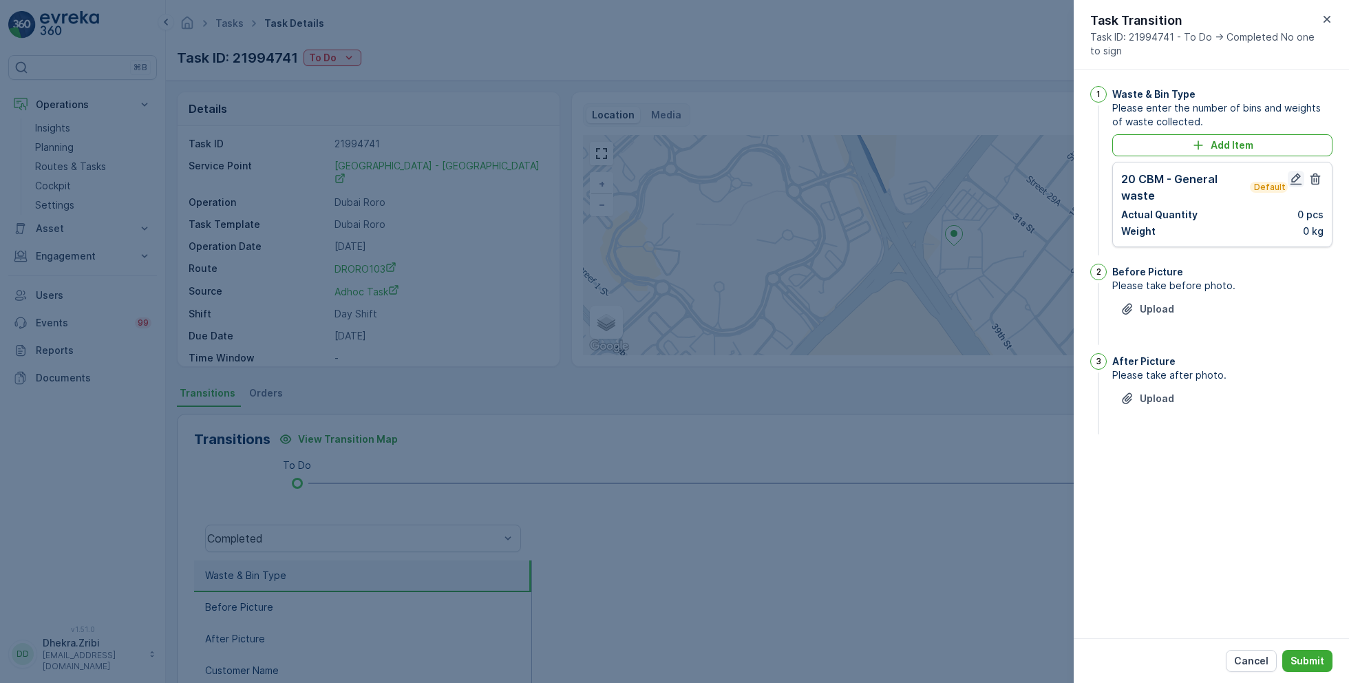
click at [1296, 181] on icon "button" at bounding box center [1296, 179] width 14 height 14
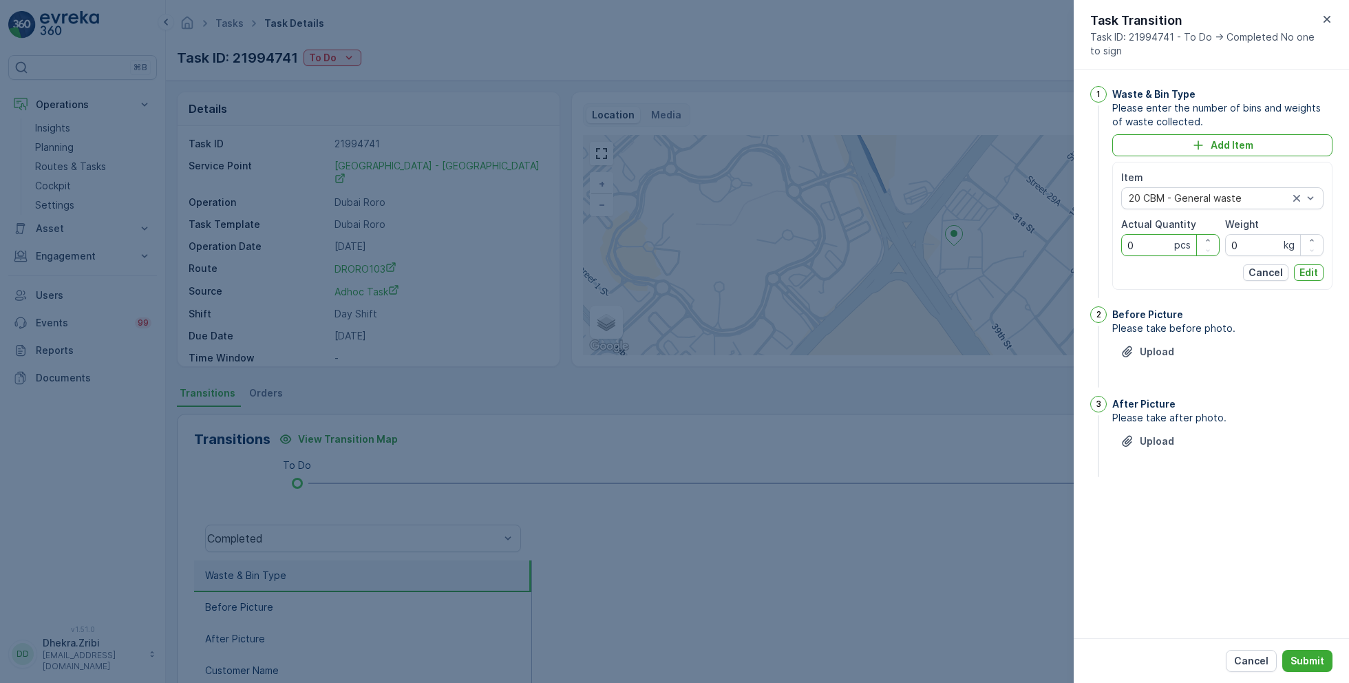
drag, startPoint x: 1144, startPoint y: 245, endPoint x: 1075, endPoint y: 244, distance: 68.8
click at [1074, 244] on div "1 Waste & Bin Type Please enter the number of bins and weights of waste collect…" at bounding box center [1211, 354] width 275 height 568
type Quantity "1"
click at [1313, 270] on p "Edit" at bounding box center [1308, 273] width 19 height 14
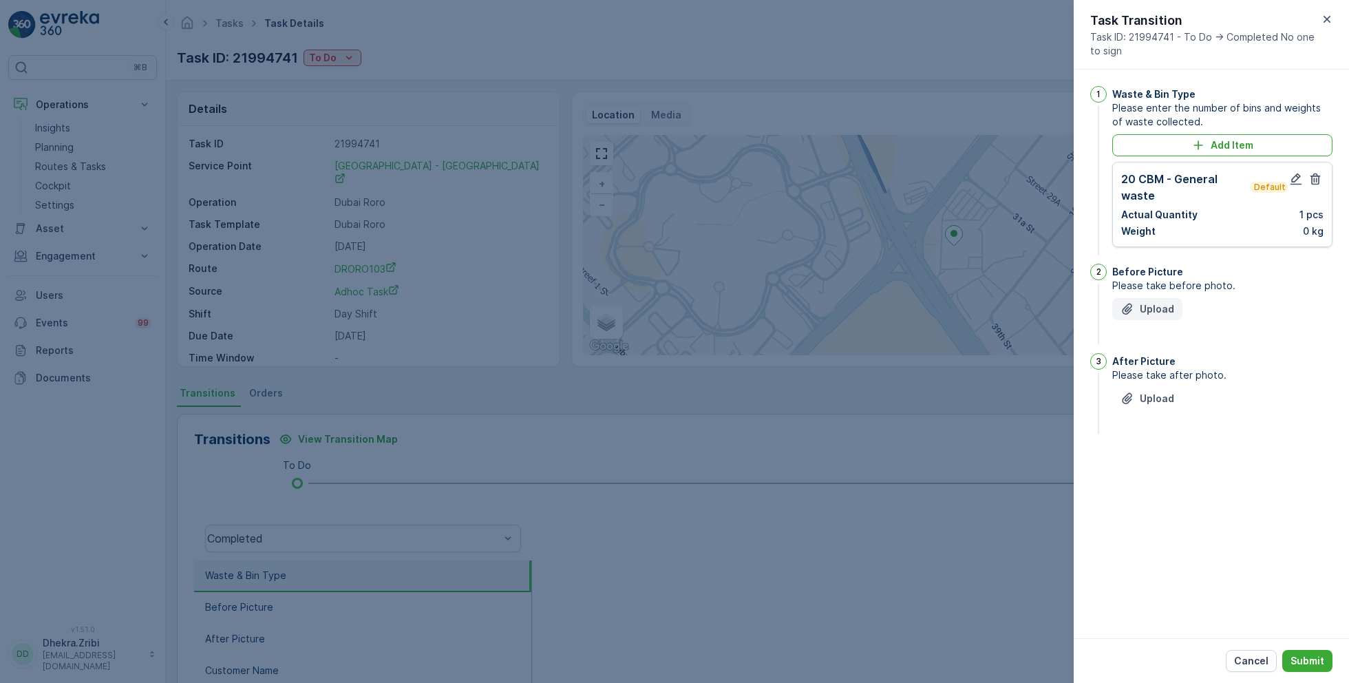
click at [1156, 308] on p "Upload" at bounding box center [1157, 309] width 34 height 14
click at [1150, 460] on p "Upload" at bounding box center [1157, 467] width 34 height 14
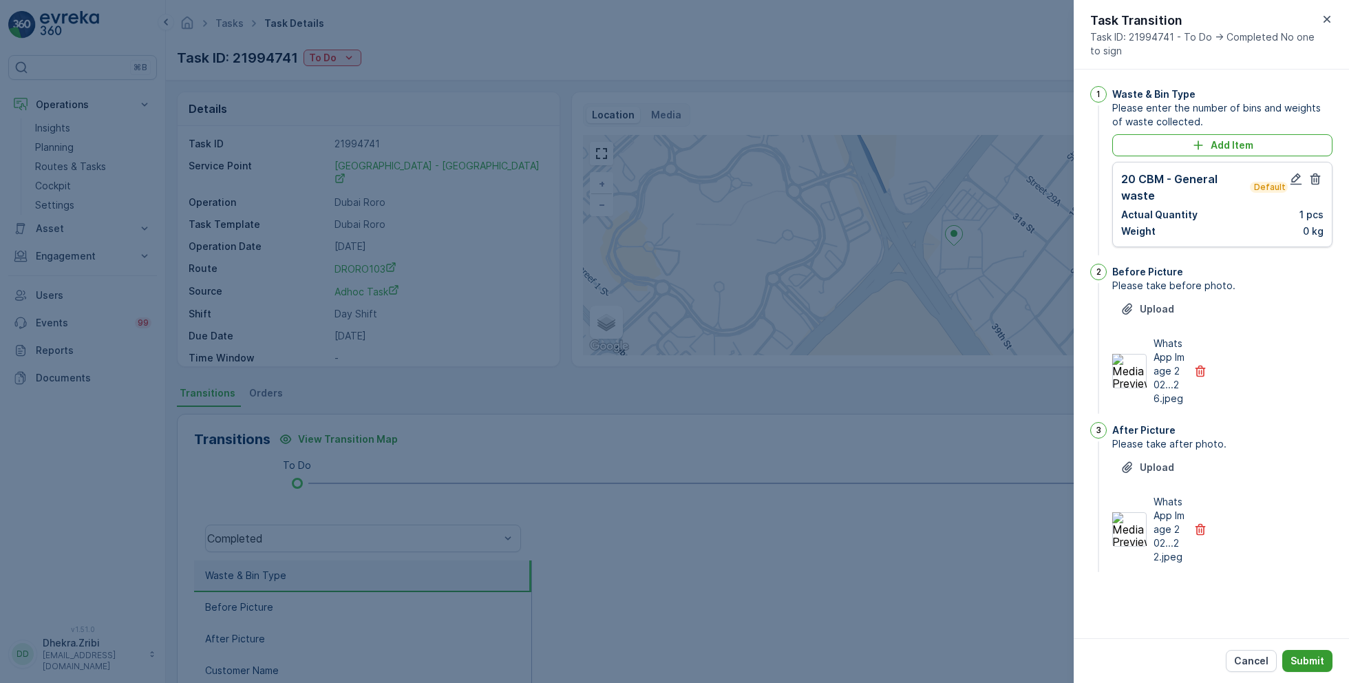
click at [1297, 656] on p "Submit" at bounding box center [1307, 661] width 34 height 14
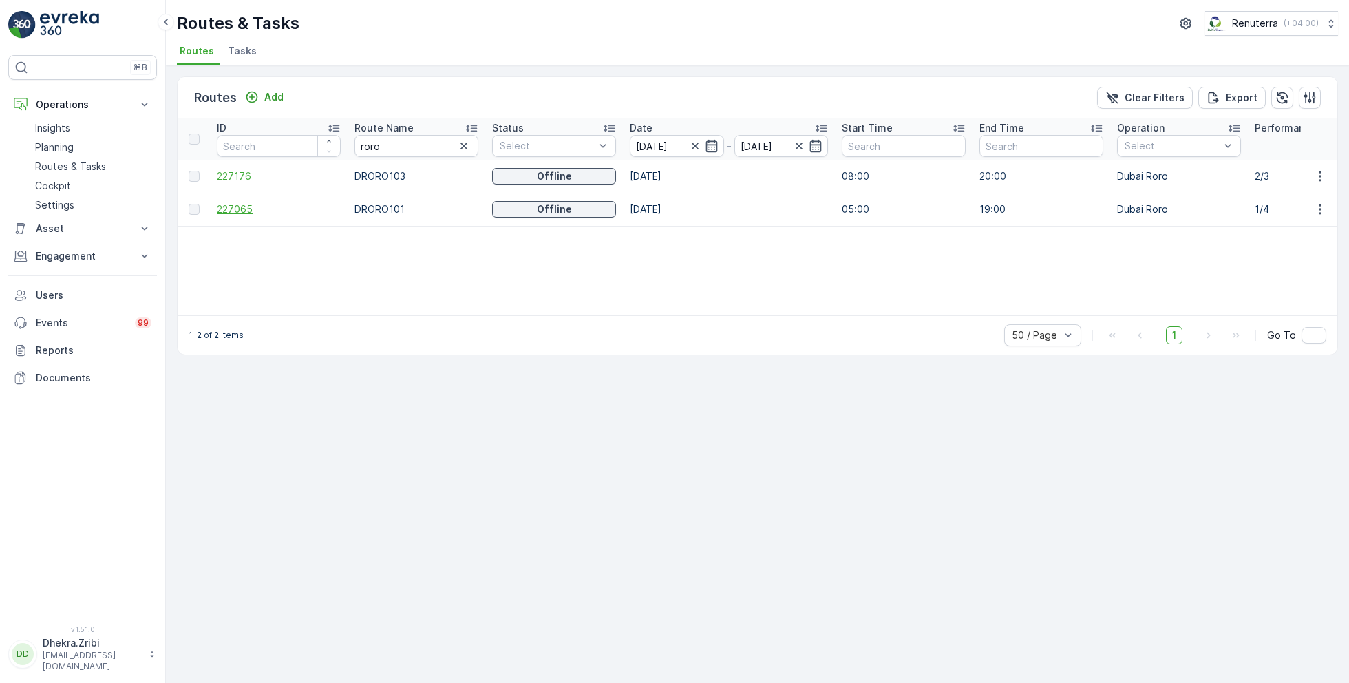
click at [234, 211] on span "227065" at bounding box center [279, 209] width 124 height 14
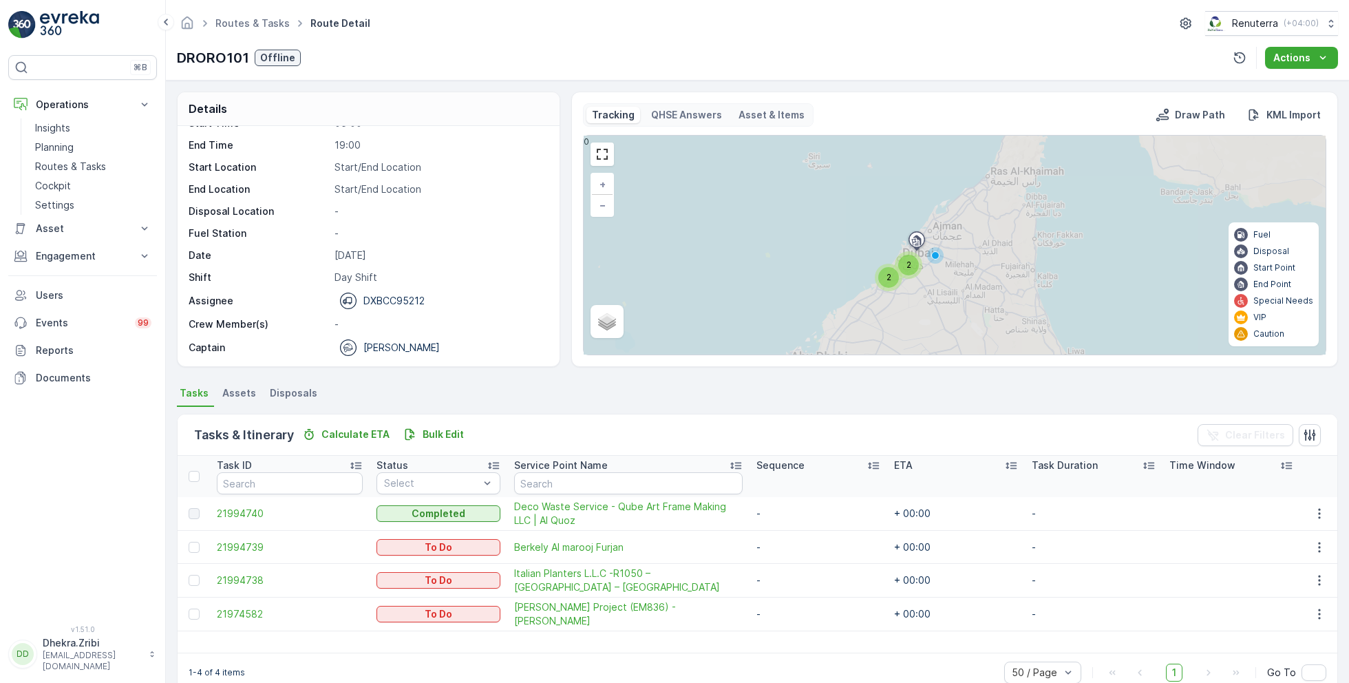
scroll to position [26, 0]
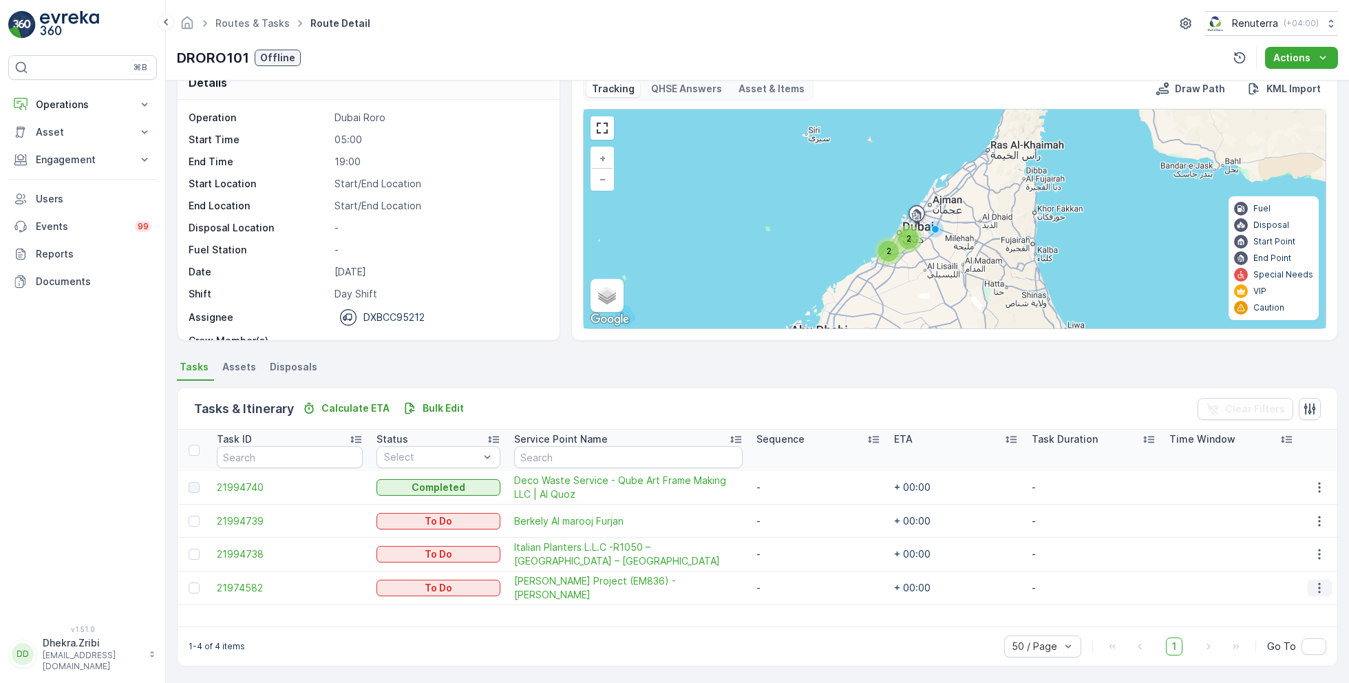
click at [1314, 586] on icon "button" at bounding box center [1320, 588] width 14 height 14
click at [1297, 538] on span "Remove from Route" at bounding box center [1297, 540] width 93 height 14
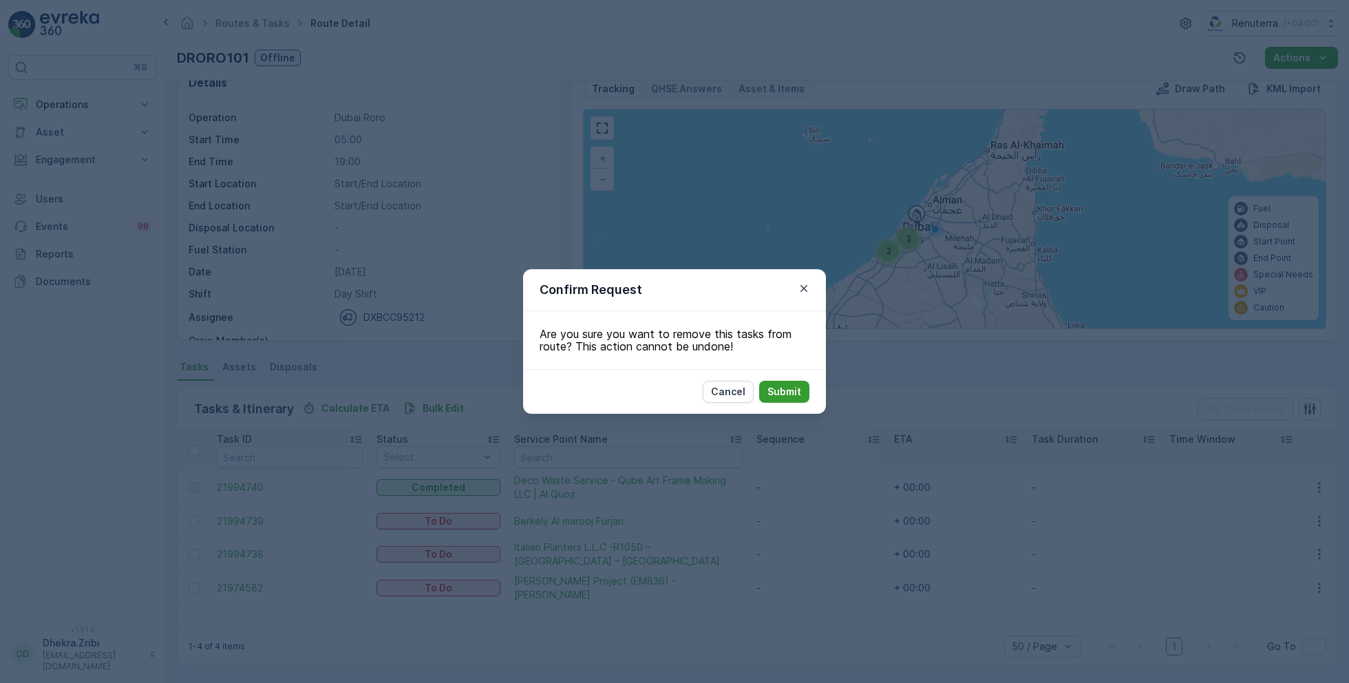
click at [792, 392] on p "Submit" at bounding box center [784, 392] width 34 height 14
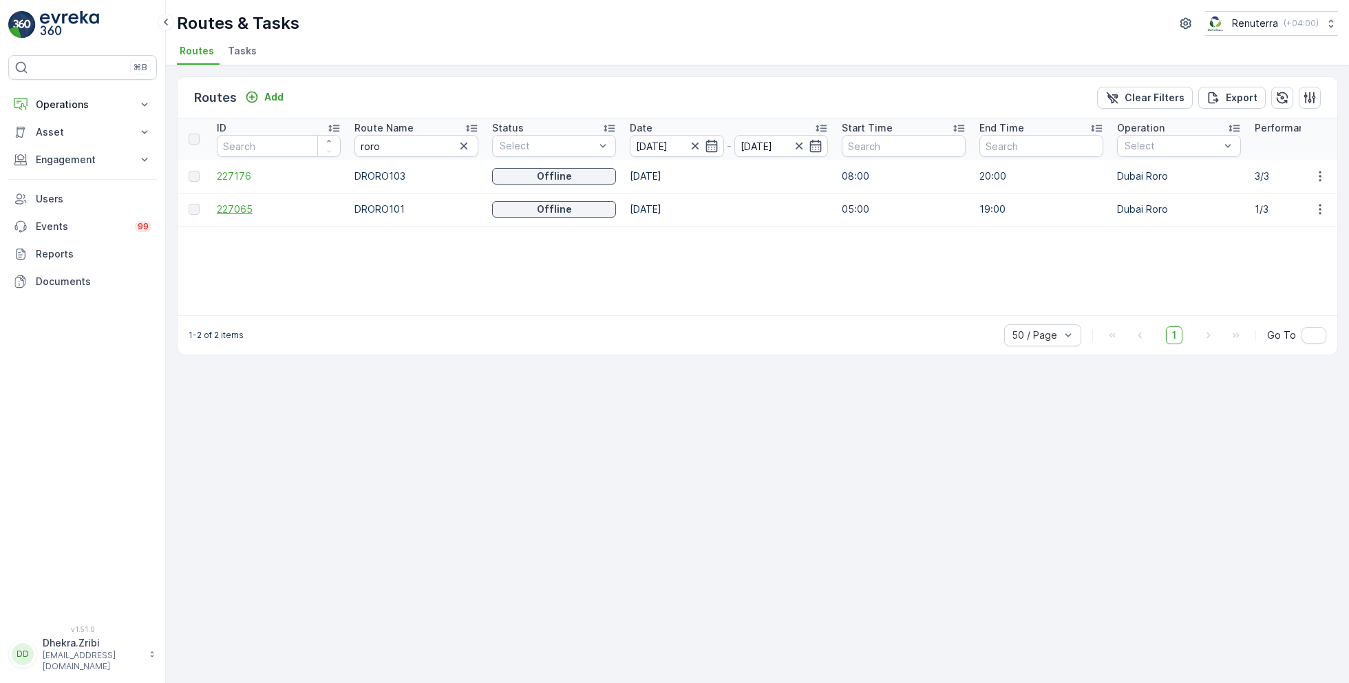
click at [237, 204] on span "227065" at bounding box center [279, 209] width 124 height 14
click at [232, 171] on span "227176" at bounding box center [279, 176] width 124 height 14
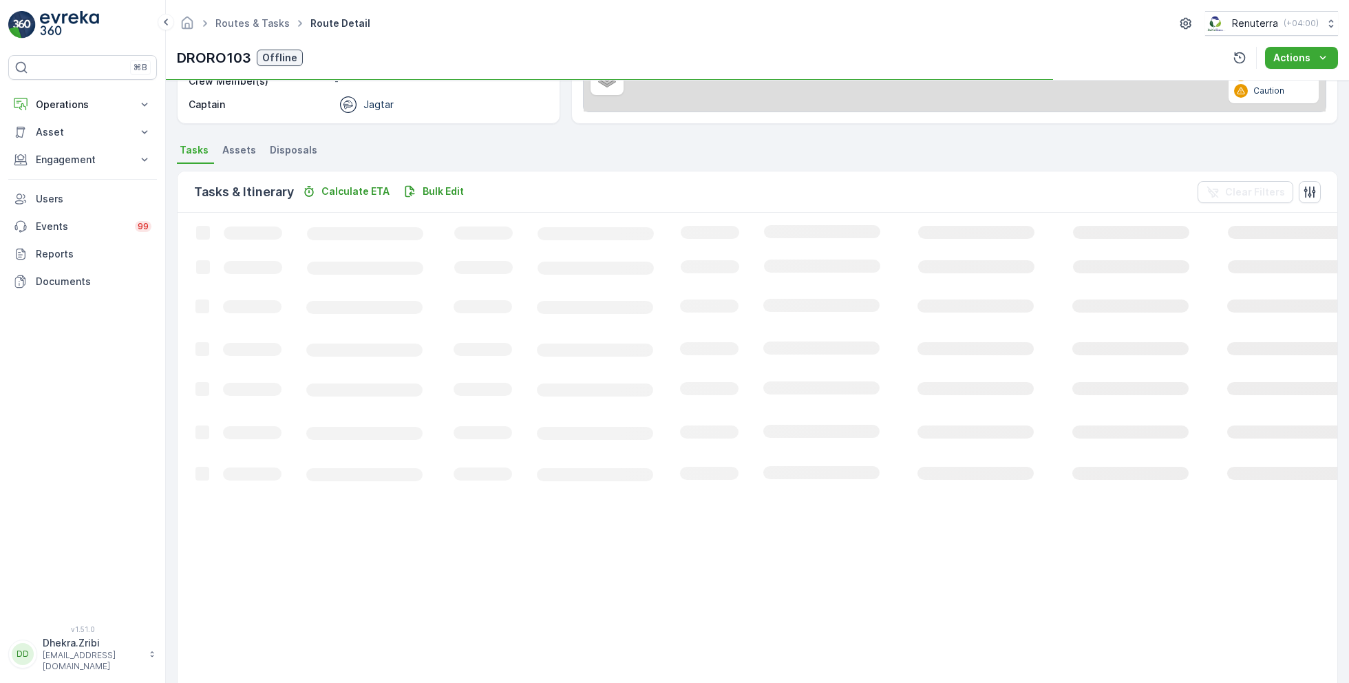
scroll to position [26, 0]
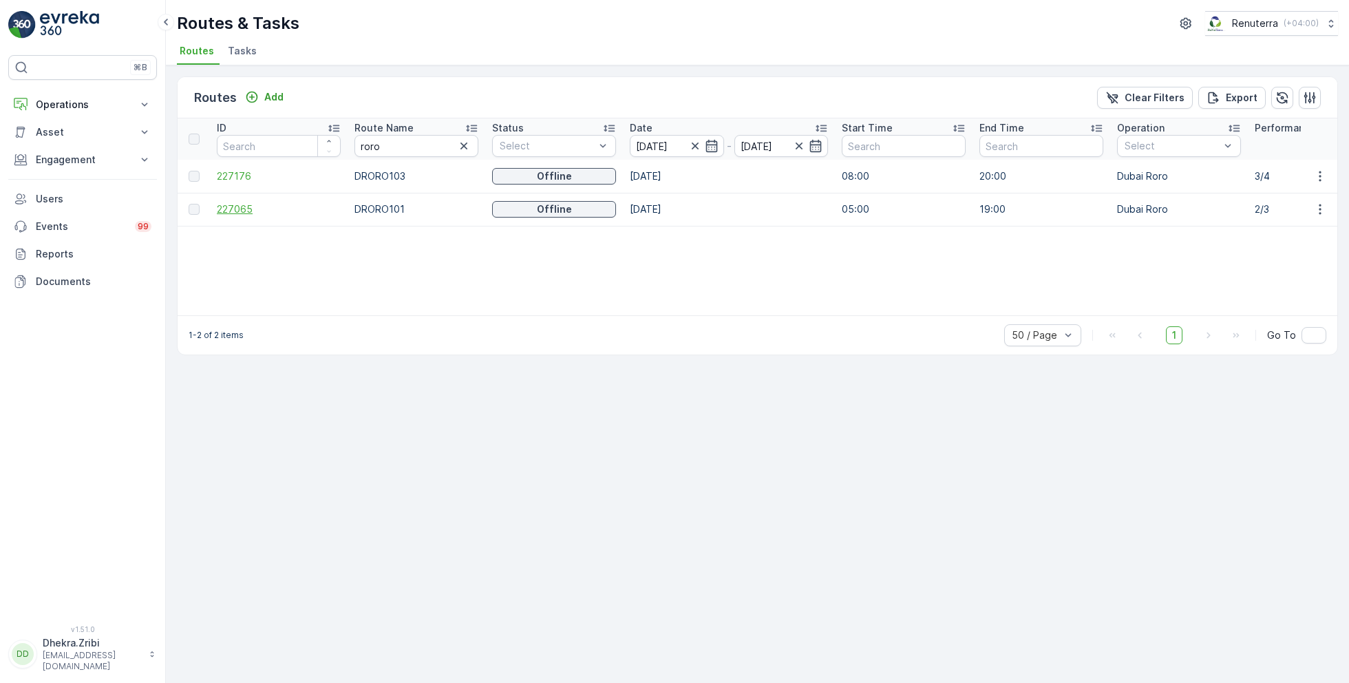
click at [242, 206] on span "227065" at bounding box center [279, 209] width 124 height 14
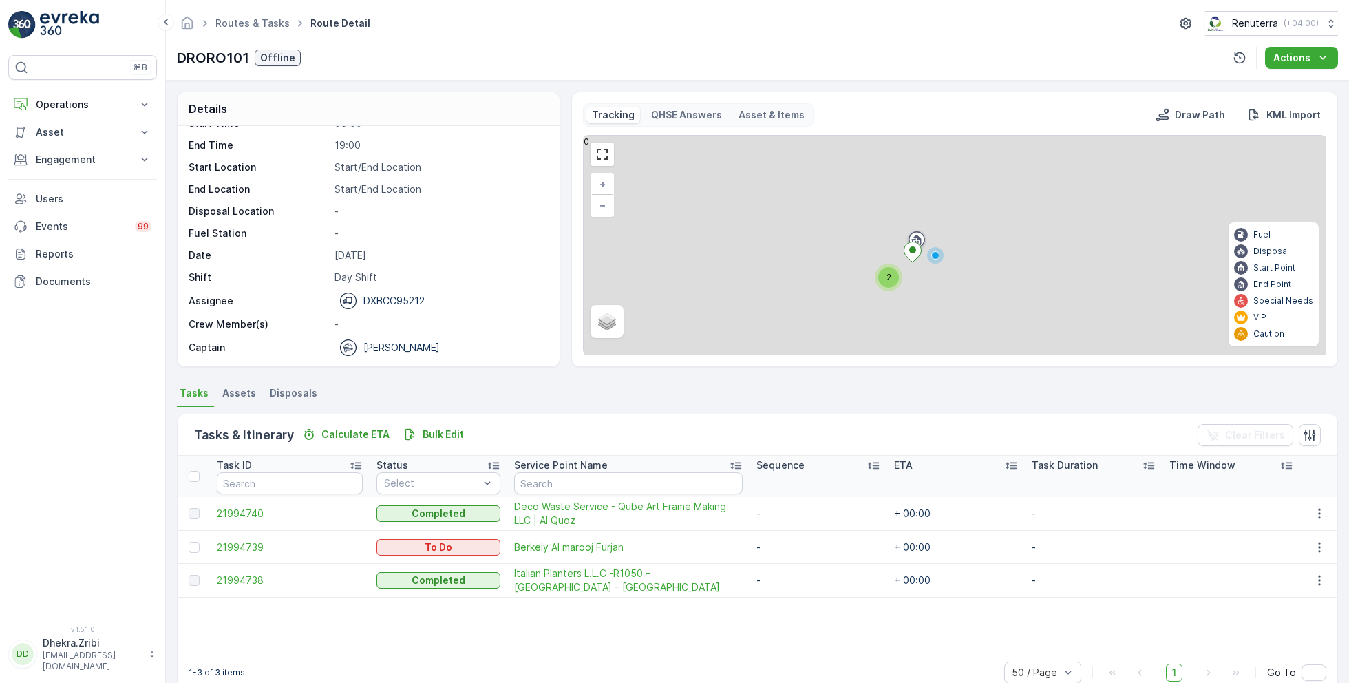
scroll to position [26, 0]
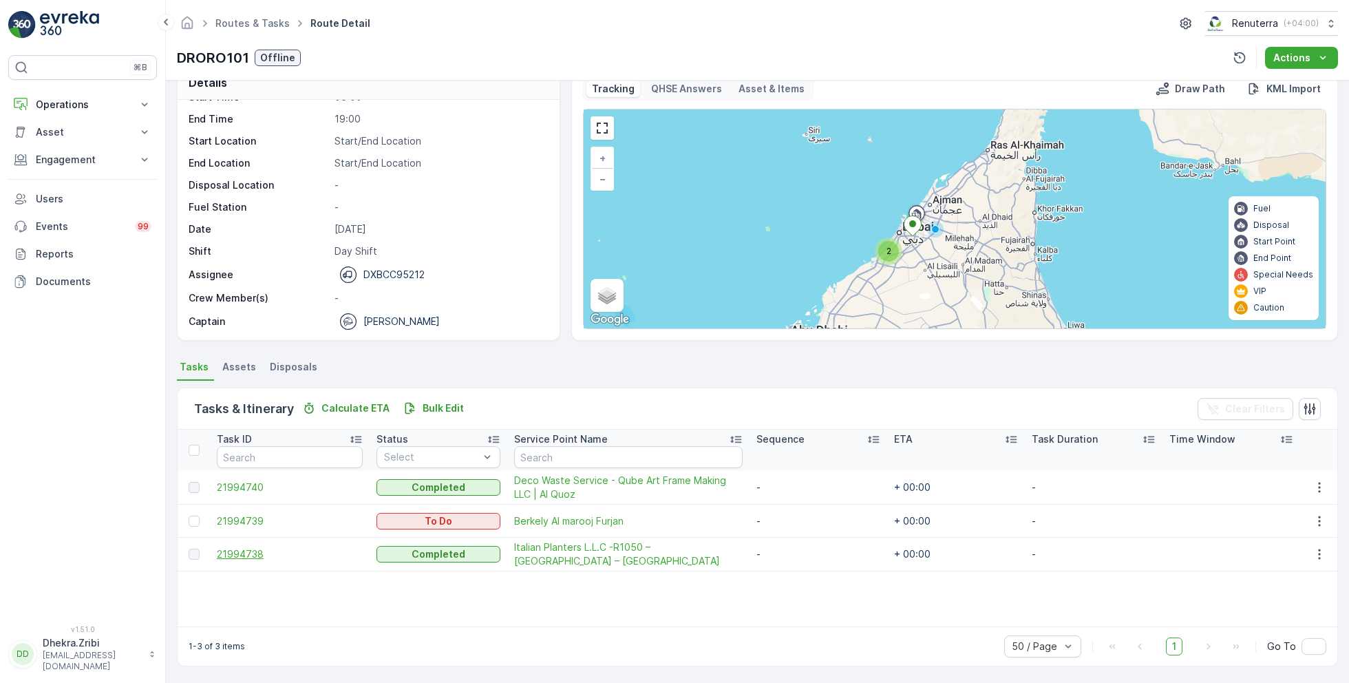
click at [253, 552] on span "21994738" at bounding box center [290, 554] width 146 height 14
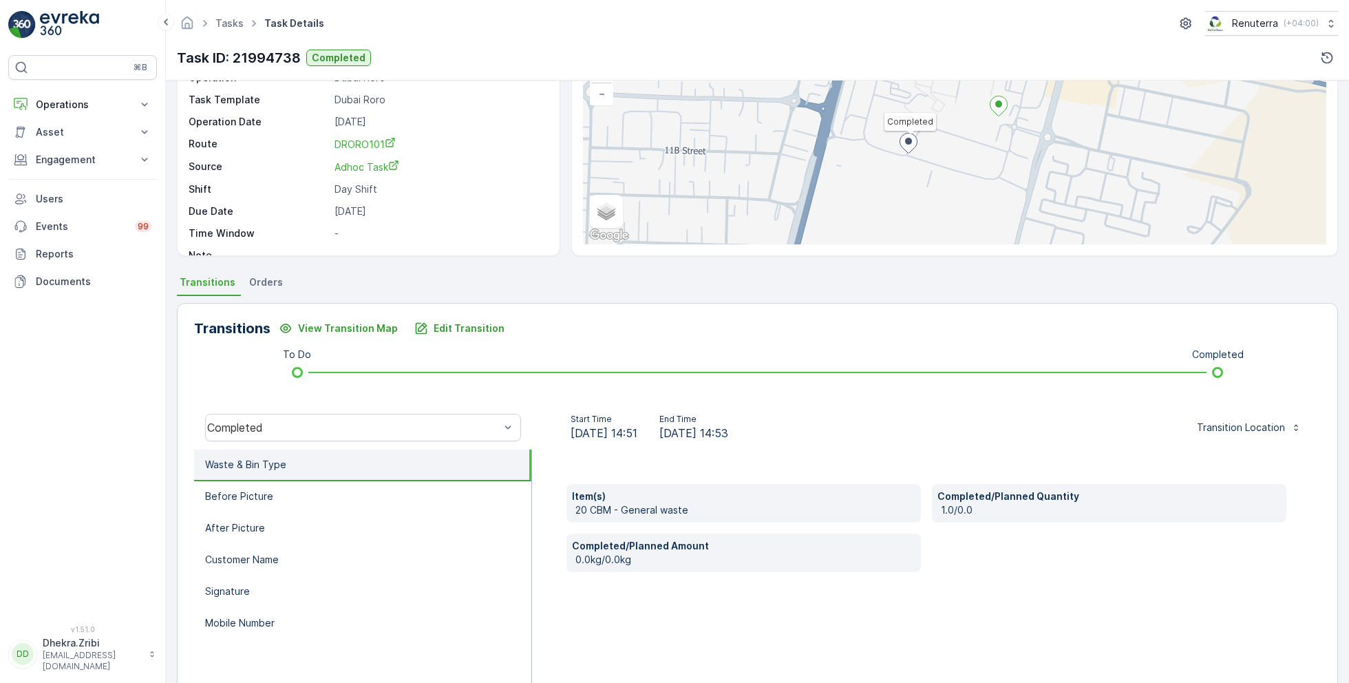
scroll to position [118, 0]
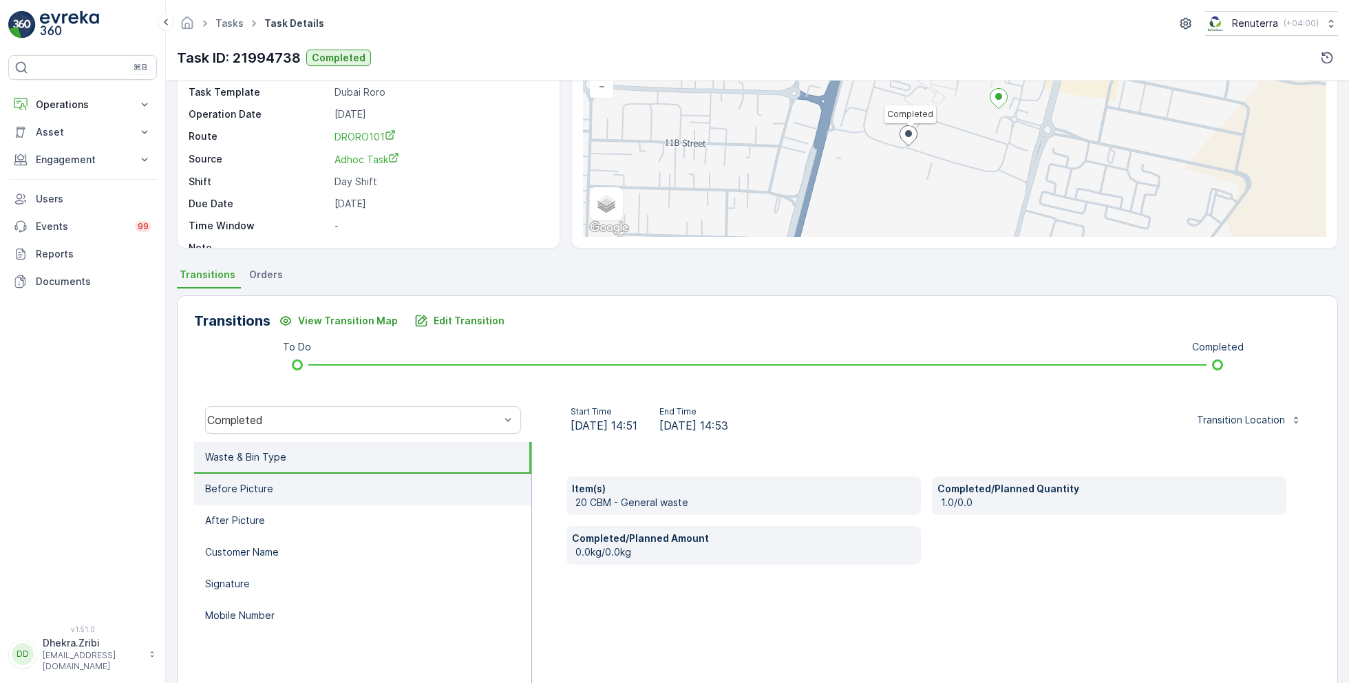
click at [259, 482] on p "Before Picture" at bounding box center [239, 489] width 68 height 14
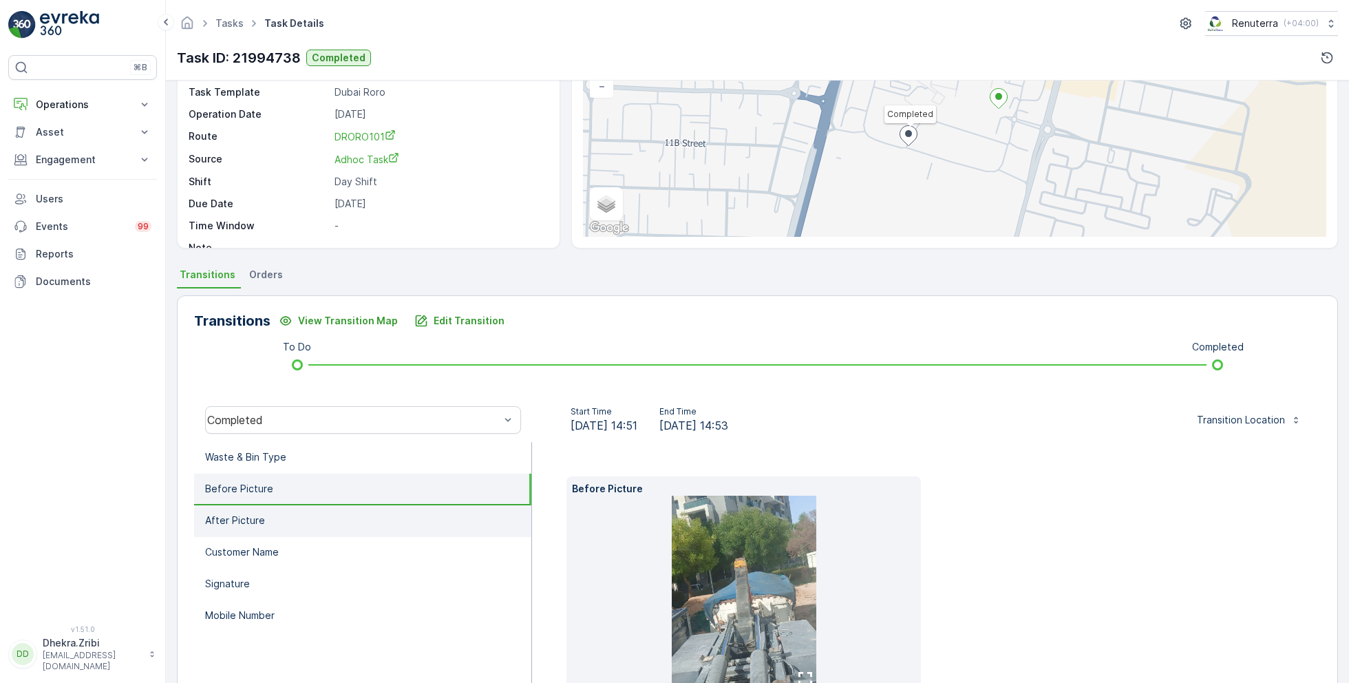
click at [275, 516] on li "After Picture" at bounding box center [362, 521] width 337 height 32
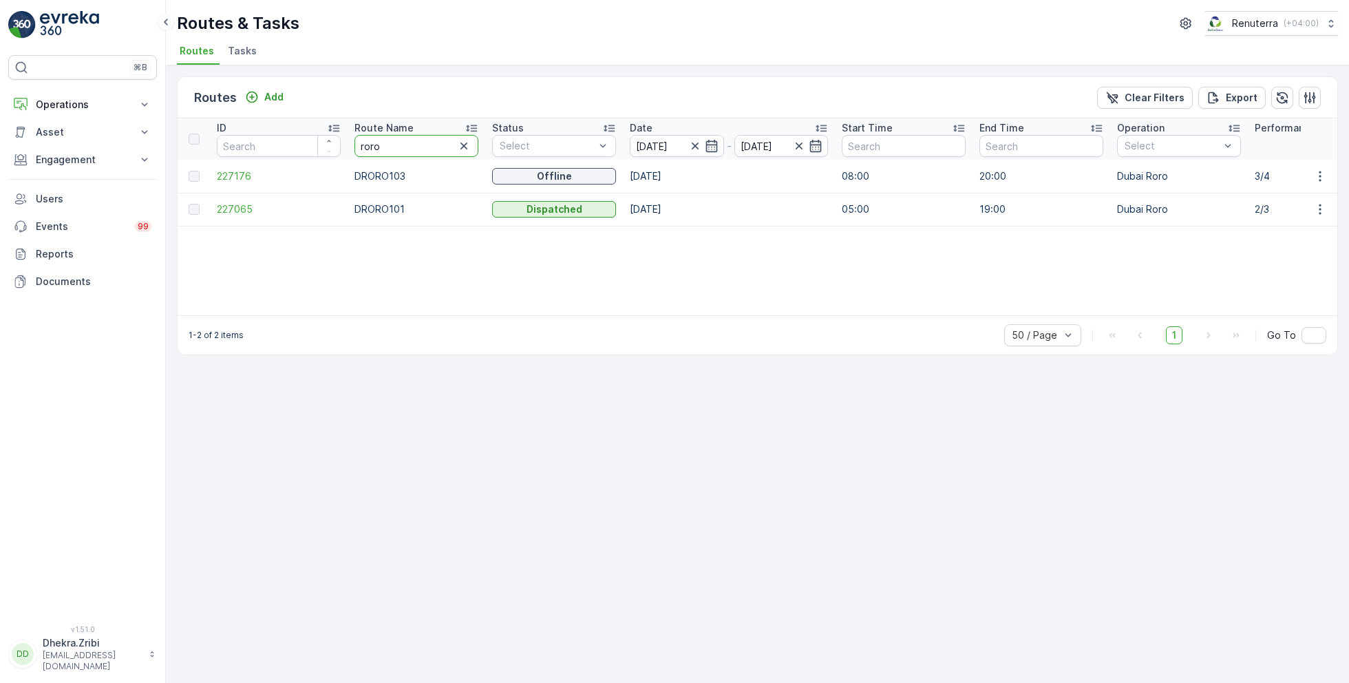
drag, startPoint x: 402, startPoint y: 147, endPoint x: 297, endPoint y: 147, distance: 105.3
type input "hat"
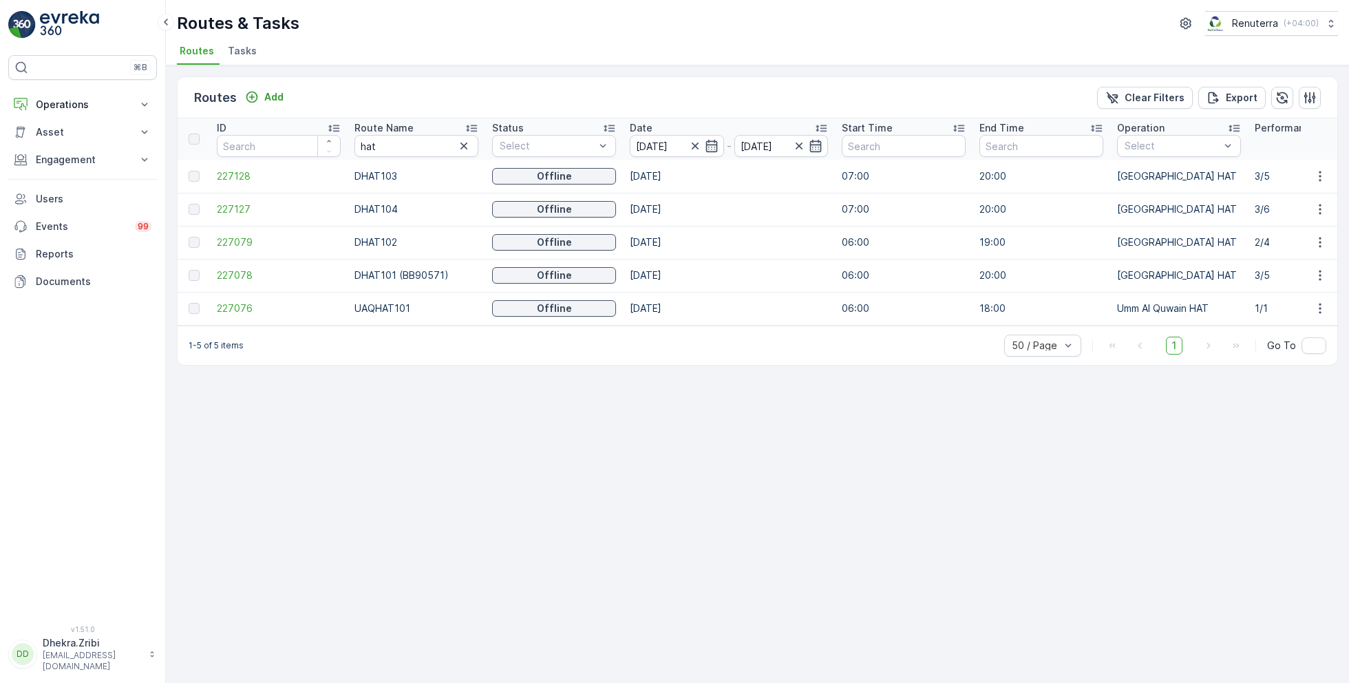
click at [469, 127] on icon at bounding box center [472, 128] width 14 height 14
click at [235, 172] on span "227078" at bounding box center [279, 176] width 124 height 14
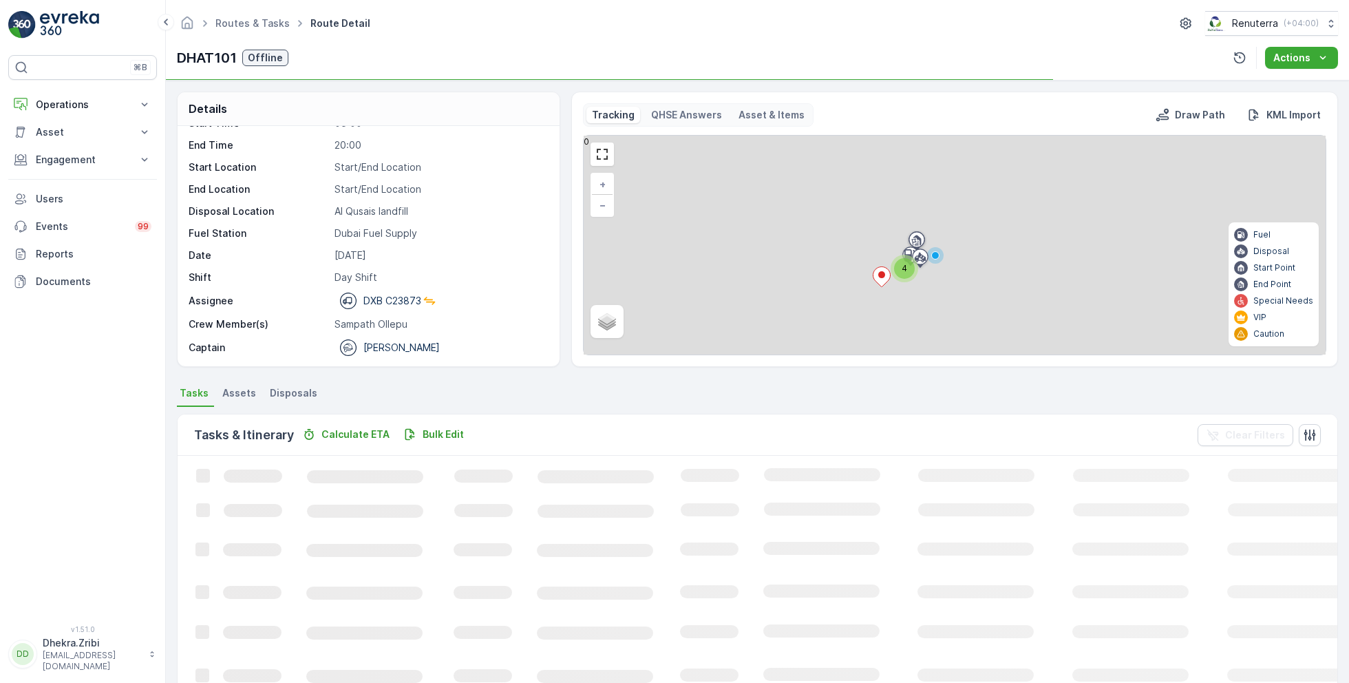
scroll to position [37, 0]
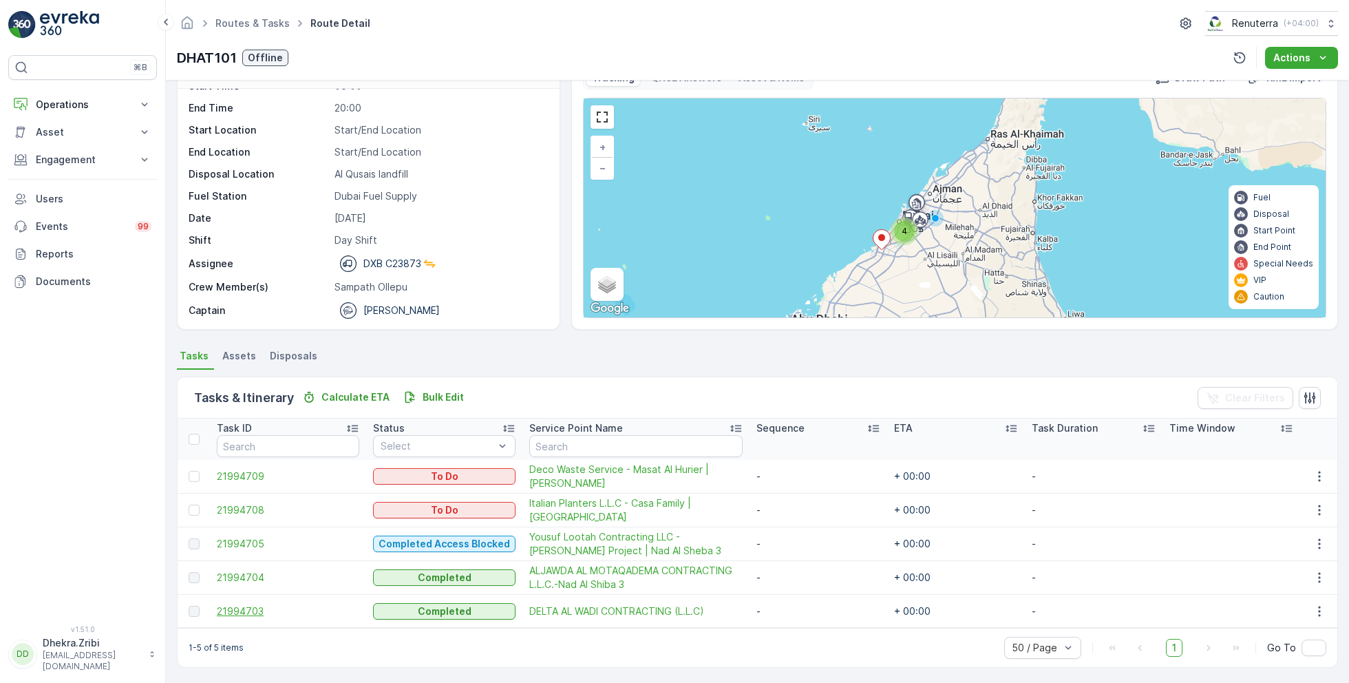
click at [240, 606] on span "21994703" at bounding box center [288, 611] width 142 height 14
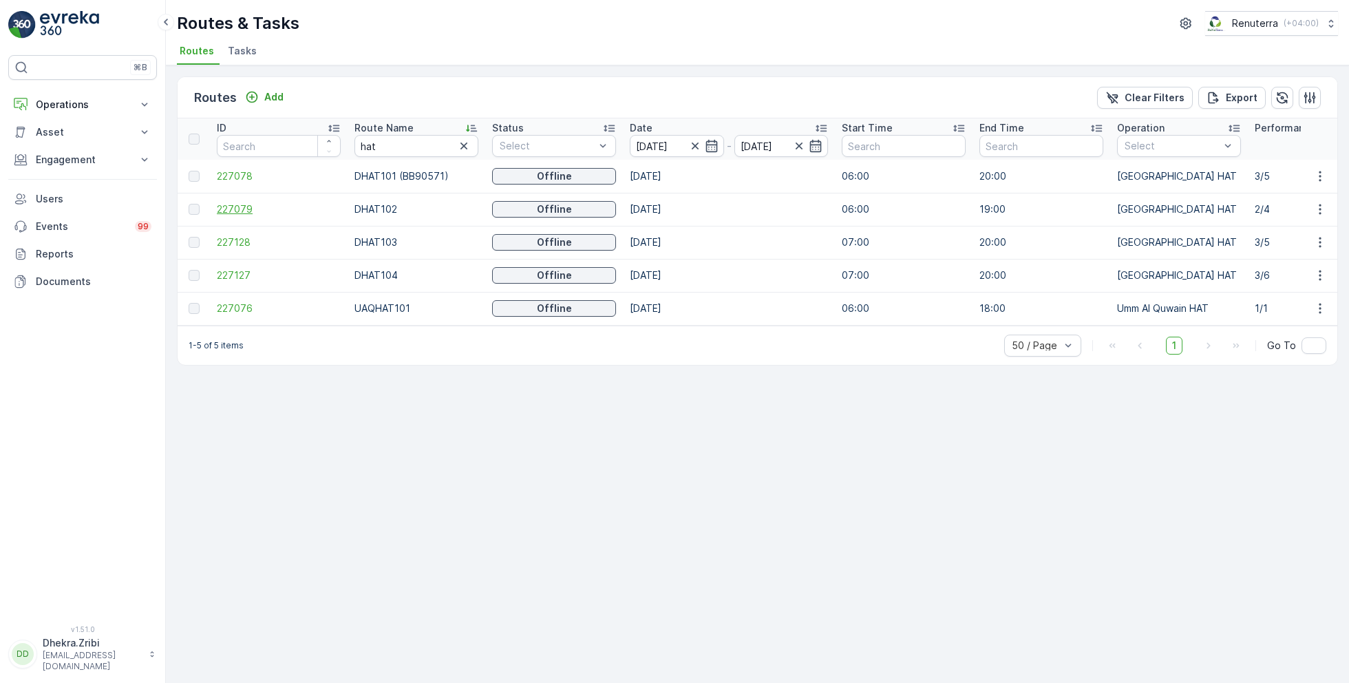
click at [246, 212] on span "227079" at bounding box center [279, 209] width 124 height 14
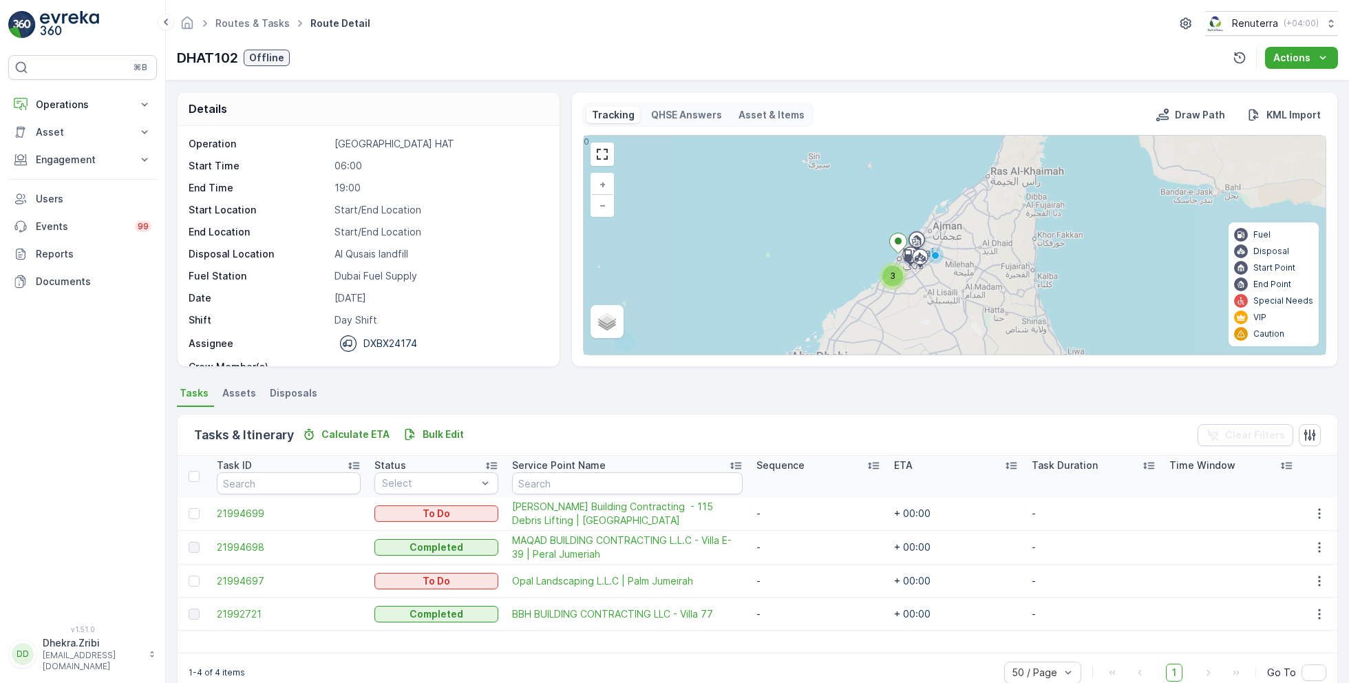
scroll to position [43, 0]
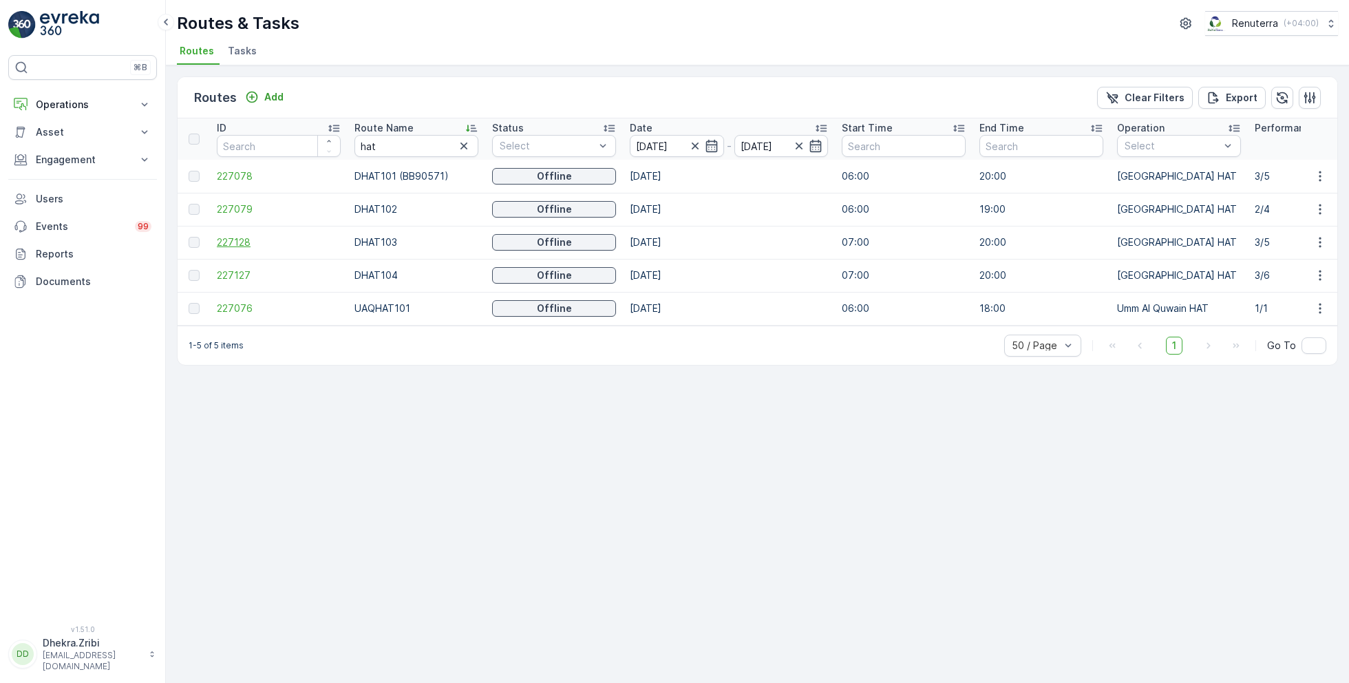
click at [240, 241] on span "227128" at bounding box center [279, 242] width 124 height 14
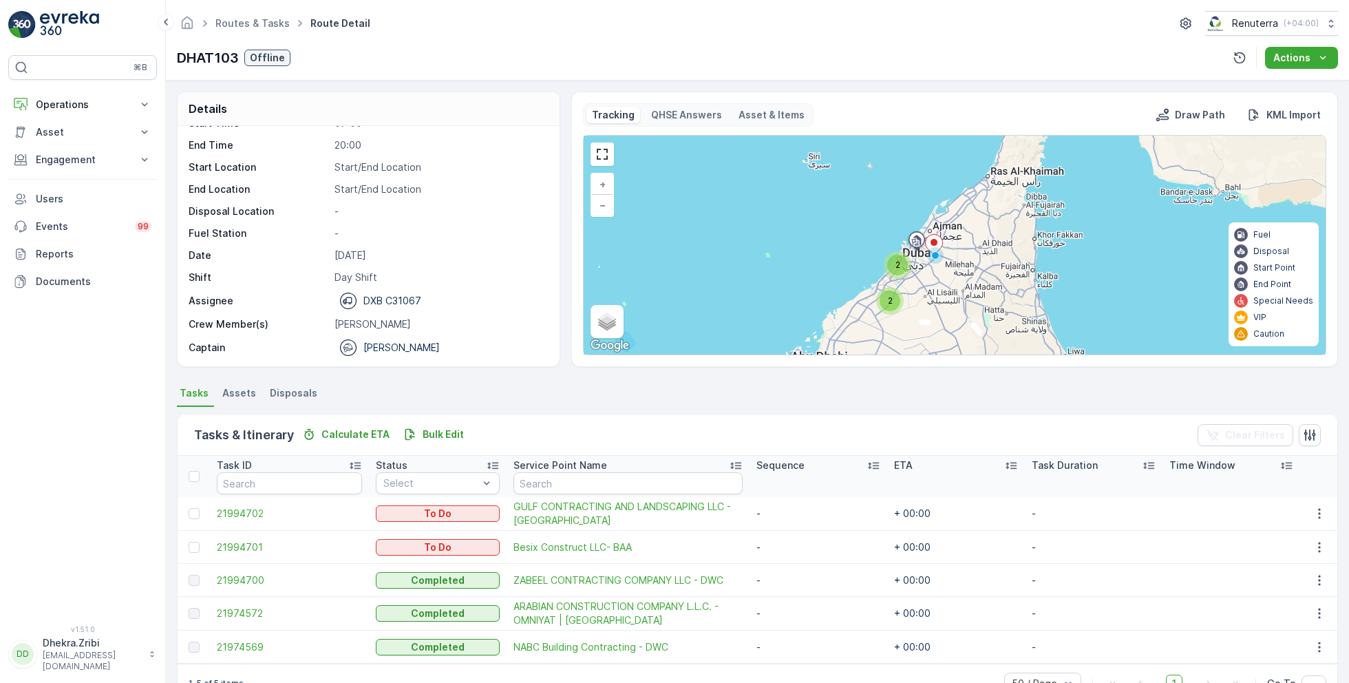
scroll to position [36, 0]
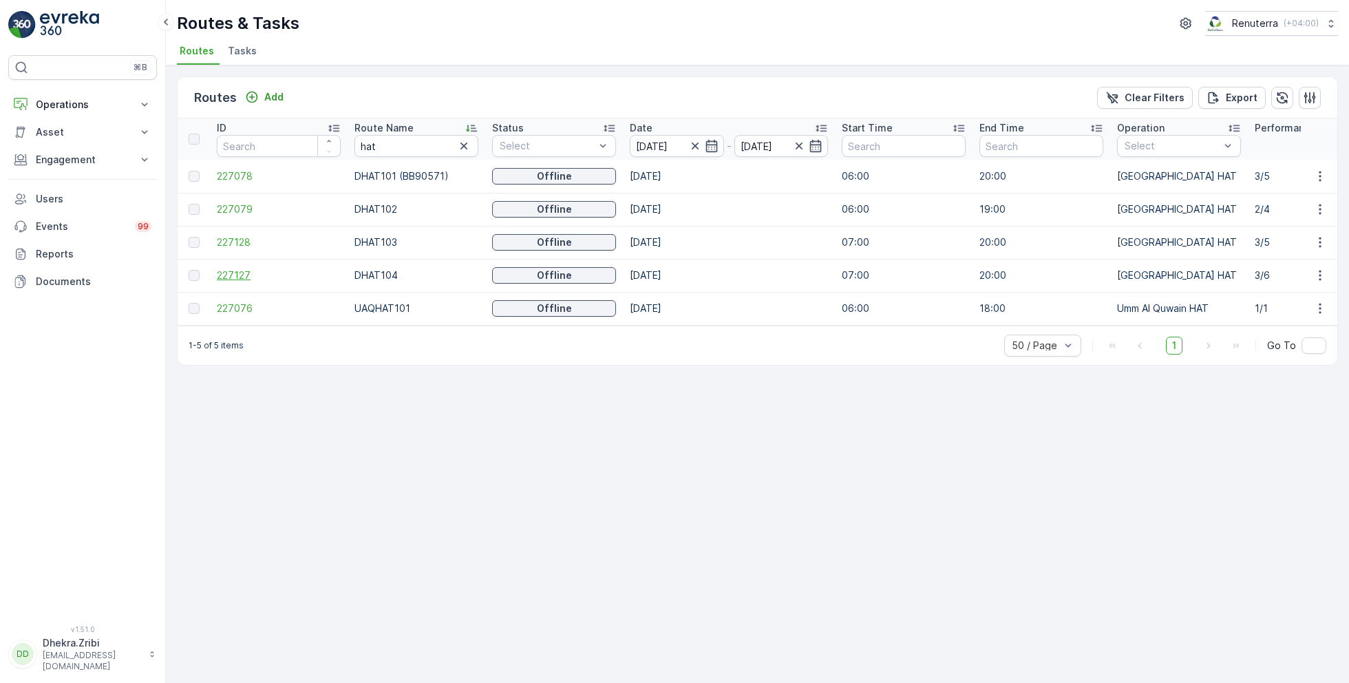
click at [245, 272] on span "227127" at bounding box center [279, 275] width 124 height 14
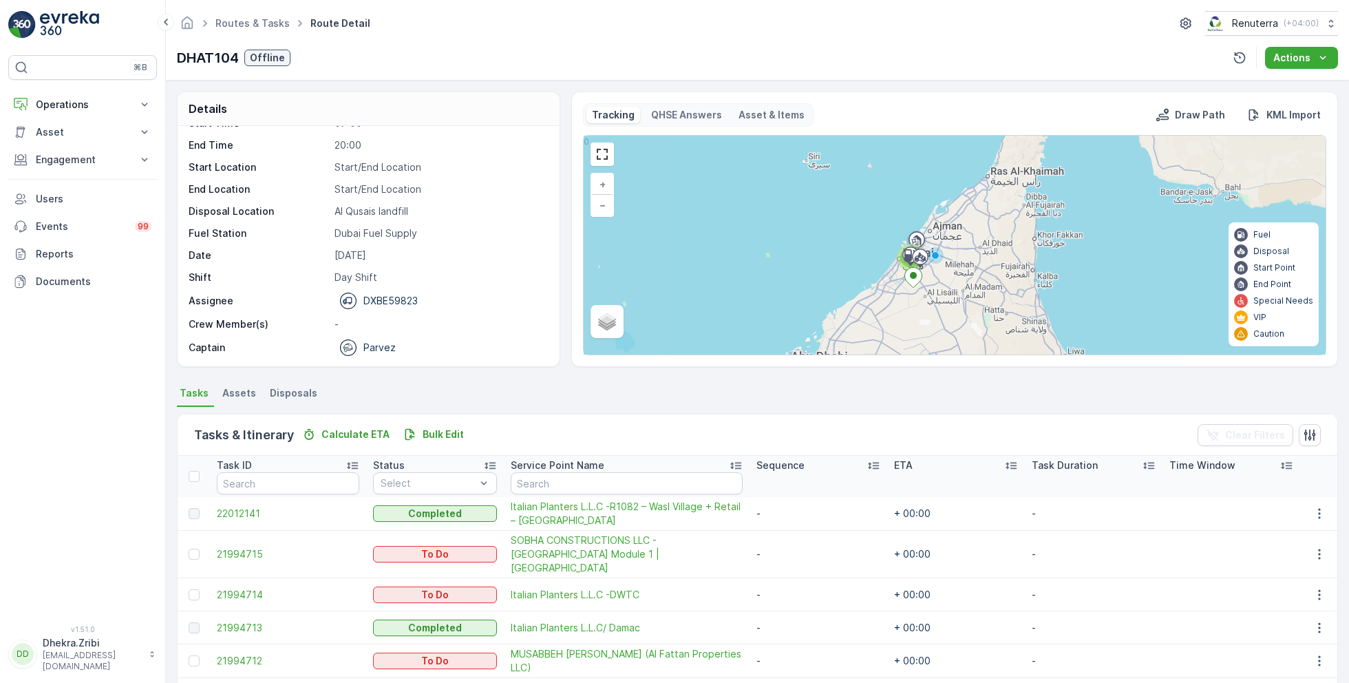
scroll to position [70, 0]
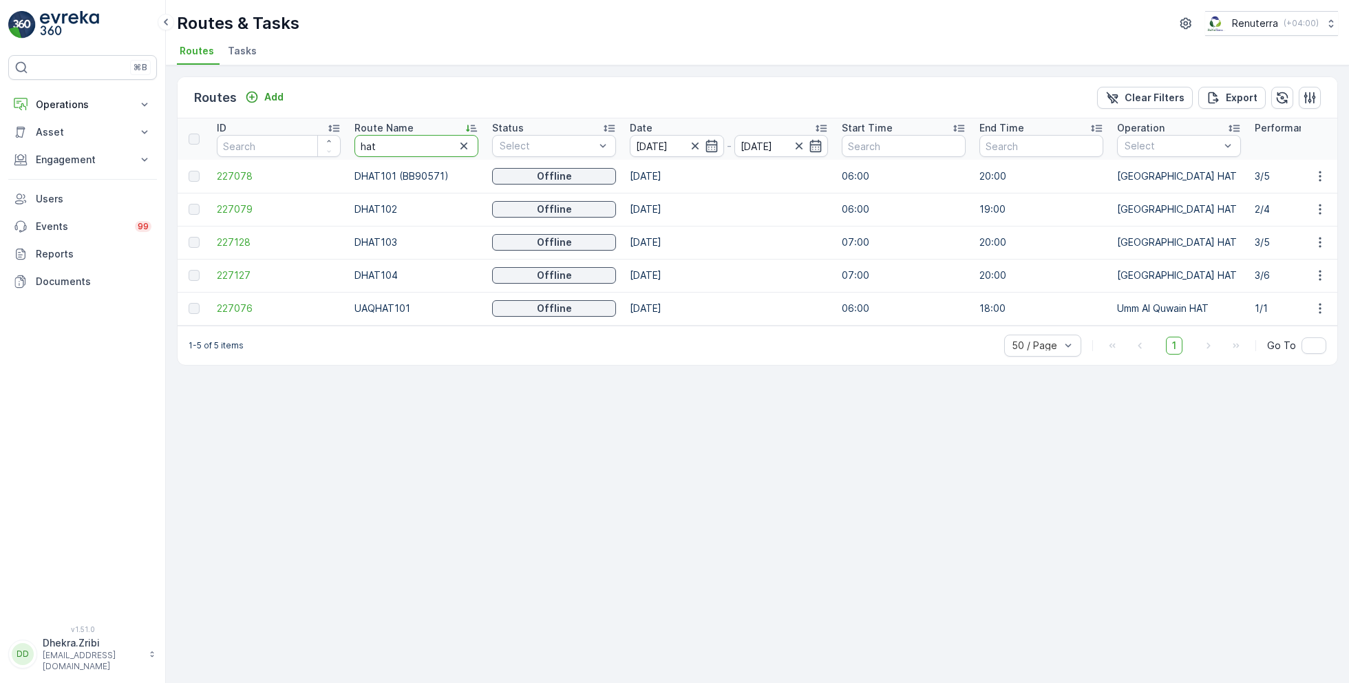
type input "rel"
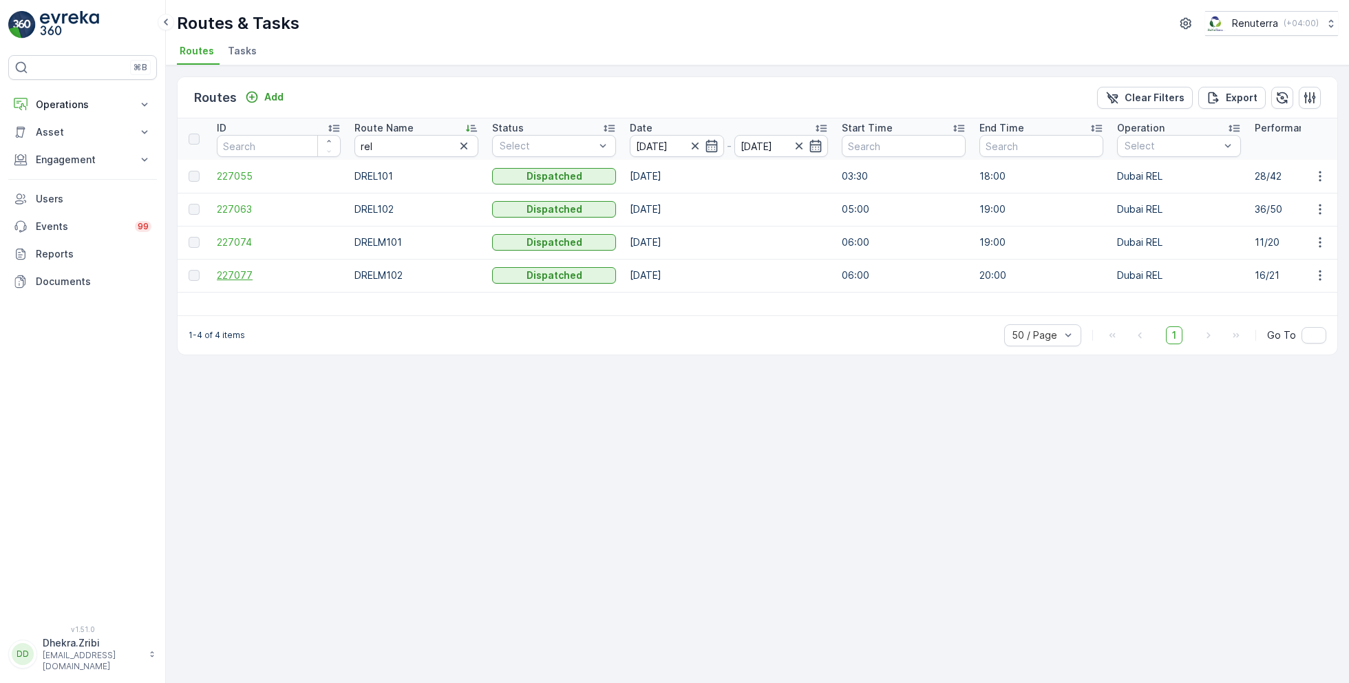
click at [231, 275] on span "227077" at bounding box center [279, 275] width 124 height 14
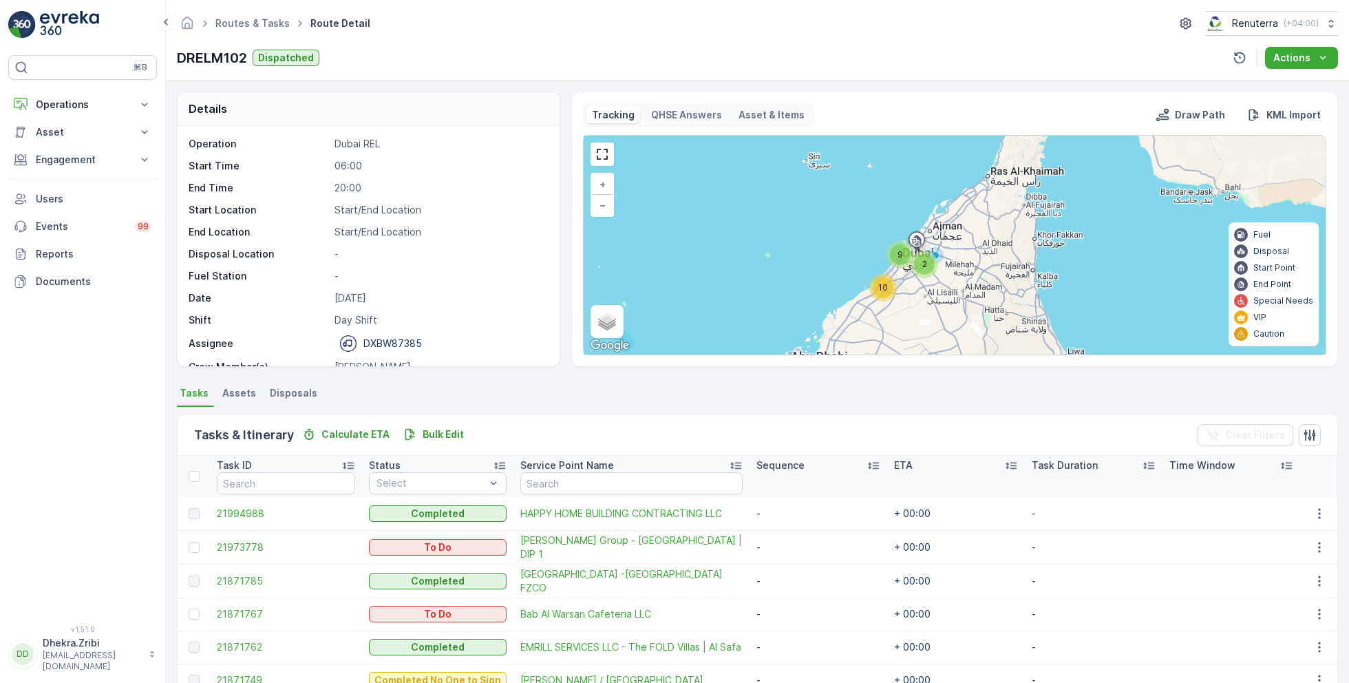
click at [890, 288] on div "10" at bounding box center [883, 287] width 21 height 21
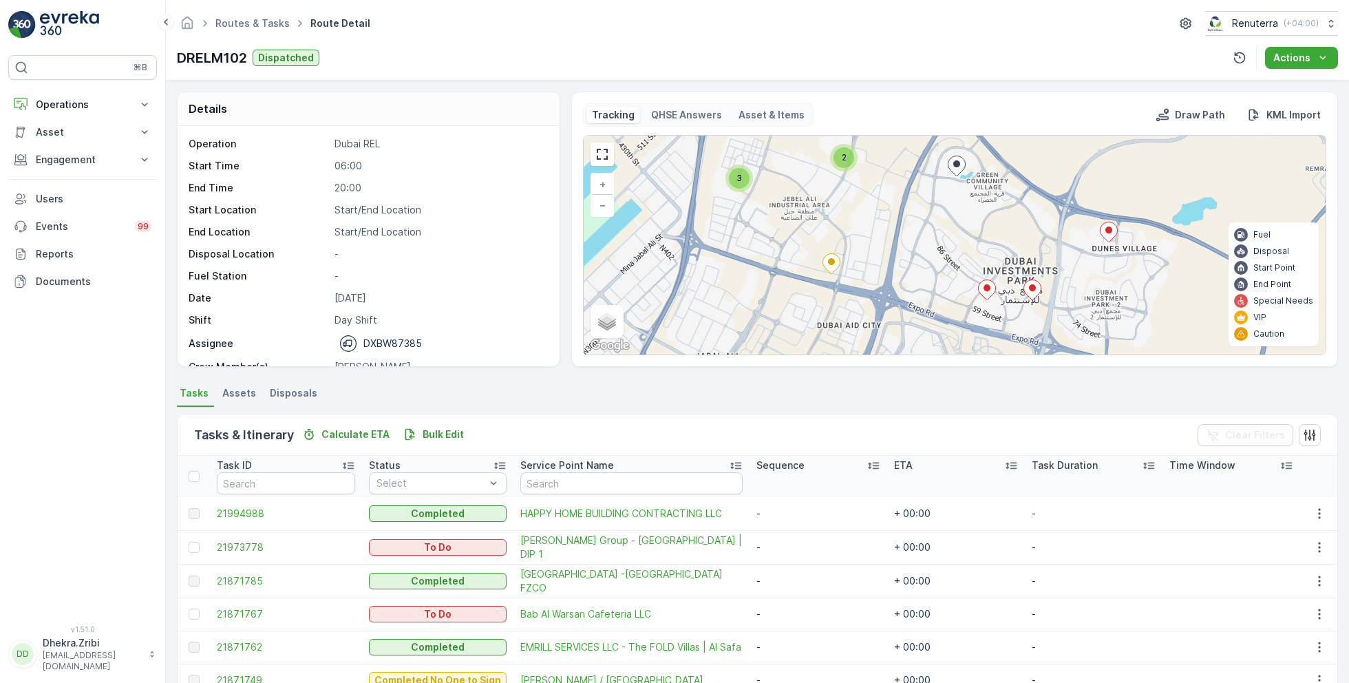
drag, startPoint x: 918, startPoint y: 294, endPoint x: 808, endPoint y: 237, distance: 123.7
click at [808, 237] on div "2 2 3 3 + − Satellite Roadmap Terrain Hybrid Leaflet Keyboard shortcuts Map Dat…" at bounding box center [955, 245] width 742 height 219
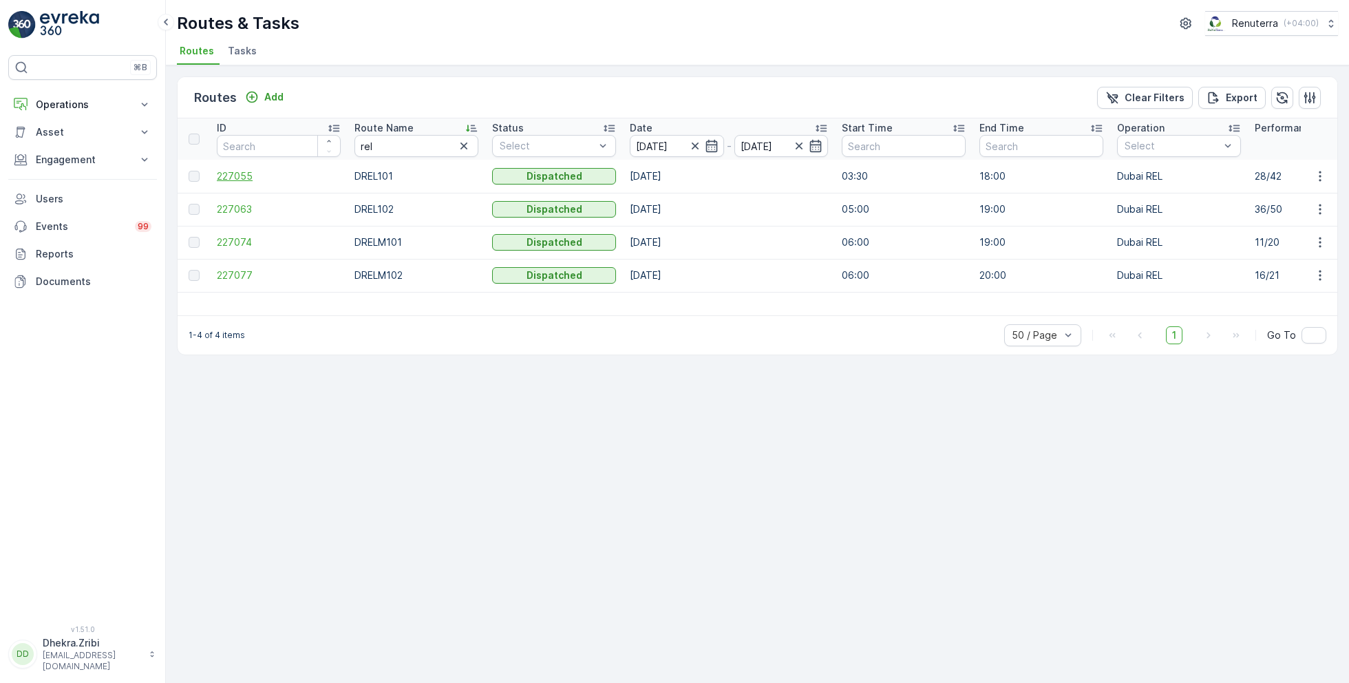
click at [224, 176] on span "227055" at bounding box center [279, 176] width 124 height 14
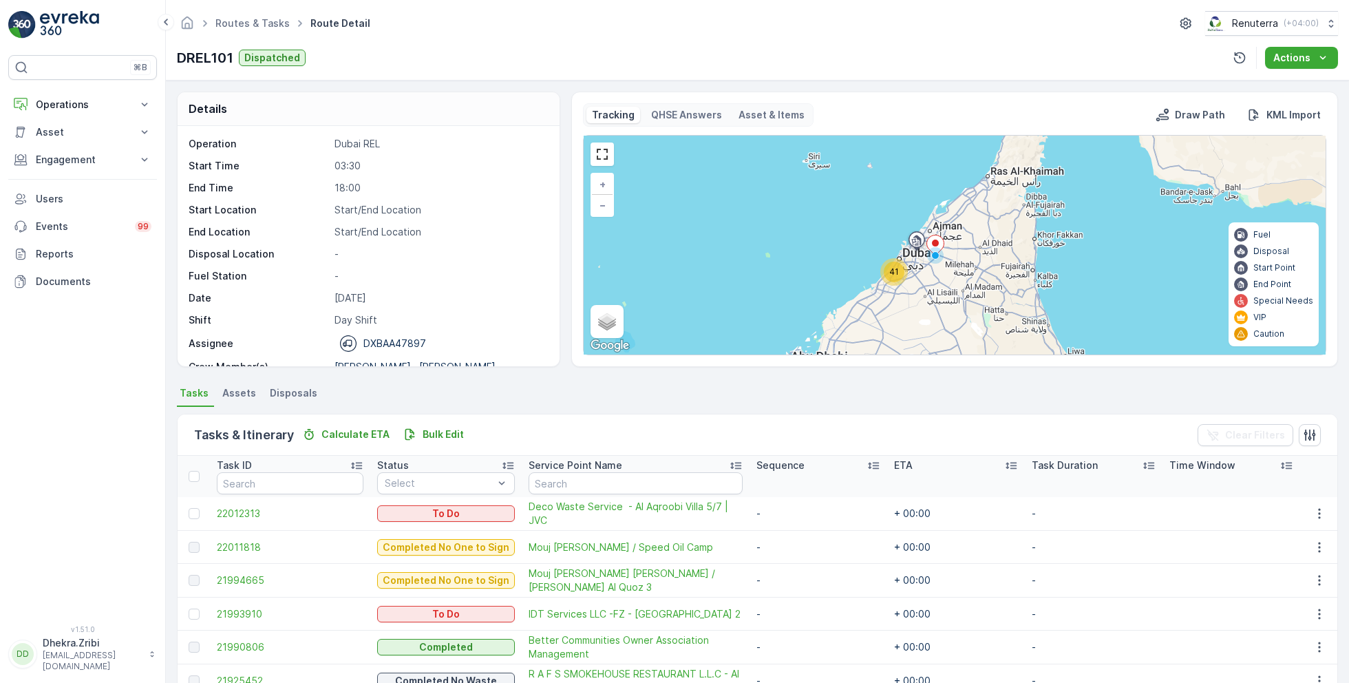
click at [892, 279] on div "41" at bounding box center [894, 272] width 21 height 21
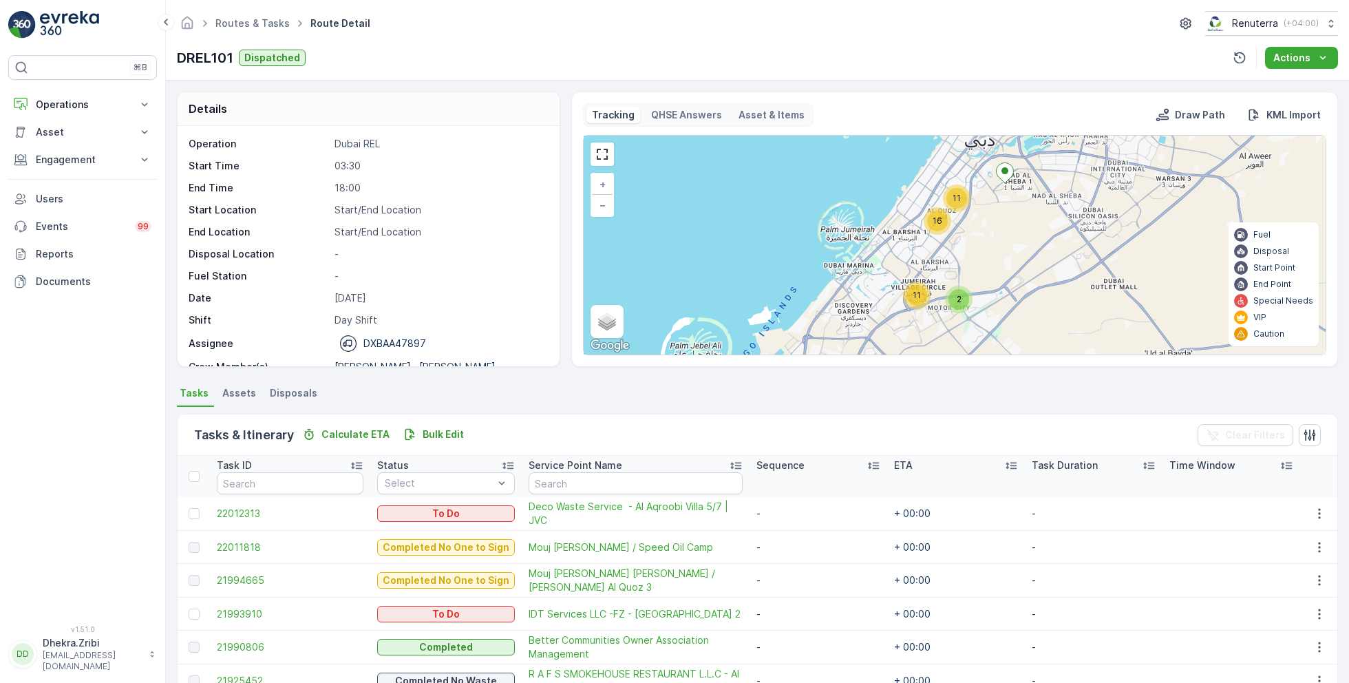
click at [957, 299] on span "2" at bounding box center [959, 299] width 5 height 10
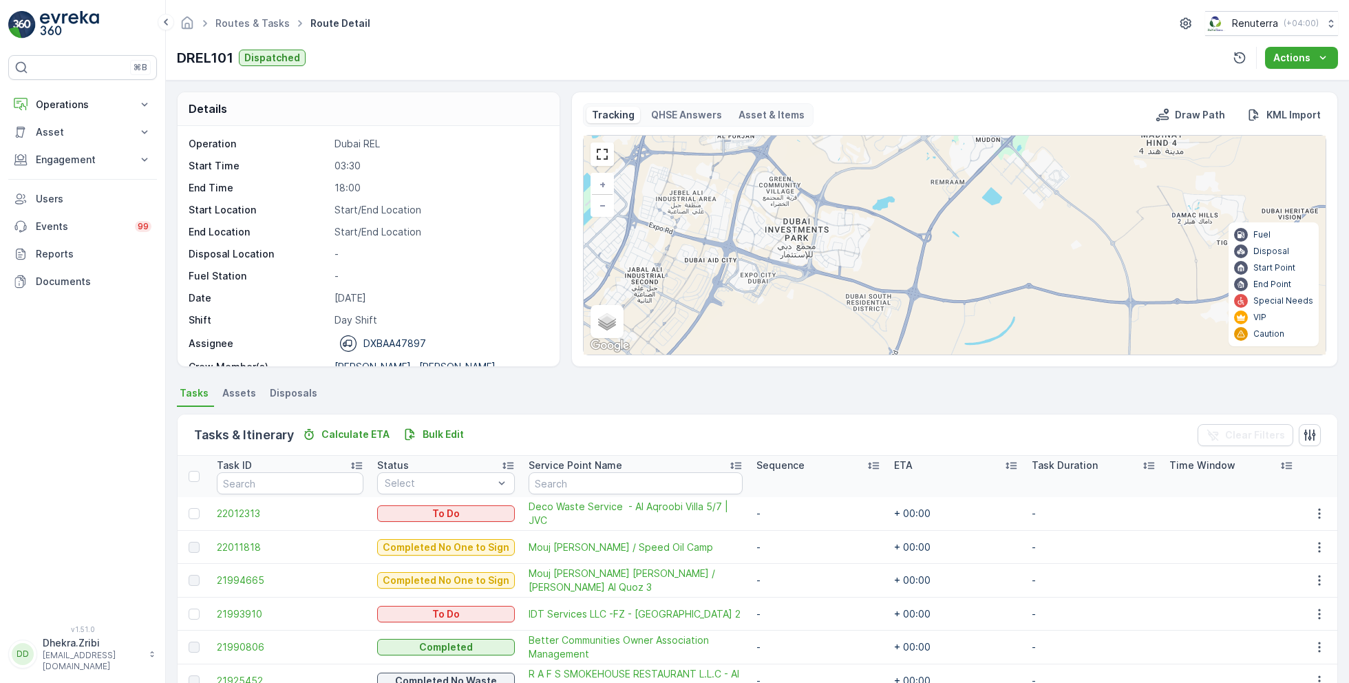
drag, startPoint x: 957, startPoint y: 299, endPoint x: 947, endPoint y: 121, distance: 178.5
click at [947, 121] on div "Tracking QHSE Answers Asset & Items Draw Path KML Import 5 4 5 5 2 5 3 5 + − Sa…" at bounding box center [954, 229] width 743 height 252
